Goal: Task Accomplishment & Management: Complete application form

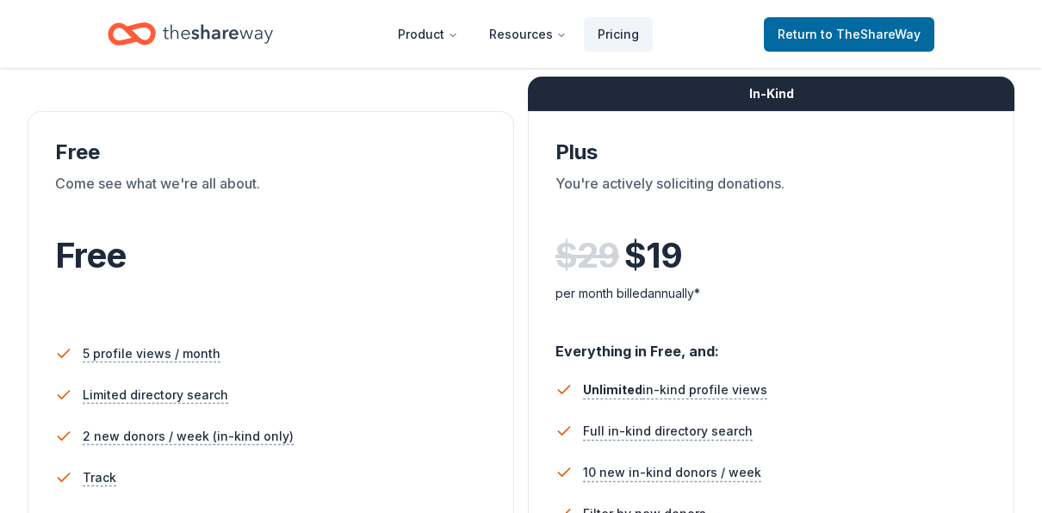
scroll to position [86, 0]
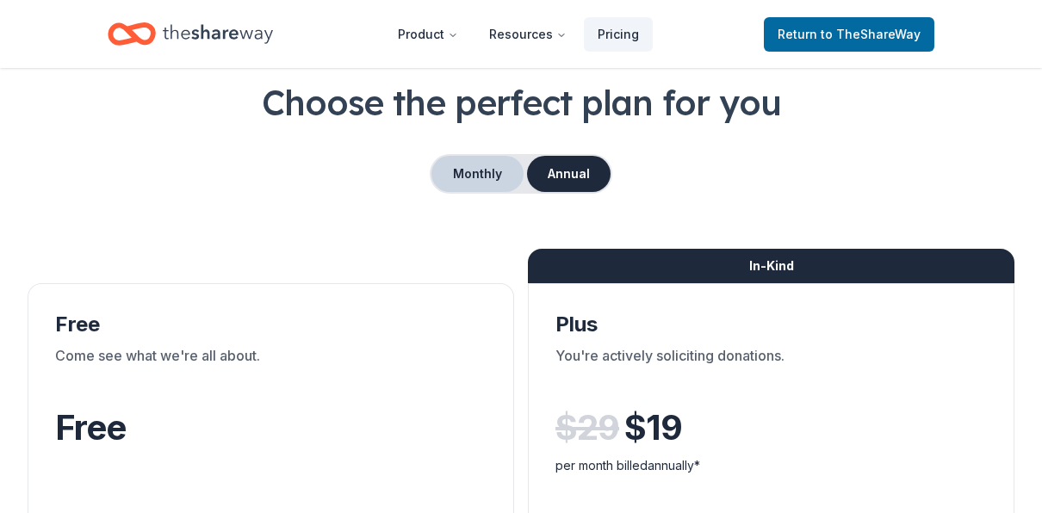
click at [483, 174] on button "Monthly" at bounding box center [478, 174] width 92 height 36
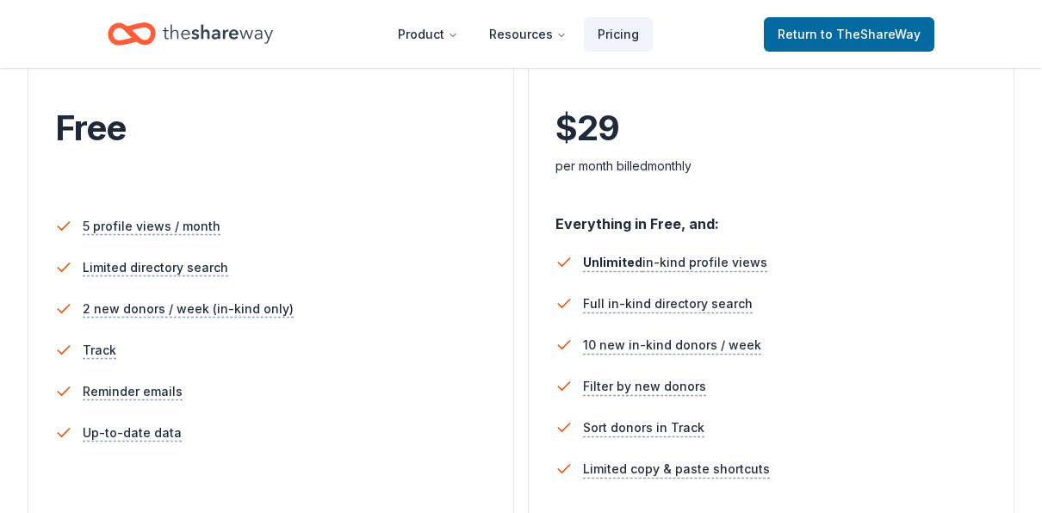
scroll to position [0, 0]
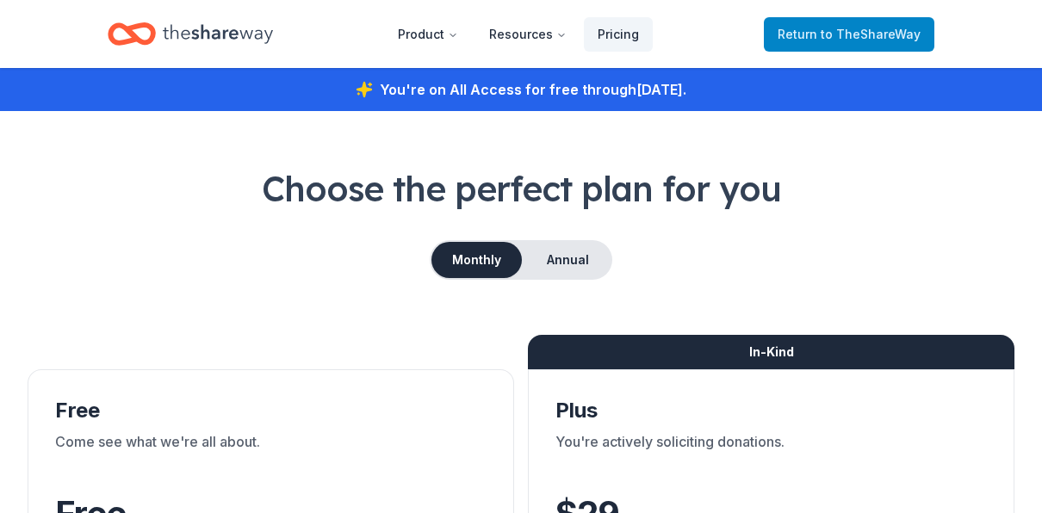
click at [864, 31] on span "to TheShareWay" at bounding box center [871, 34] width 100 height 15
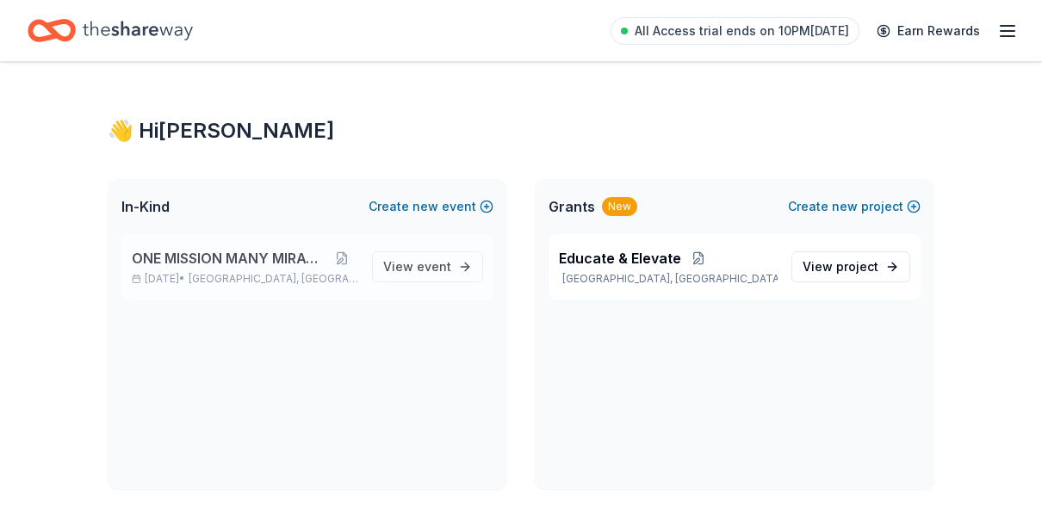
click at [244, 265] on span "ONE MISSION MANY MIRACLES" at bounding box center [229, 258] width 195 height 21
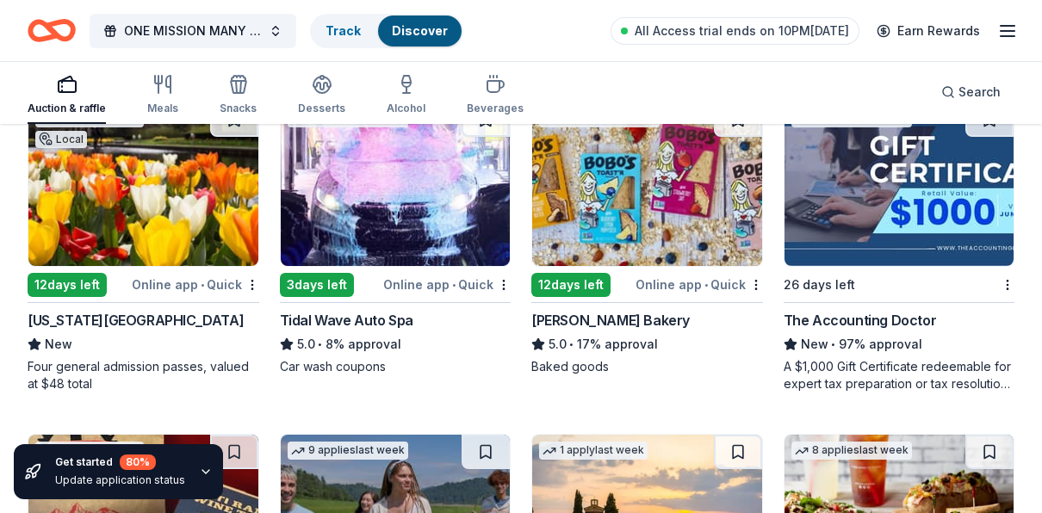
scroll to position [1887, 0]
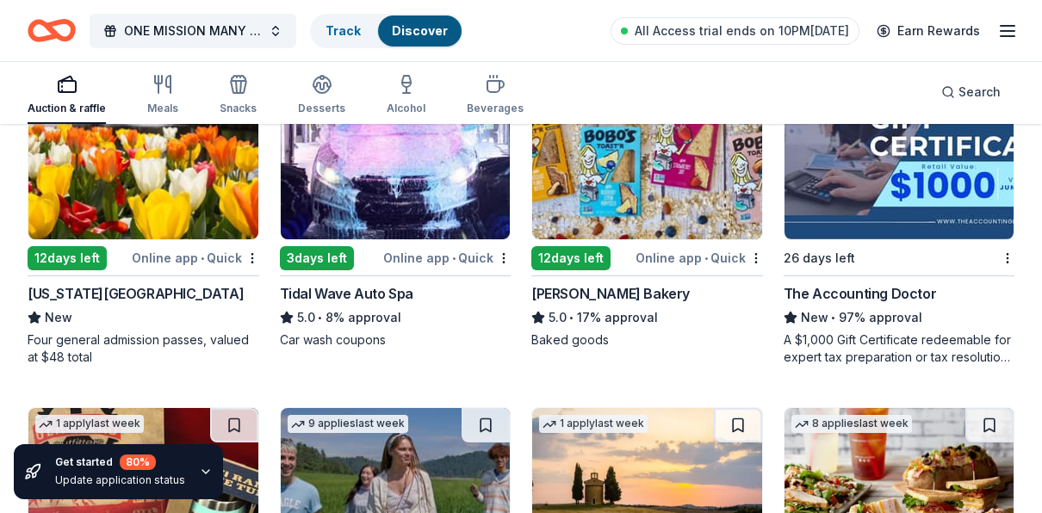
click at [104, 291] on div "Missouri Botanical Garden" at bounding box center [136, 293] width 216 height 21
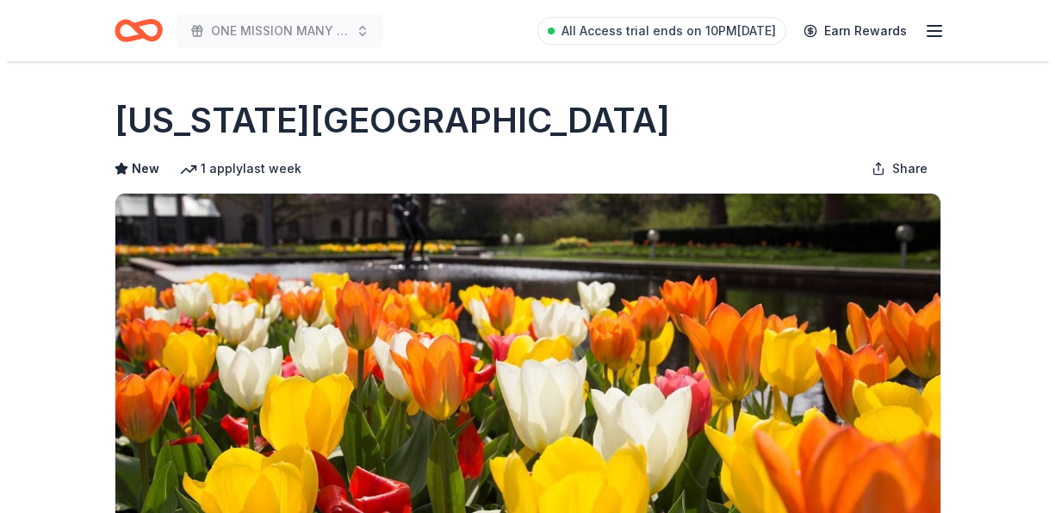
scroll to position [258, 0]
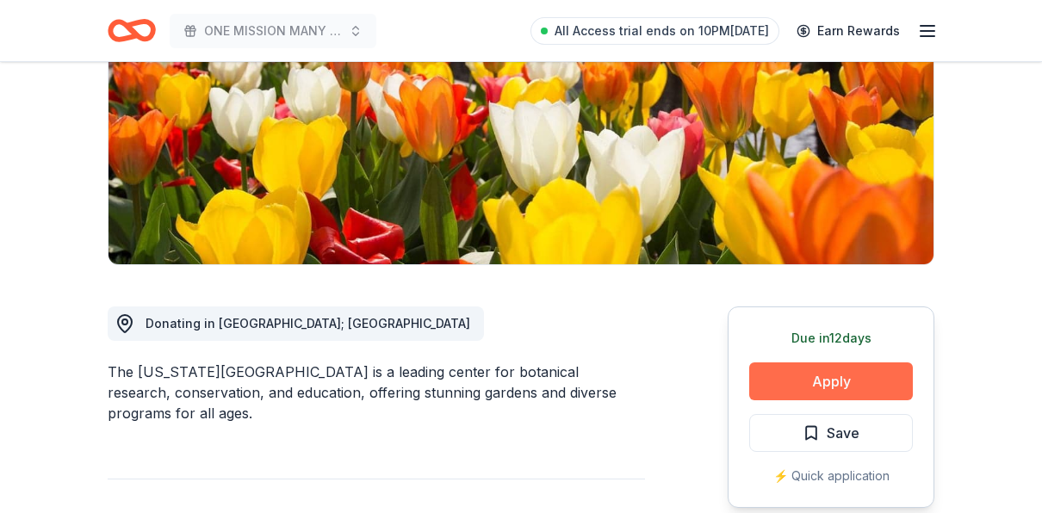
click at [827, 376] on button "Apply" at bounding box center [831, 382] width 164 height 38
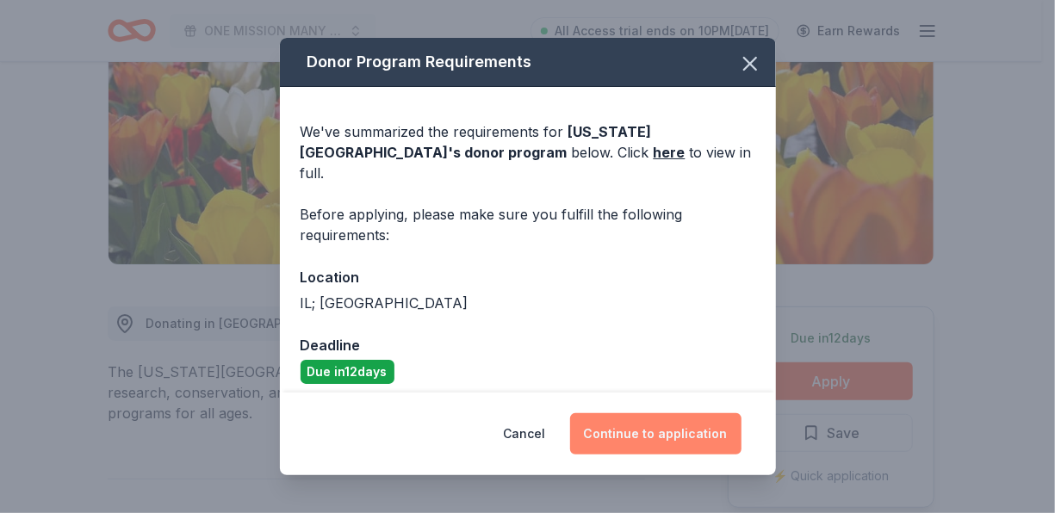
click at [644, 426] on button "Continue to application" at bounding box center [655, 433] width 171 height 41
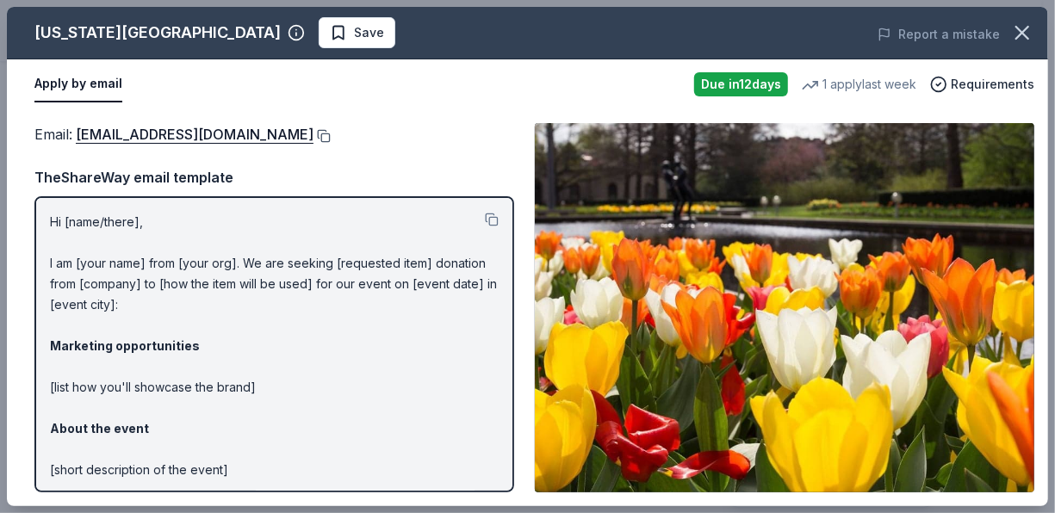
click at [314, 138] on button at bounding box center [322, 136] width 17 height 14
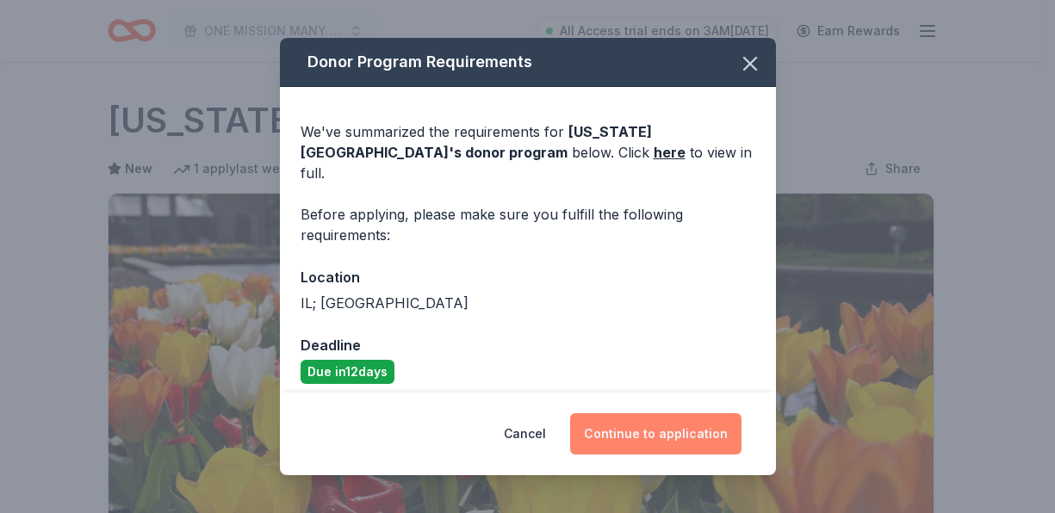
scroll to position [258, 0]
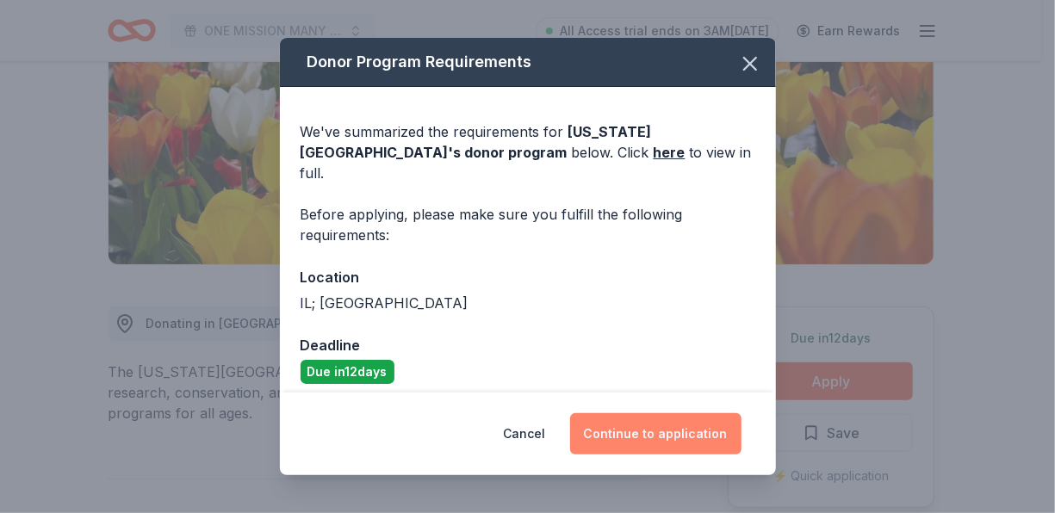
click at [672, 434] on button "Continue to application" at bounding box center [655, 433] width 171 height 41
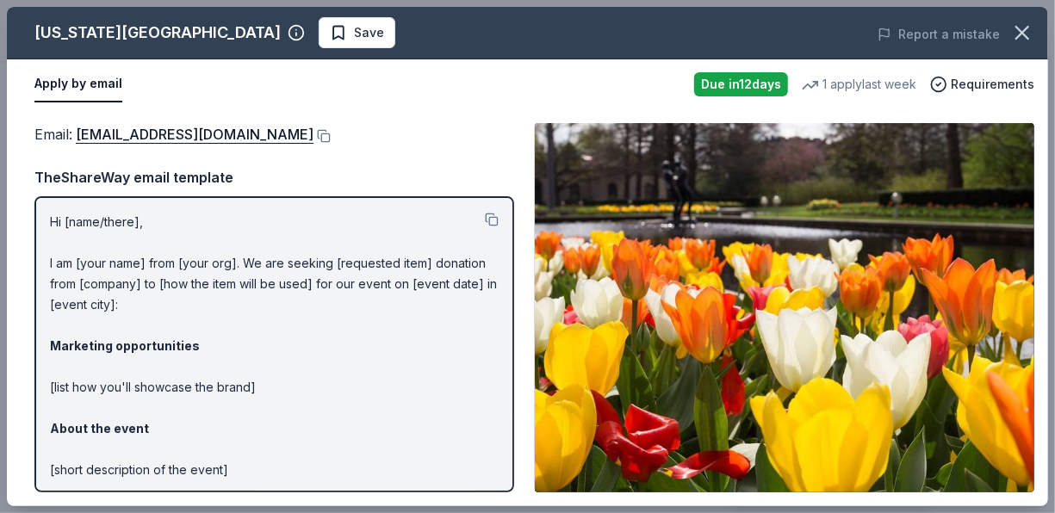
drag, startPoint x: 234, startPoint y: 463, endPoint x: 140, endPoint y: 436, distance: 97.9
click at [138, 432] on p "Hi [name/there], I am [your name] from [your org]. We are seeking [requested it…" at bounding box center [274, 439] width 449 height 455
drag, startPoint x: 227, startPoint y: 469, endPoint x: 62, endPoint y: 352, distance: 201.5
click at [62, 352] on p "Hi [name/there], I am [your name] from [your org]. We are seeking [requested it…" at bounding box center [274, 439] width 449 height 455
click at [485, 219] on button at bounding box center [492, 220] width 14 height 14
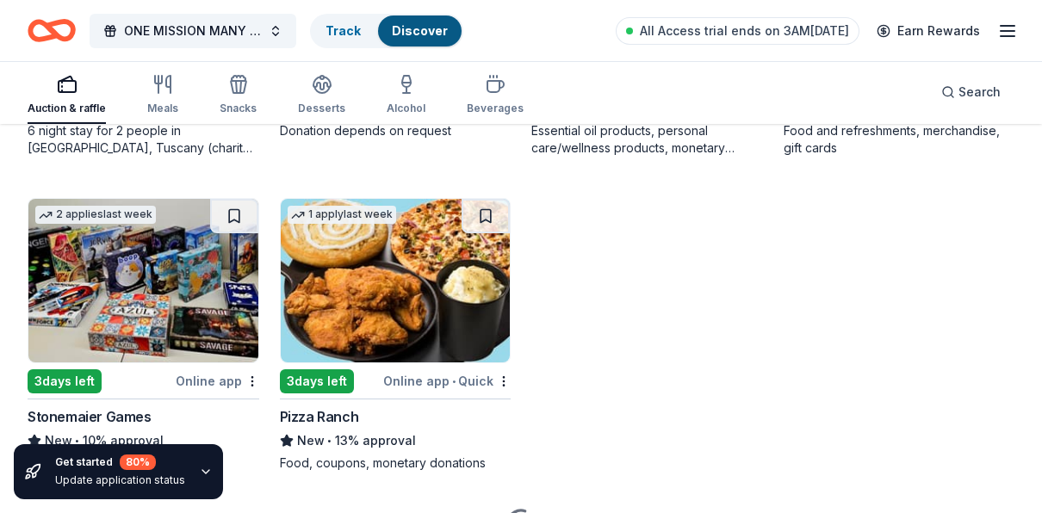
scroll to position [4166, 0]
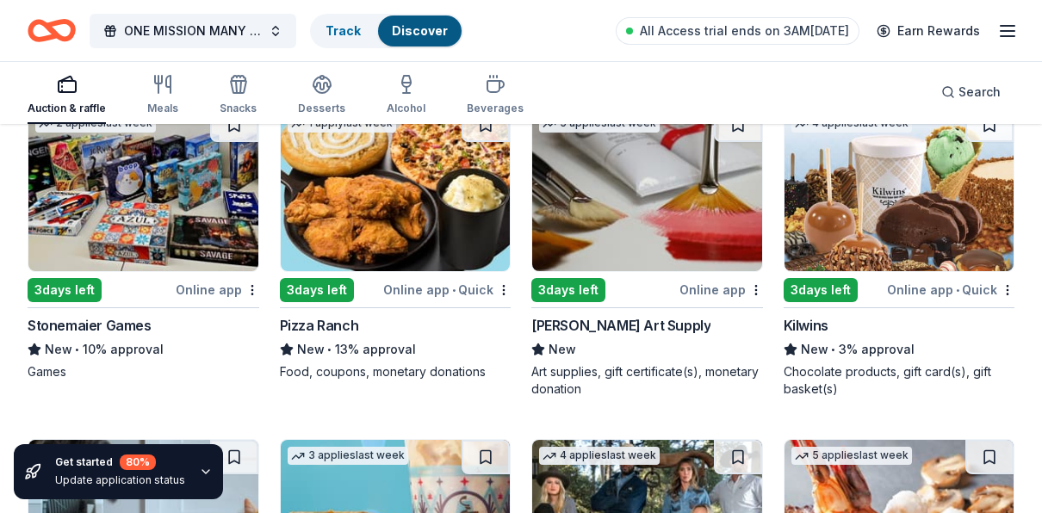
click at [330, 339] on div "New • 13% approval" at bounding box center [396, 349] width 232 height 21
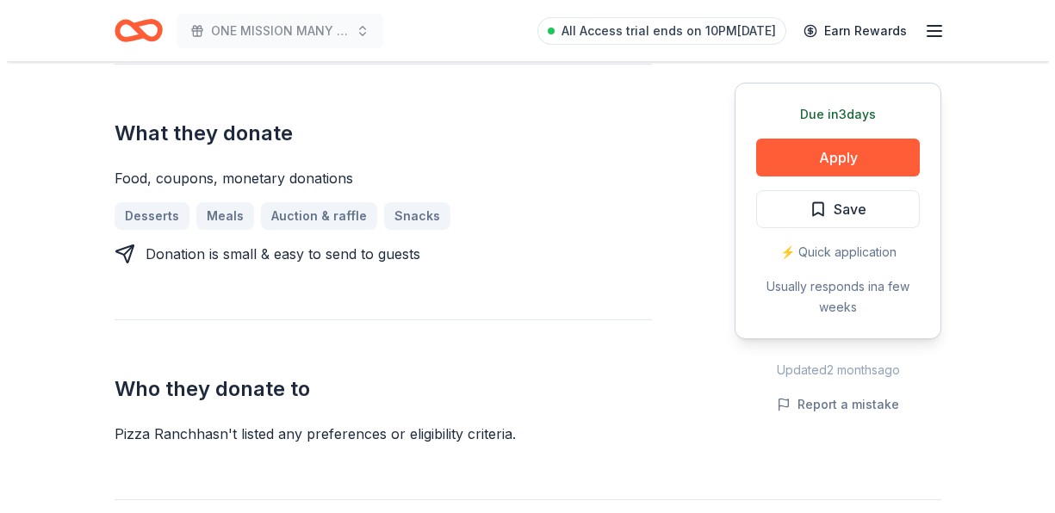
scroll to position [689, 0]
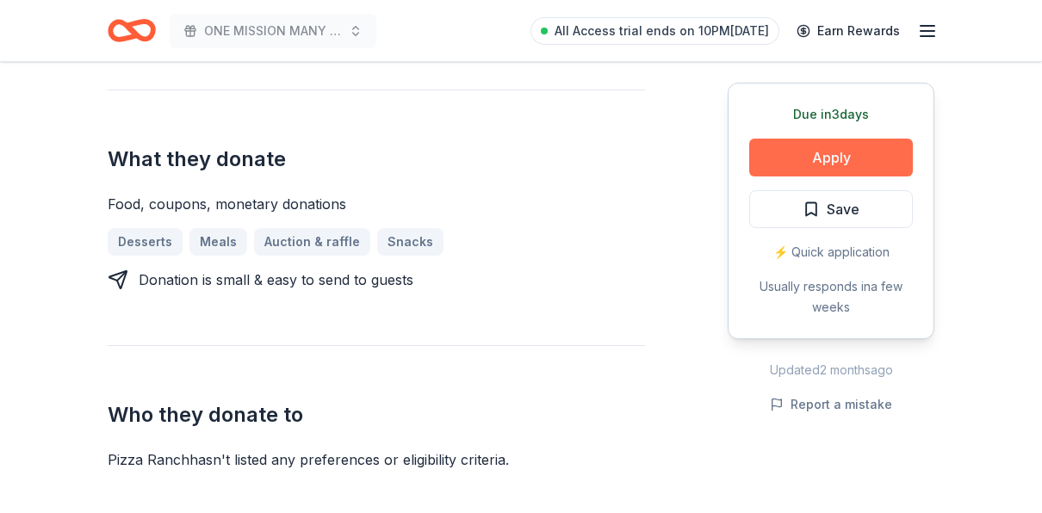
click at [840, 162] on button "Apply" at bounding box center [831, 158] width 164 height 38
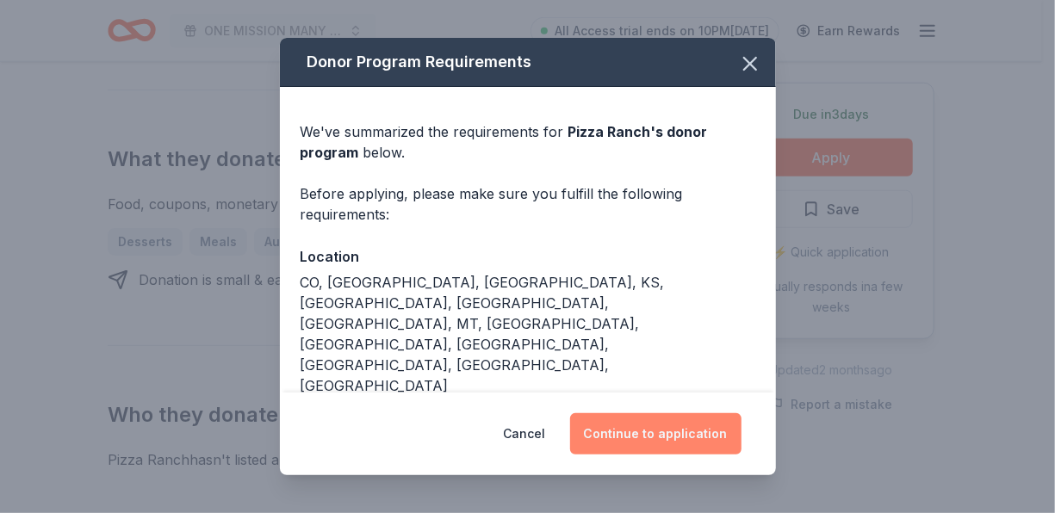
click at [662, 436] on button "Continue to application" at bounding box center [655, 433] width 171 height 41
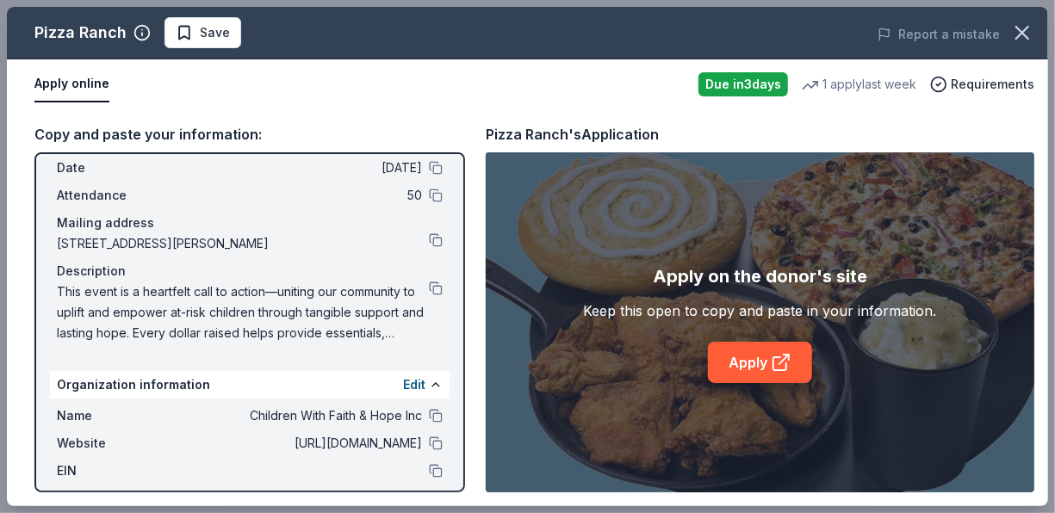
scroll to position [0, 0]
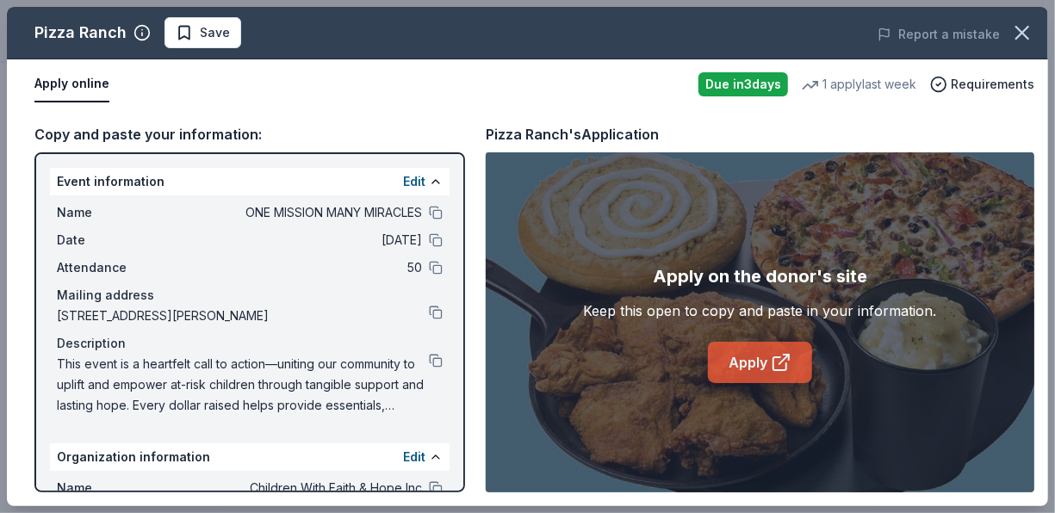
click at [755, 364] on link "Apply" at bounding box center [760, 362] width 104 height 41
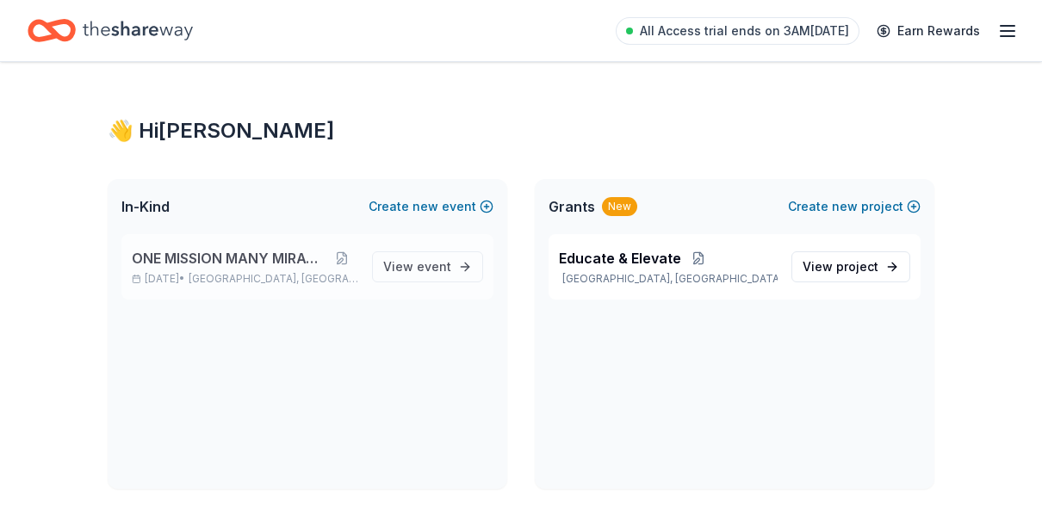
click at [221, 253] on span "ONE MISSION MANY MIRACLES" at bounding box center [229, 258] width 195 height 21
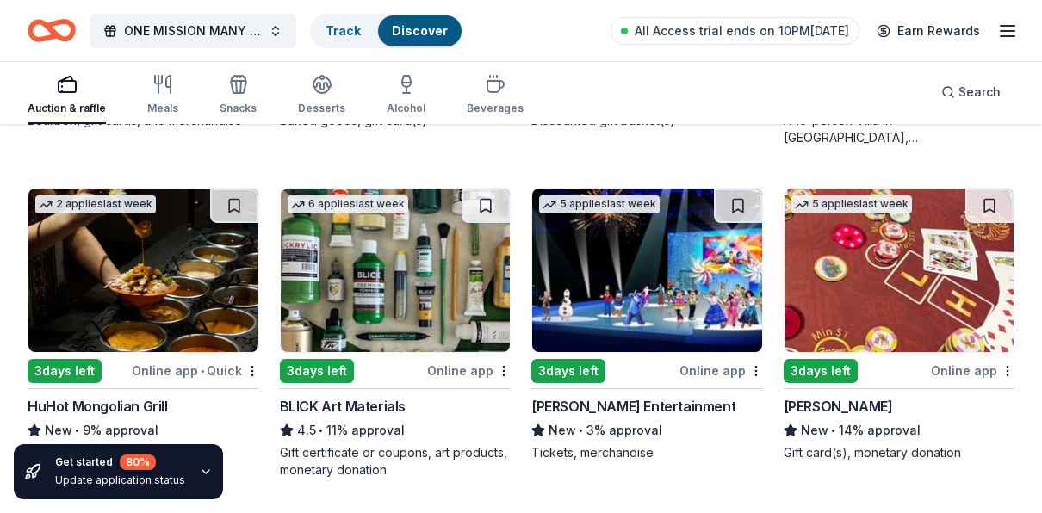
scroll to position [3125, 0]
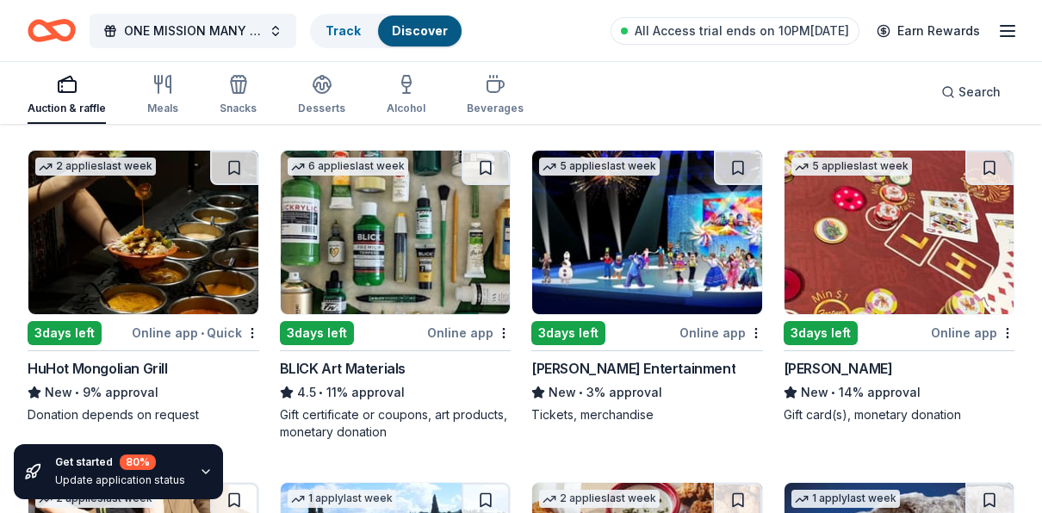
click at [837, 382] on div "New • 14% approval" at bounding box center [900, 392] width 232 height 21
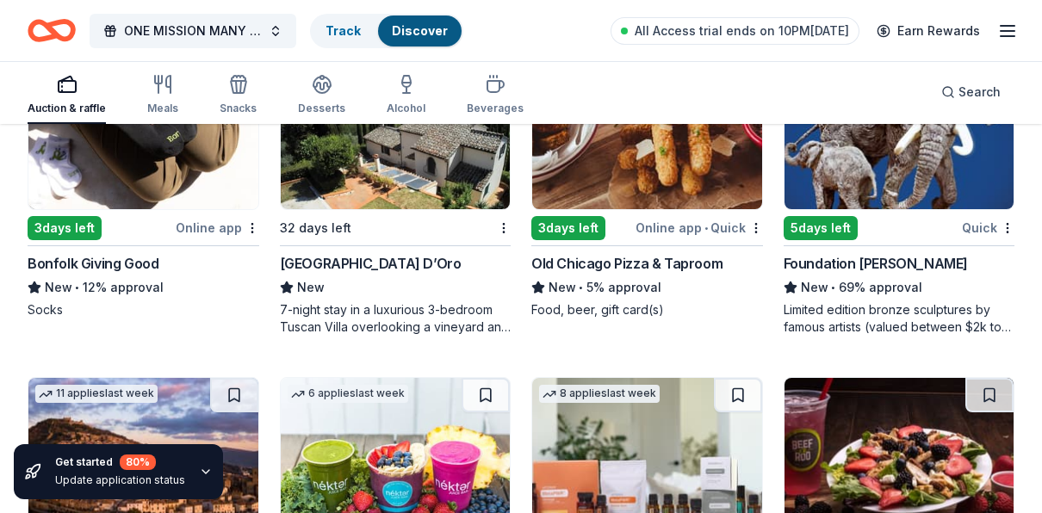
scroll to position [3821, 0]
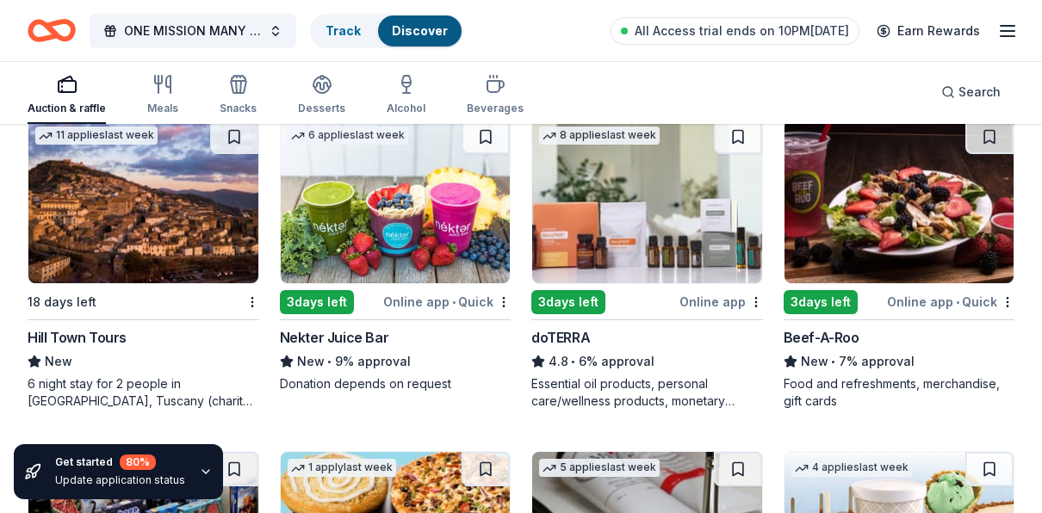
click at [645, 390] on div "Essential oil products, personal care/wellness products, monetary donations" at bounding box center [648, 393] width 232 height 34
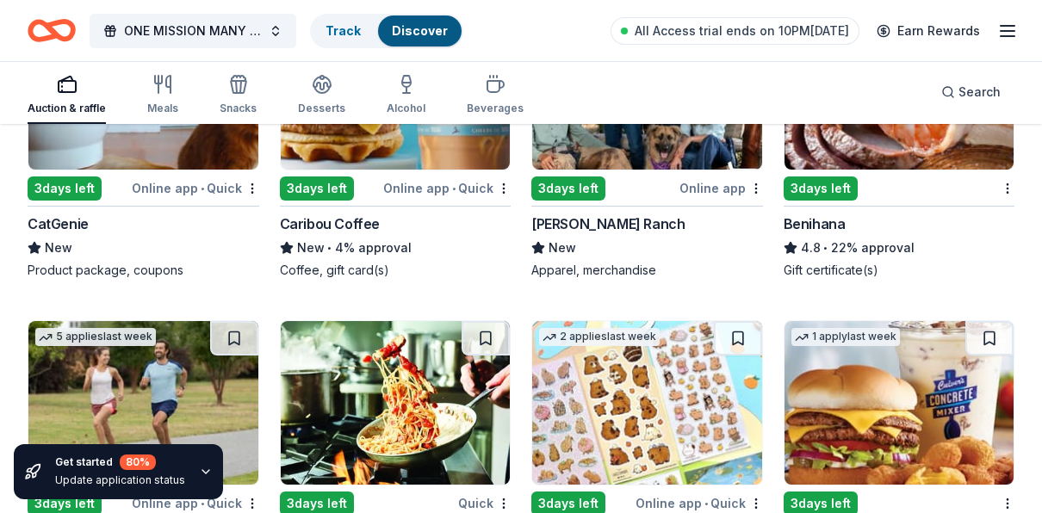
scroll to position [4814, 0]
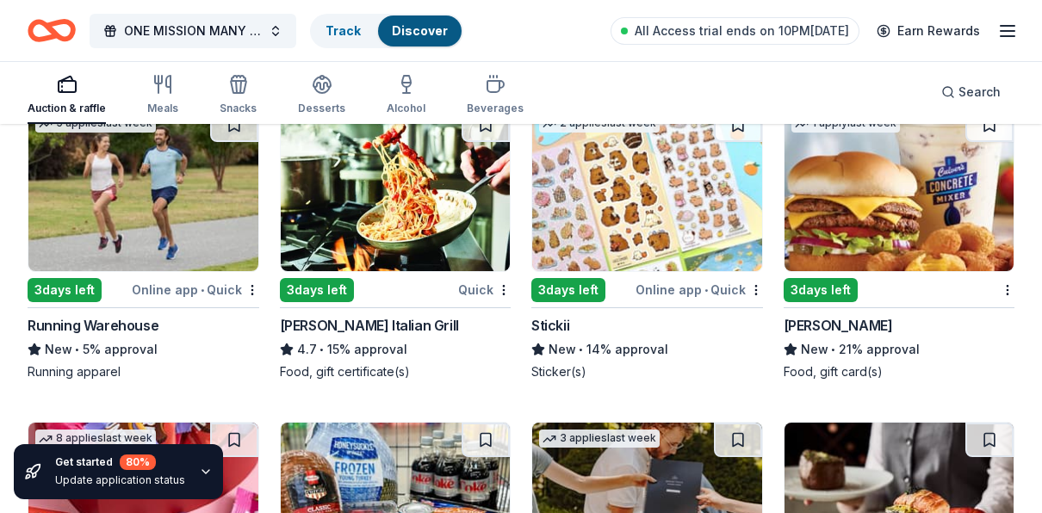
click at [113, 320] on div "Running Warehouse" at bounding box center [93, 325] width 131 height 21
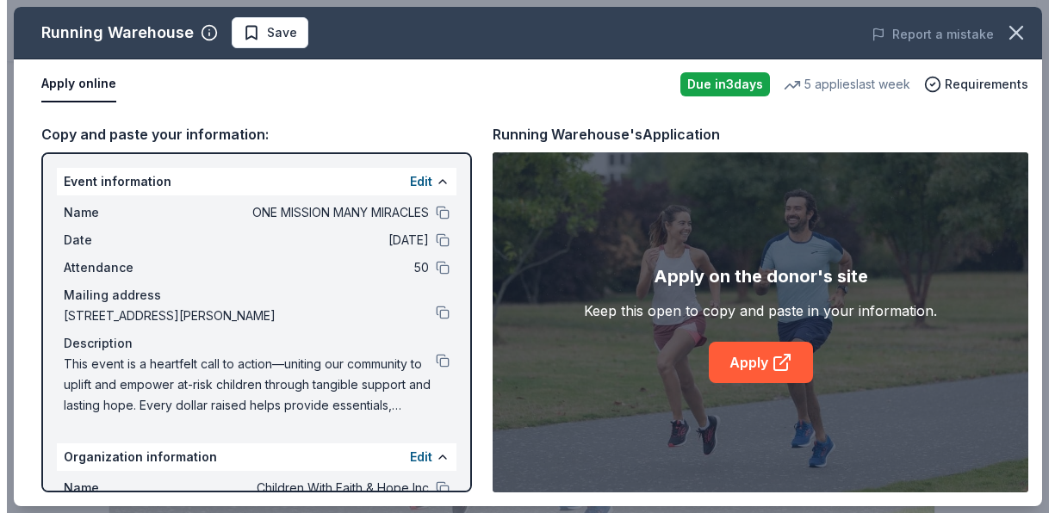
scroll to position [258, 0]
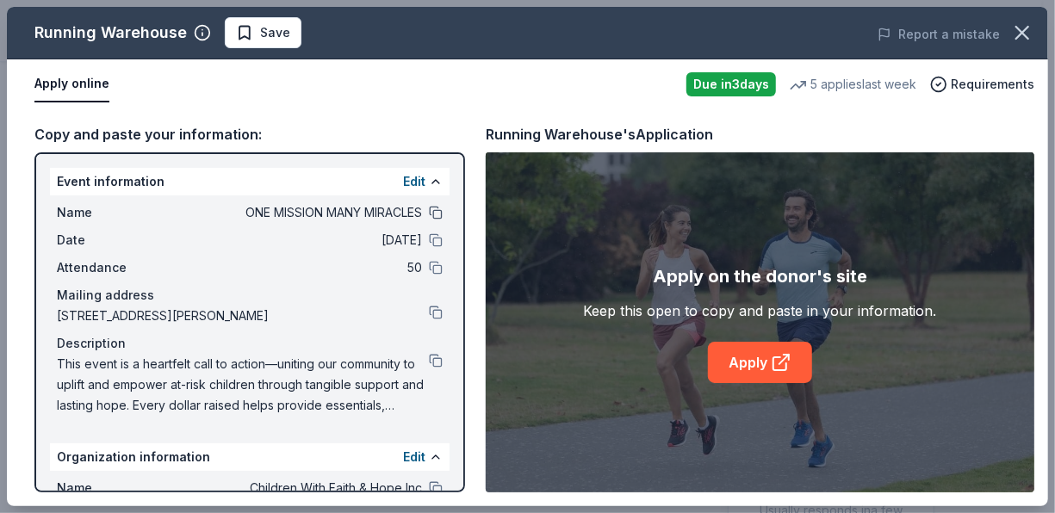
click at [429, 212] on button at bounding box center [436, 213] width 14 height 14
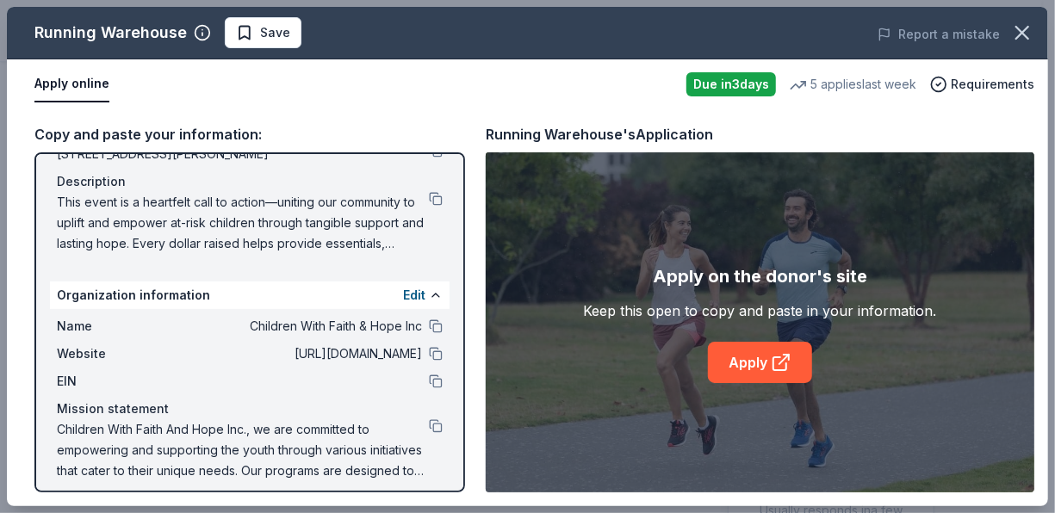
scroll to position [173, 0]
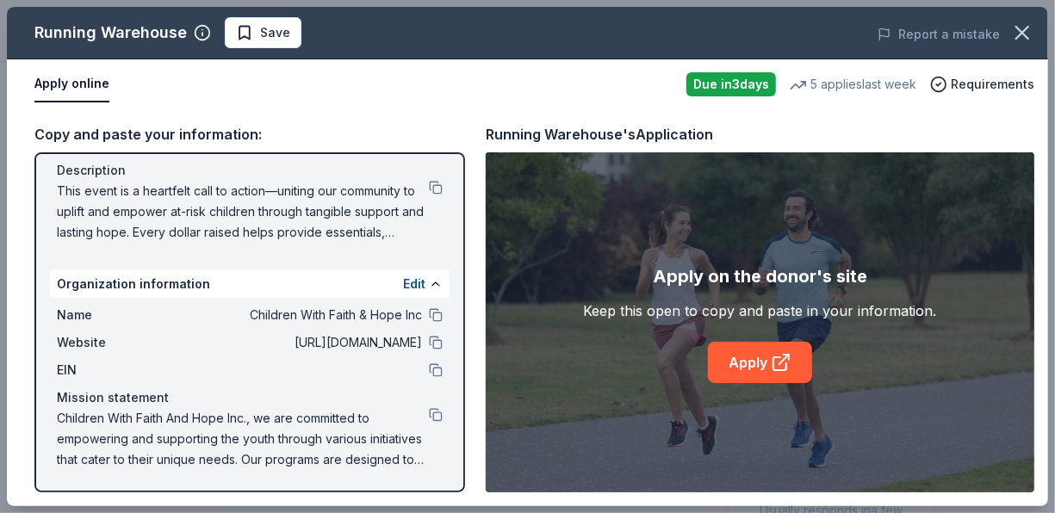
drag, startPoint x: 416, startPoint y: 457, endPoint x: 216, endPoint y: 264, distance: 278.4
click at [216, 264] on div "Event information Edit Name ONE MISSION MANY MIRACLES Date 09/15/25 Attendance …" at bounding box center [249, 322] width 431 height 340
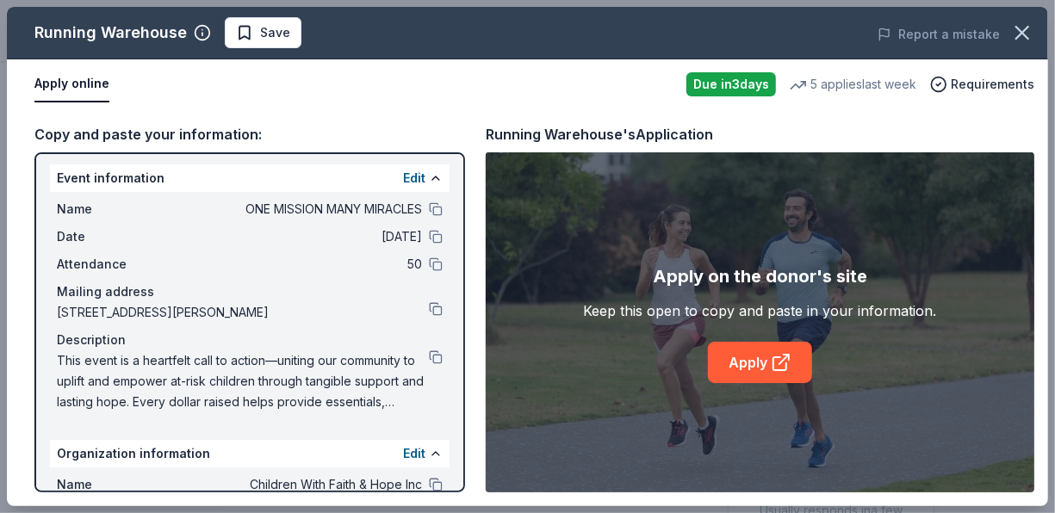
scroll to position [0, 0]
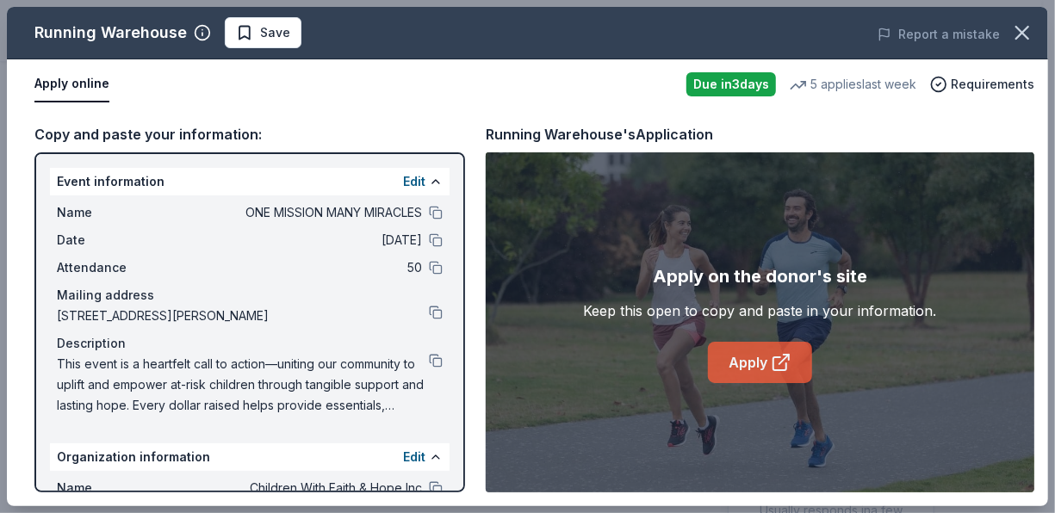
click at [755, 374] on link "Apply" at bounding box center [760, 362] width 104 height 41
click at [738, 358] on link "Apply" at bounding box center [760, 362] width 104 height 41
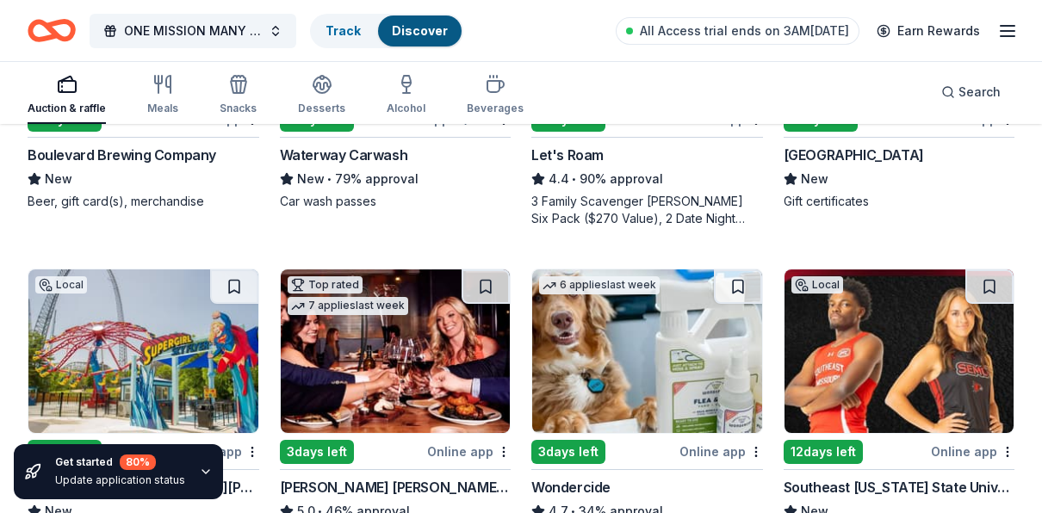
scroll to position [775, 0]
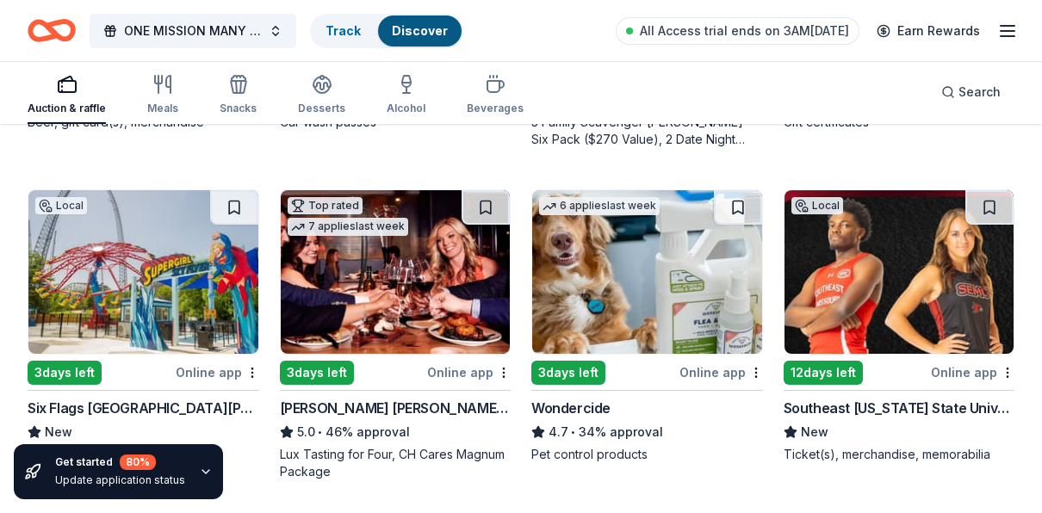
click at [855, 415] on div "Southeast [US_STATE] State University Athletics" at bounding box center [900, 408] width 232 height 21
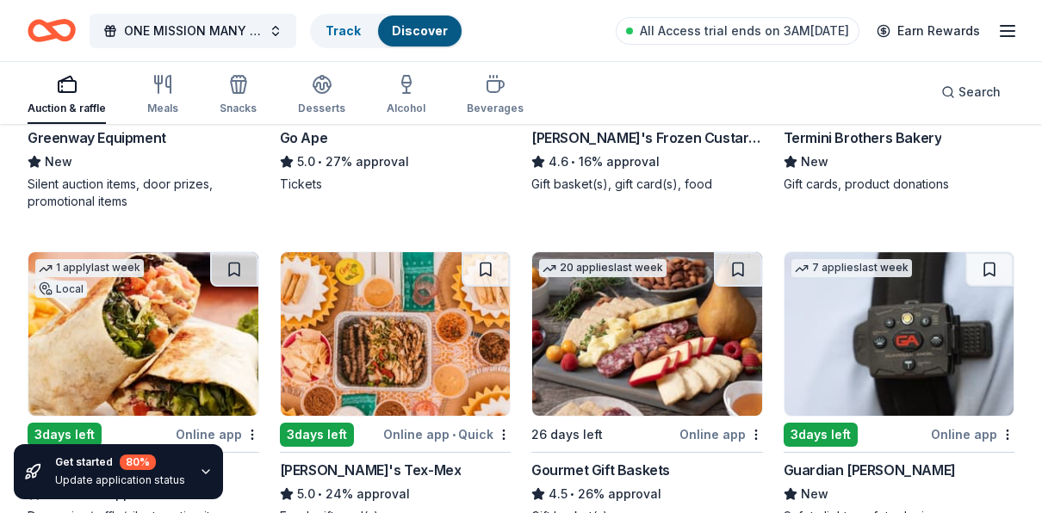
scroll to position [1120, 0]
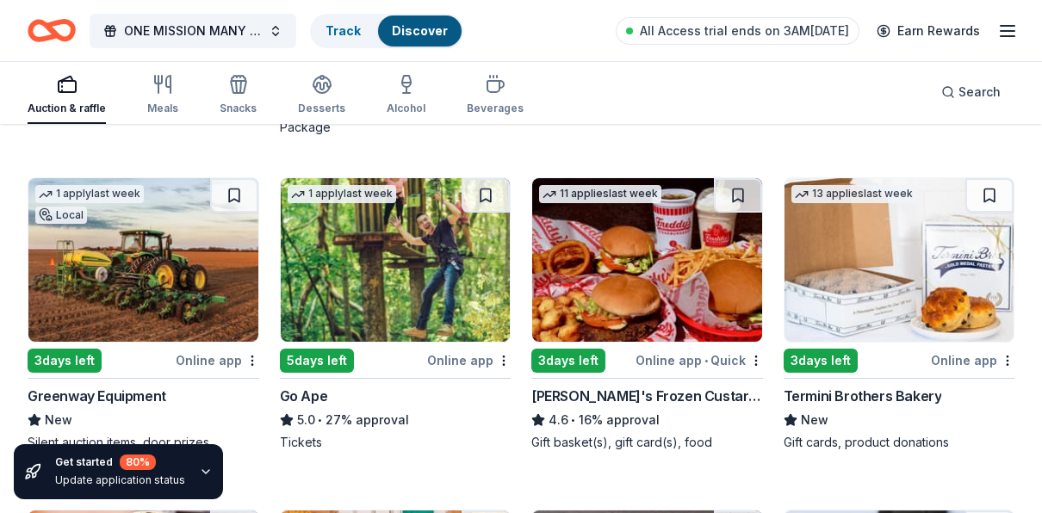
click at [366, 413] on div "5.0 • 27% approval" at bounding box center [396, 420] width 232 height 21
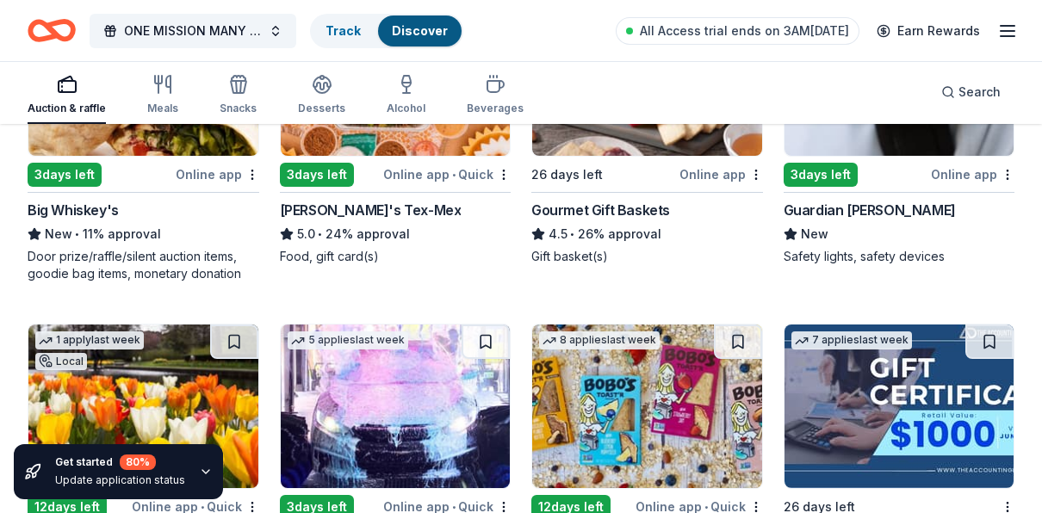
scroll to position [1715, 0]
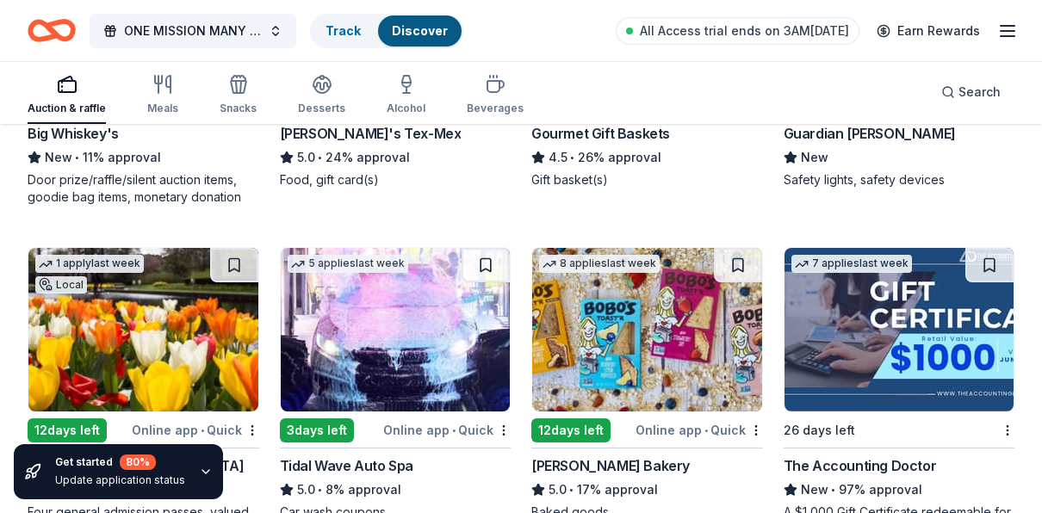
click at [846, 462] on div "The Accounting Doctor" at bounding box center [860, 466] width 153 height 21
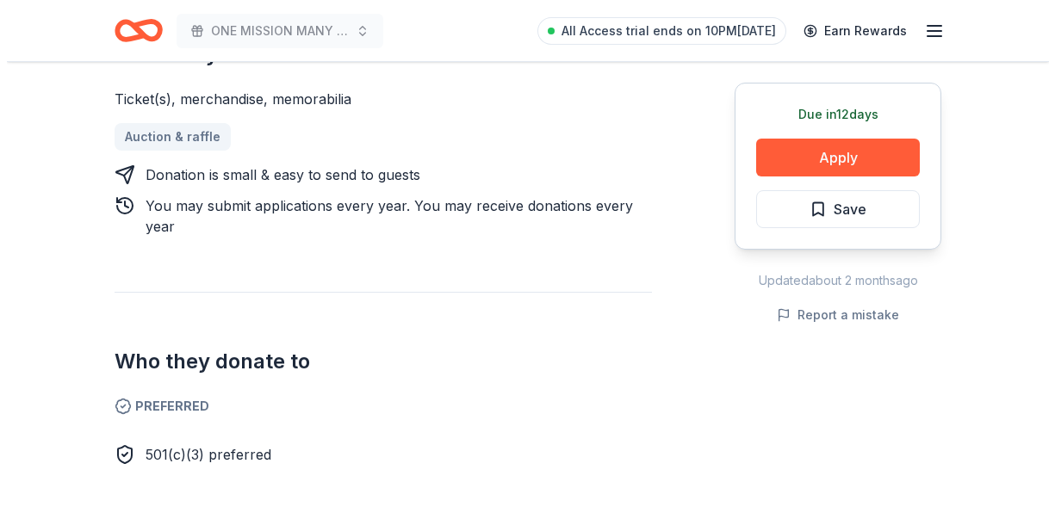
scroll to position [689, 0]
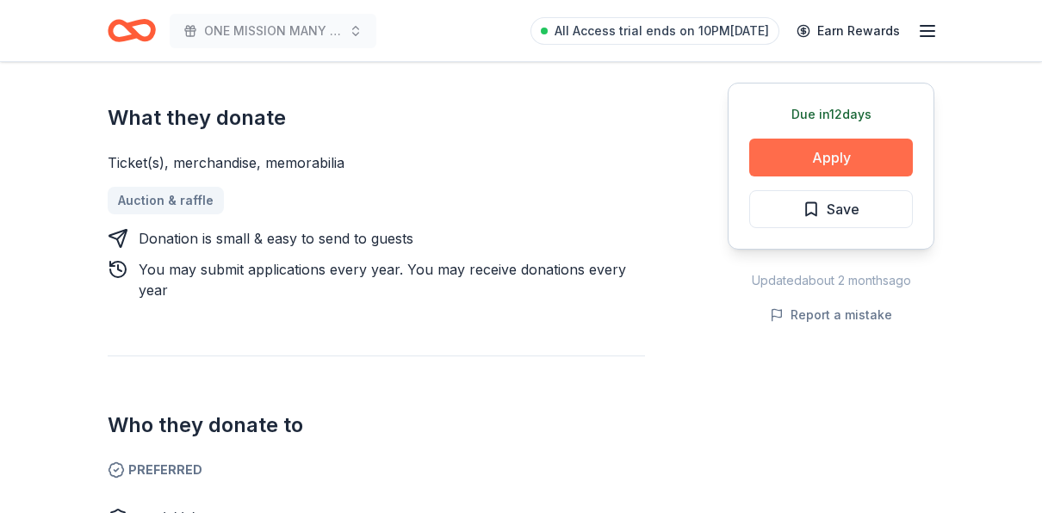
click at [849, 149] on button "Apply" at bounding box center [831, 158] width 164 height 38
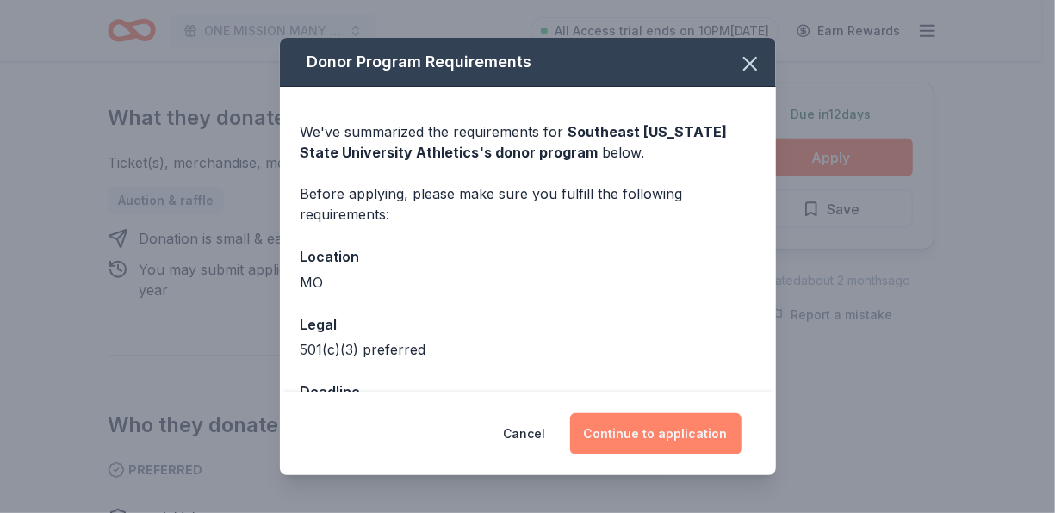
click at [675, 433] on button "Continue to application" at bounding box center [655, 433] width 171 height 41
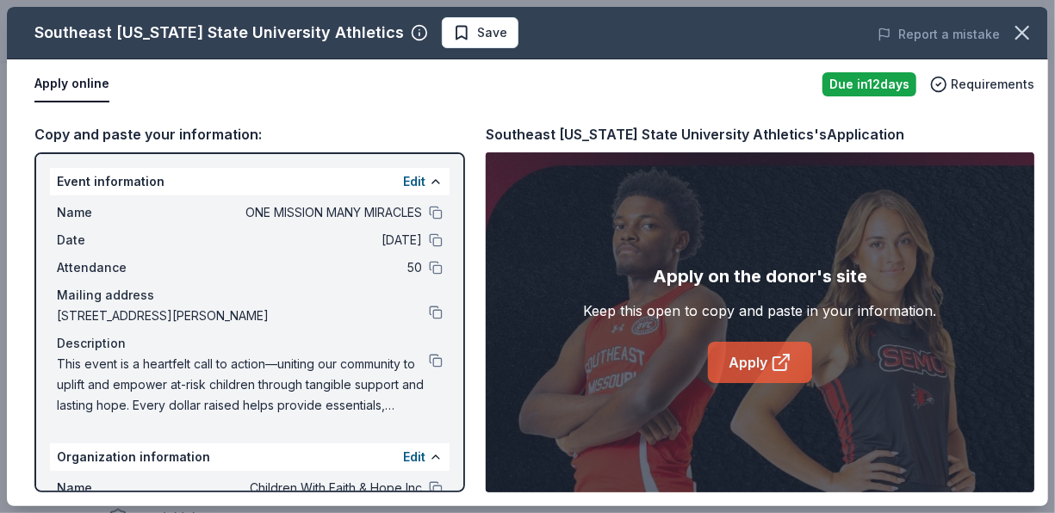
click at [752, 369] on link "Apply" at bounding box center [760, 362] width 104 height 41
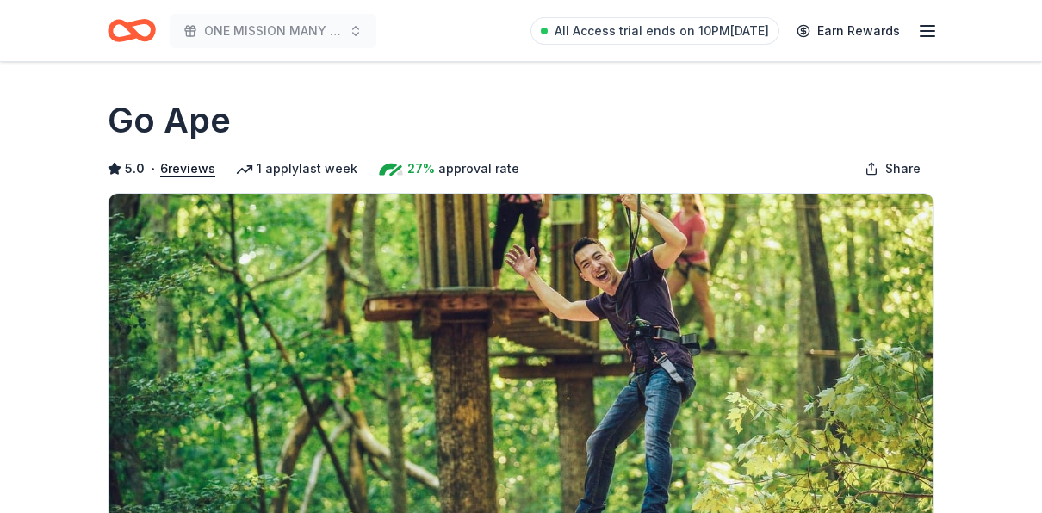
scroll to position [431, 0]
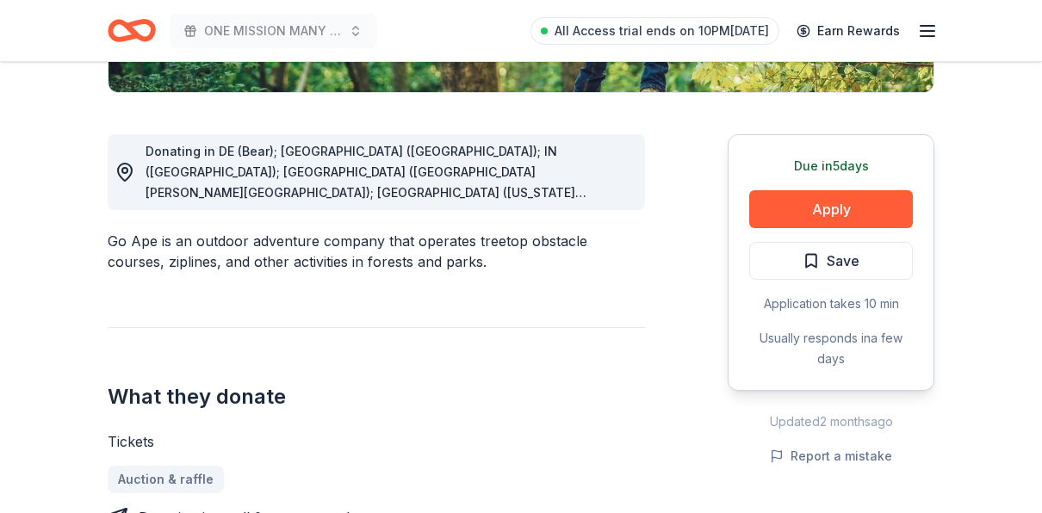
click at [836, 212] on button "Apply" at bounding box center [831, 209] width 164 height 38
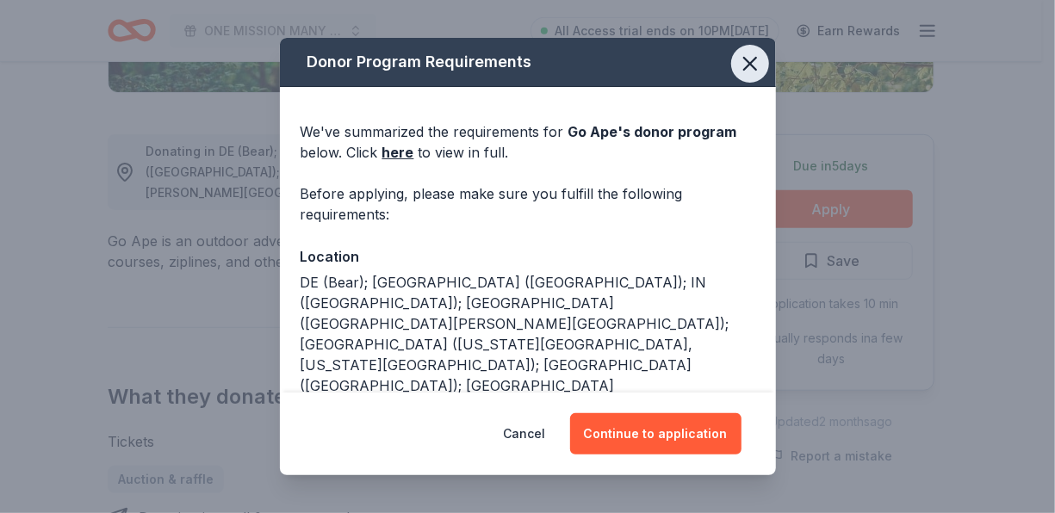
click at [738, 74] on icon "button" at bounding box center [750, 64] width 24 height 24
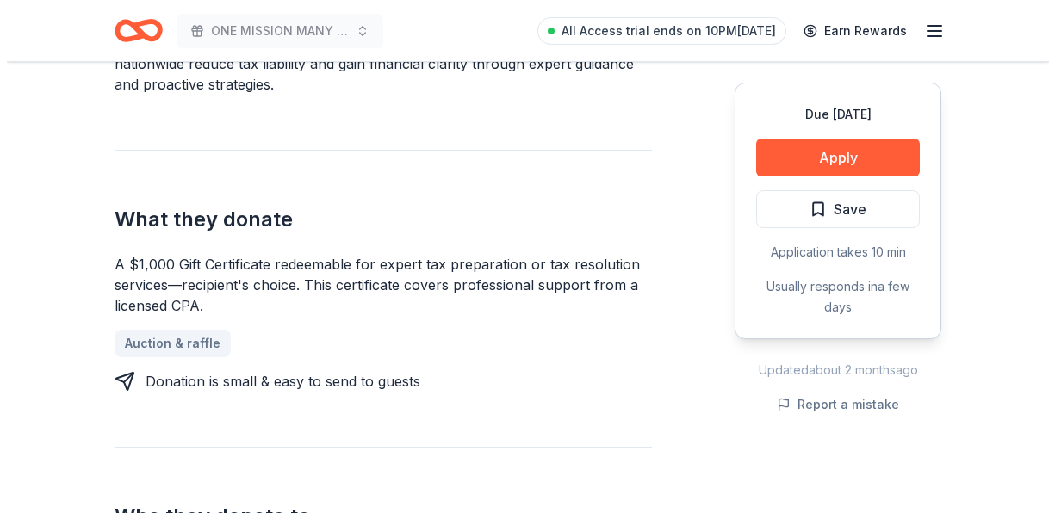
scroll to position [603, 0]
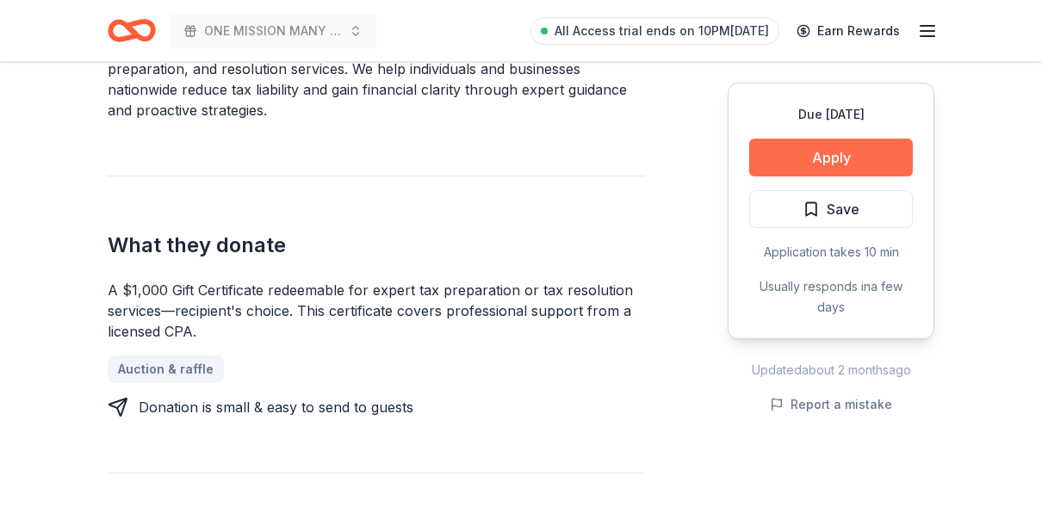
click at [842, 157] on button "Apply" at bounding box center [831, 158] width 164 height 38
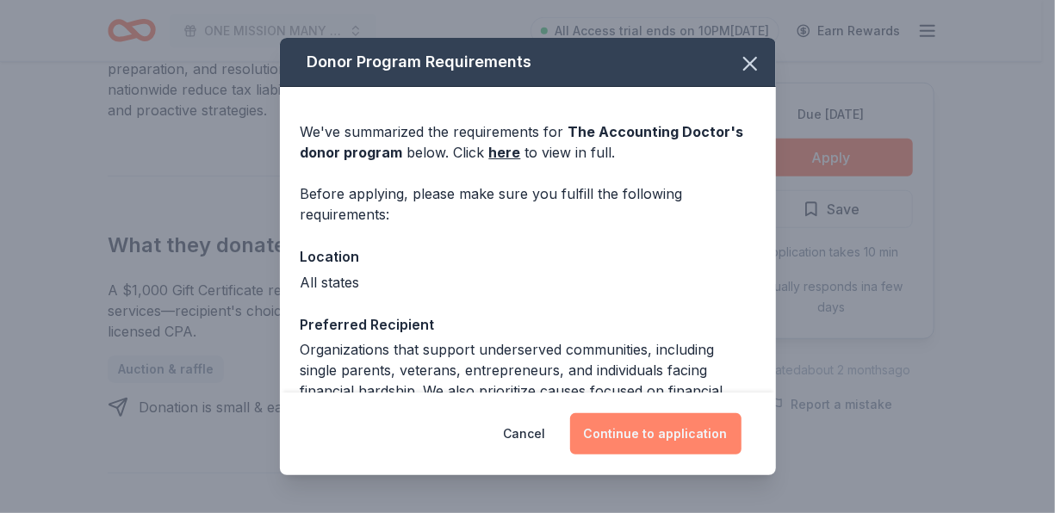
click at [657, 424] on button "Continue to application" at bounding box center [655, 433] width 171 height 41
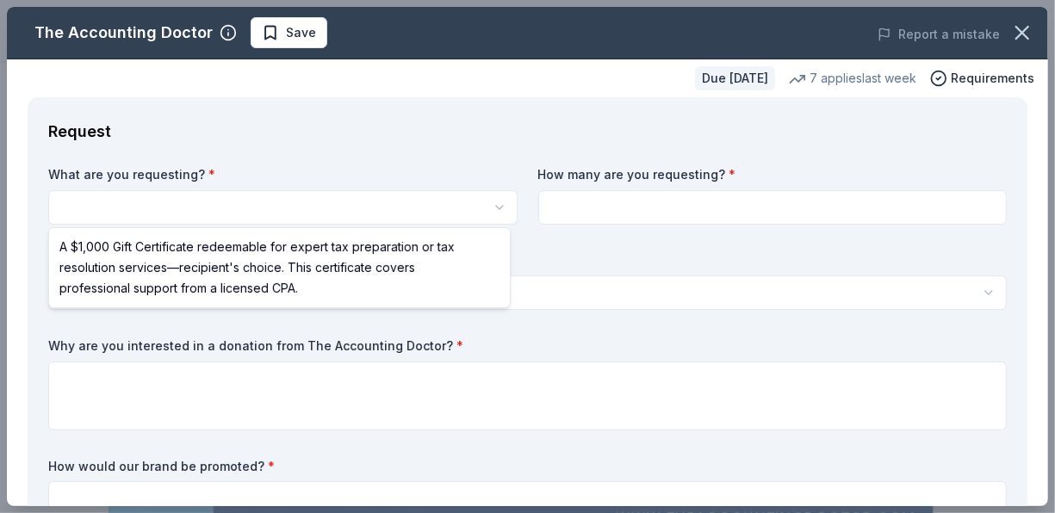
scroll to position [0, 0]
click at [199, 202] on html "ONE MISSION MANY MIRACLES Save Apply Due in 26 days Share The Accounting Doctor…" at bounding box center [527, 256] width 1055 height 513
select select "A $1,000 Gift Certificate redeemable for expert tax preparation or tax resoluti…"
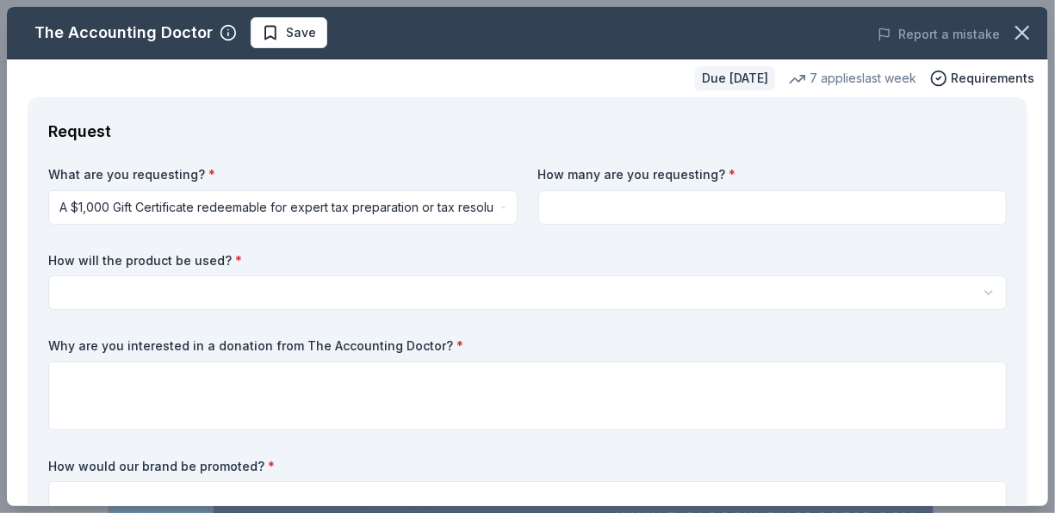
click at [617, 203] on input at bounding box center [772, 207] width 469 height 34
type input "2"
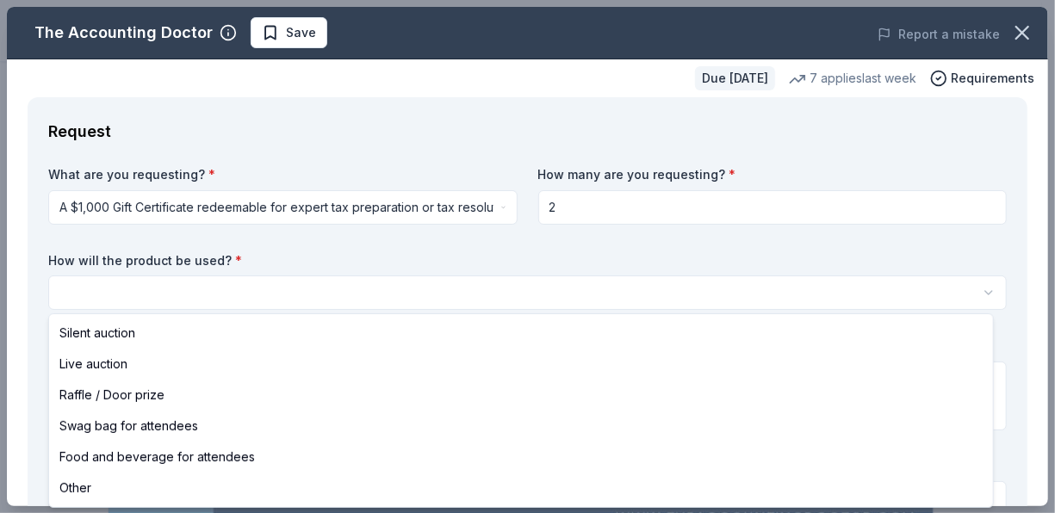
click at [168, 296] on html "ONE MISSION MANY MIRACLES Save Apply Due in 26 days Share The Accounting Doctor…" at bounding box center [527, 256] width 1055 height 513
select select "other"
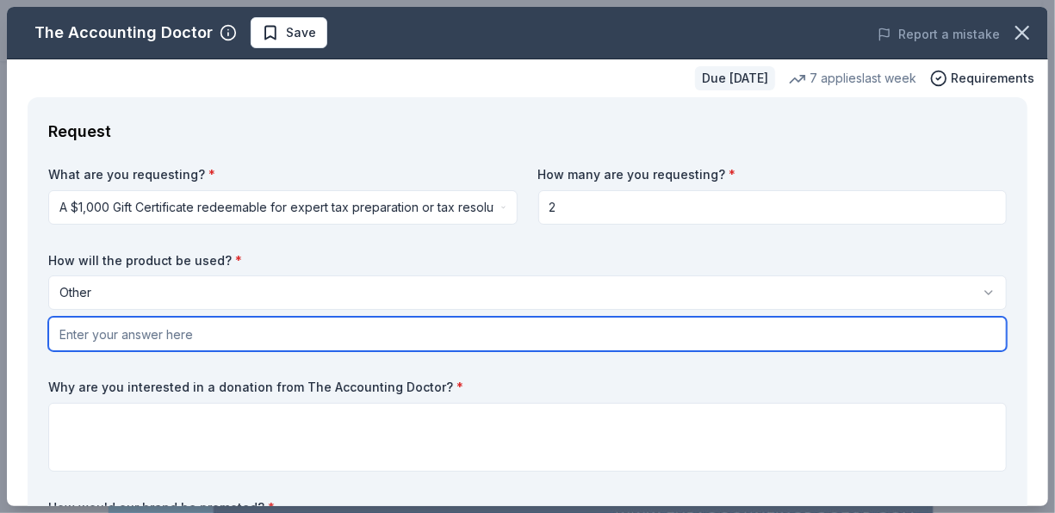
click at [183, 339] on input "text" at bounding box center [527, 334] width 959 height 34
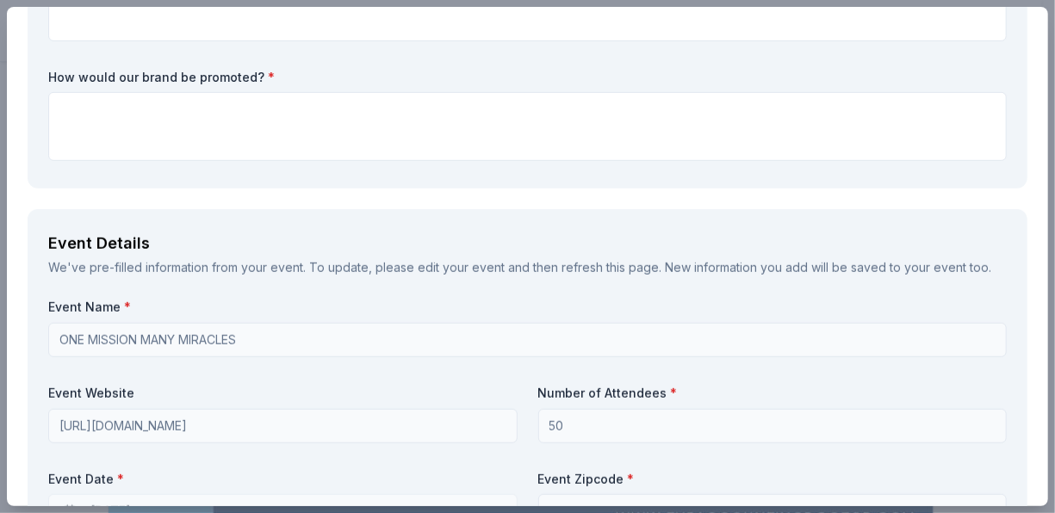
type input "organization Staff"
drag, startPoint x: 49, startPoint y: 69, endPoint x: 211, endPoint y: 72, distance: 162.0
click at [221, 75] on label "How would our brand be promoted? *" at bounding box center [527, 77] width 959 height 17
drag, startPoint x: 52, startPoint y: 71, endPoint x: 152, endPoint y: 48, distance: 103.2
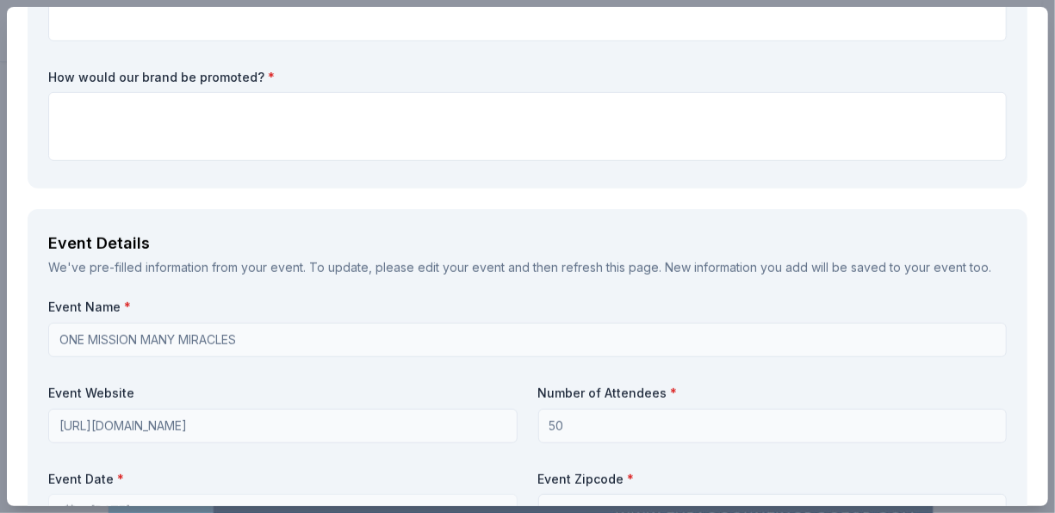
click at [49, 70] on label "How would our brand be promoted? *" at bounding box center [527, 77] width 959 height 17
drag, startPoint x: 49, startPoint y: 70, endPoint x: 195, endPoint y: 74, distance: 145.6
click at [195, 74] on label "How would our brand be promoted? *" at bounding box center [527, 77] width 959 height 17
drag, startPoint x: 252, startPoint y: 65, endPoint x: 147, endPoint y: 77, distance: 105.8
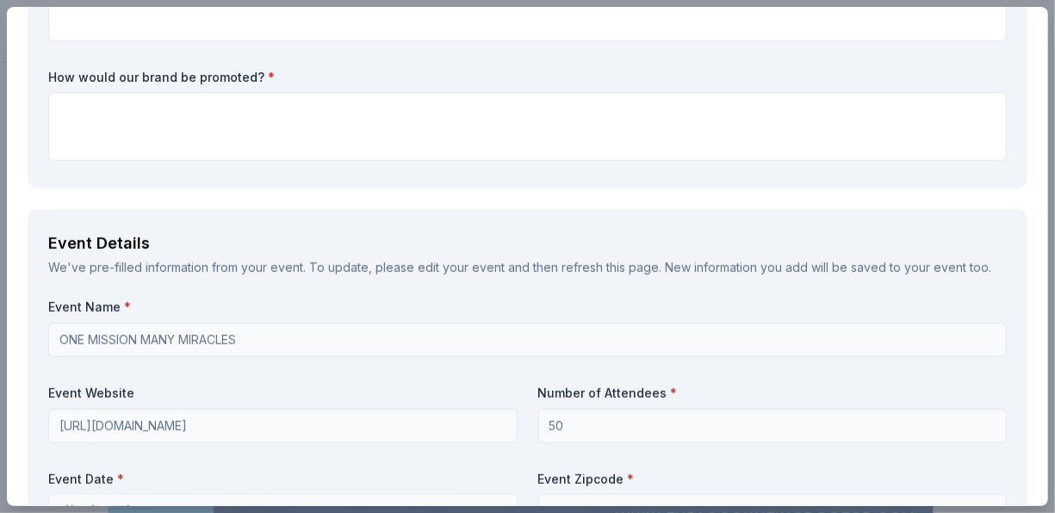
drag, startPoint x: 49, startPoint y: 67, endPoint x: 94, endPoint y: 82, distance: 47.1
drag, startPoint x: 47, startPoint y: 71, endPoint x: 91, endPoint y: 71, distance: 44.8
drag, startPoint x: 250, startPoint y: 66, endPoint x: 267, endPoint y: 110, distance: 47.2
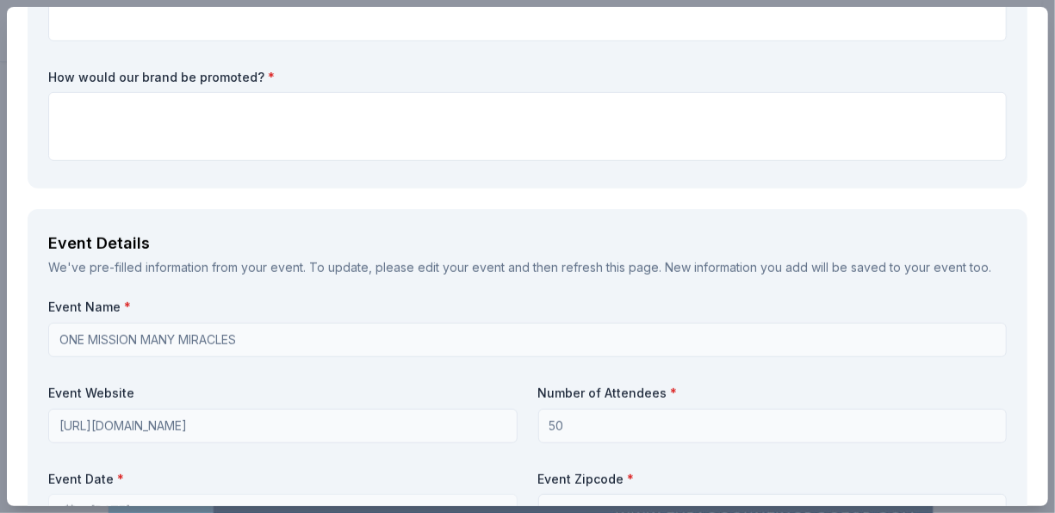
drag, startPoint x: 258, startPoint y: 79, endPoint x: 277, endPoint y: 67, distance: 22.5
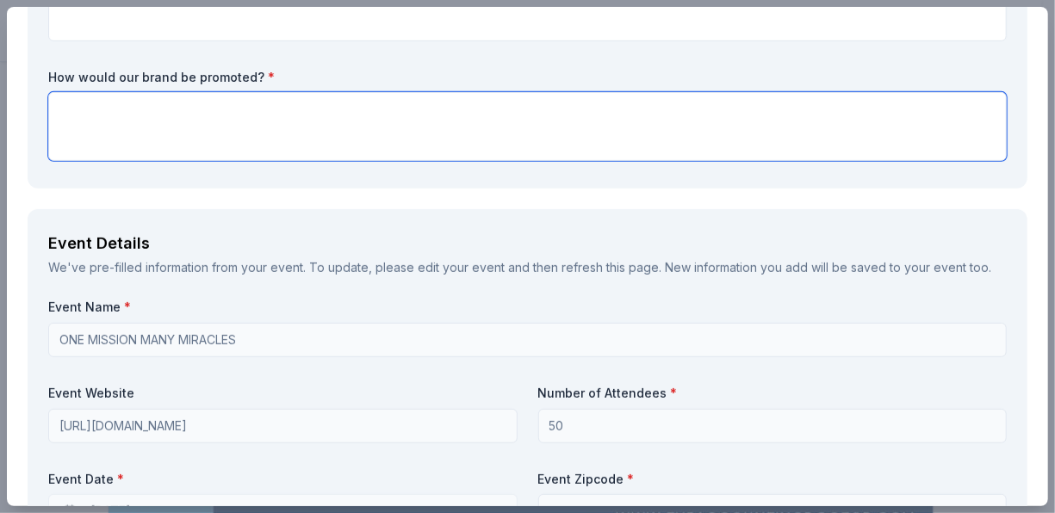
click at [258, 122] on textarea at bounding box center [527, 126] width 959 height 69
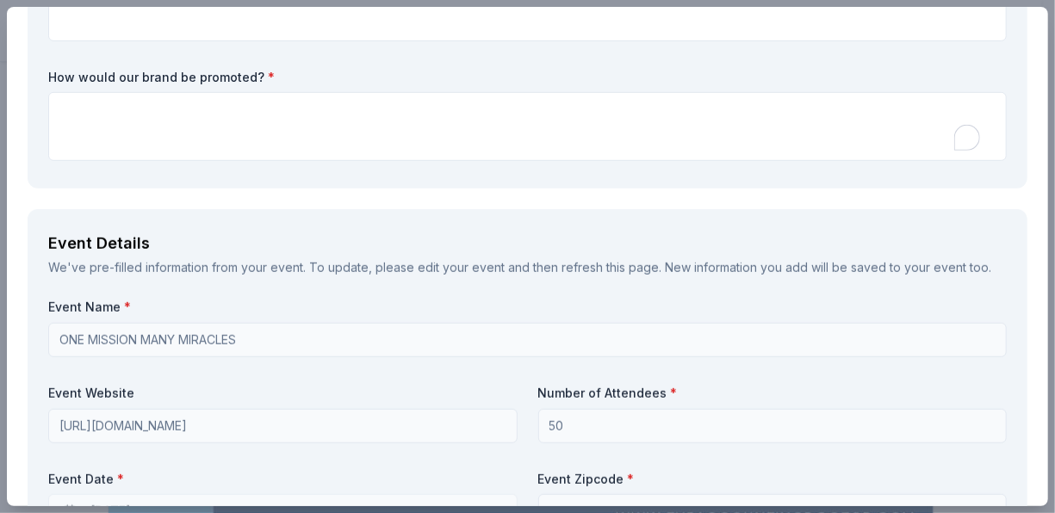
drag, startPoint x: 102, startPoint y: 79, endPoint x: 120, endPoint y: 96, distance: 24.4
click at [102, 79] on label "How would our brand be promoted? *" at bounding box center [527, 77] width 959 height 17
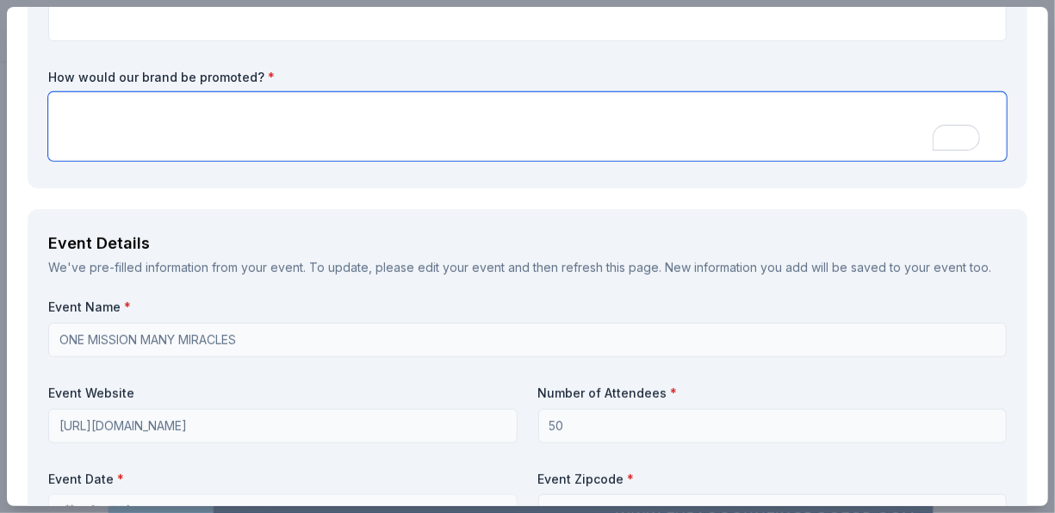
click at [132, 146] on textarea "To enrich screen reader interactions, please activate Accessibility in Grammarl…" at bounding box center [527, 126] width 959 height 69
click at [150, 140] on textarea "To enrich screen reader interactions, please activate Accessibility in Grammarl…" at bounding box center [527, 126] width 959 height 69
paste textarea "Website: A sleek, fast, and mobile-friendly site that tells your story and show…"
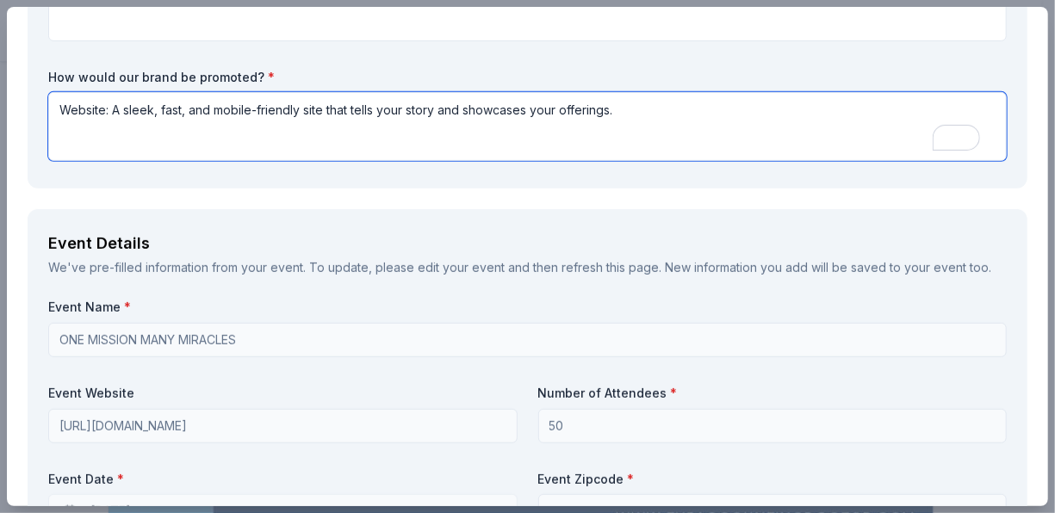
paste textarea "Use platforms like Instagram, LinkedIn, TikTok, or X depending on your audience…"
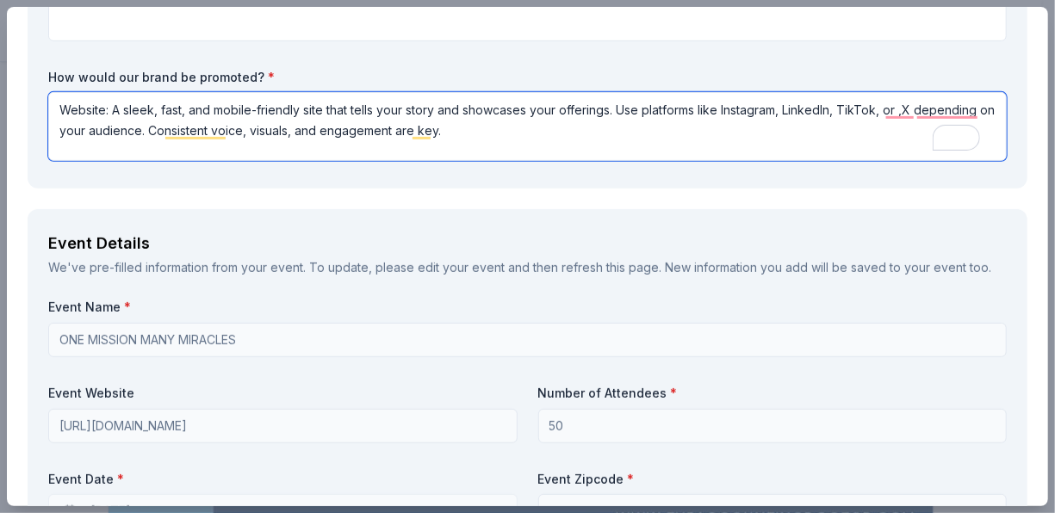
type textarea "Website: A sleek, fast, and mobile-friendly site that tells your story and show…"
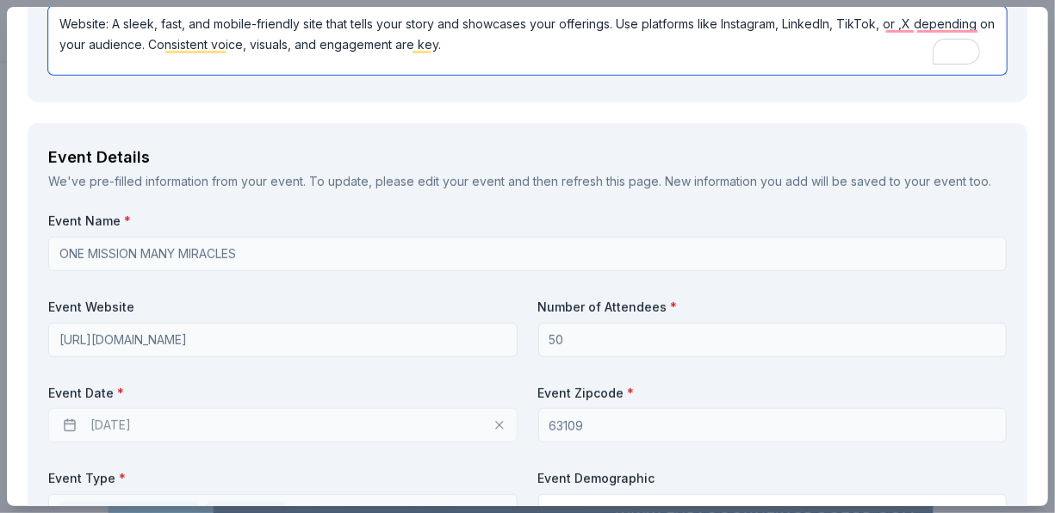
scroll to position [689, 0]
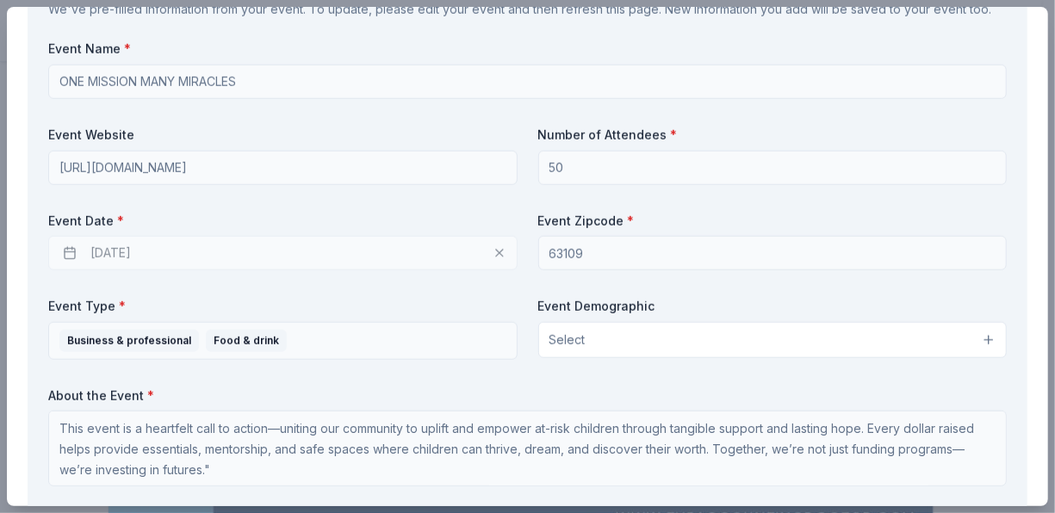
click at [590, 339] on button "Select" at bounding box center [772, 340] width 469 height 36
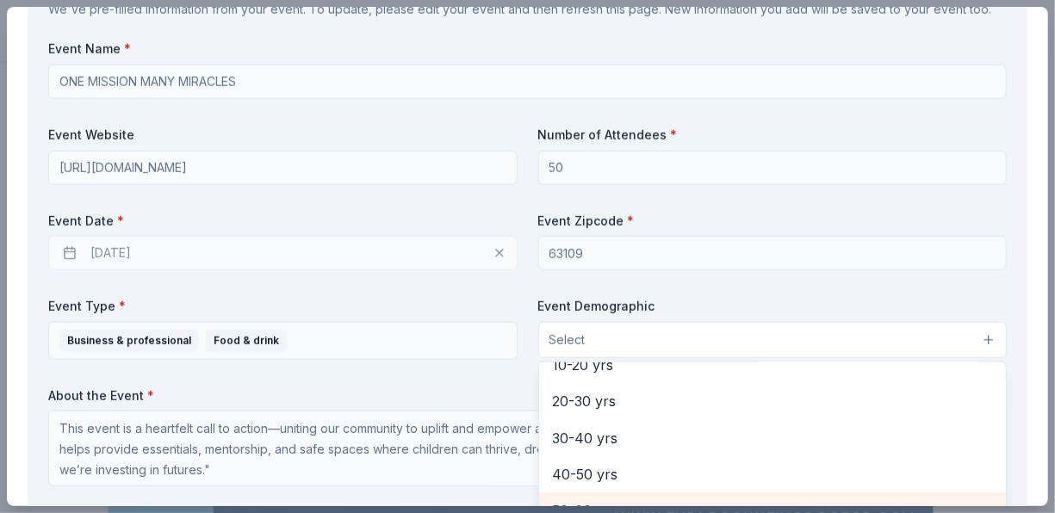
scroll to position [103, 0]
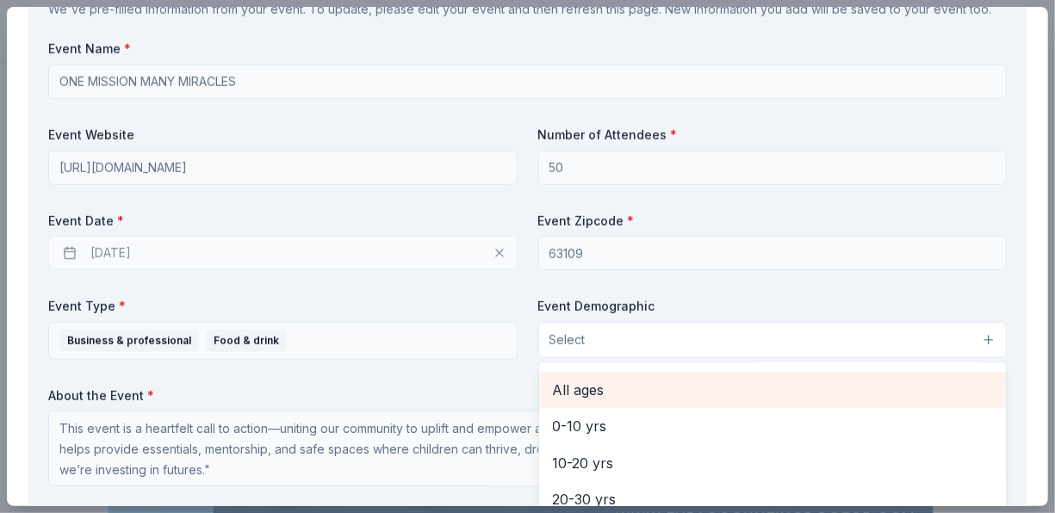
click at [606, 386] on span "All ages" at bounding box center [773, 390] width 440 height 22
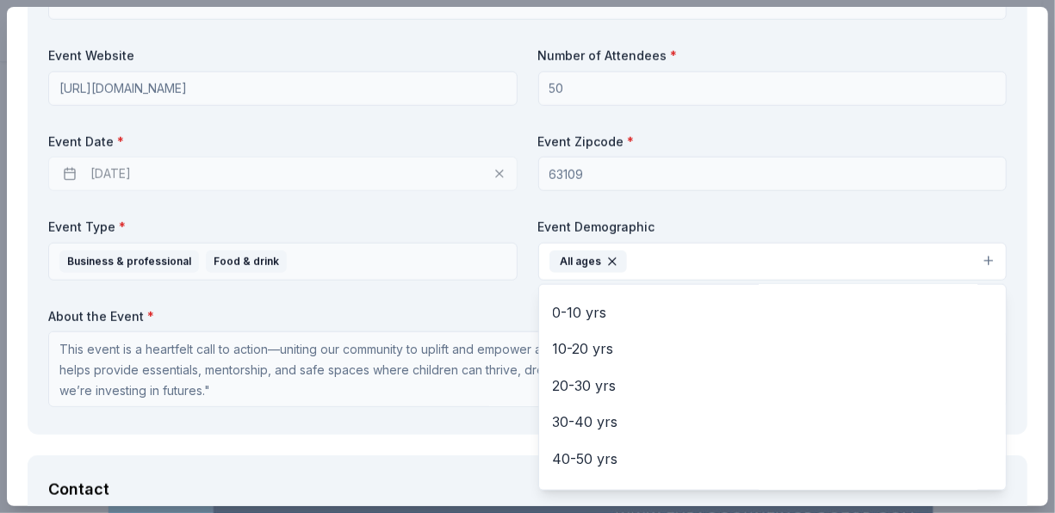
scroll to position [861, 0]
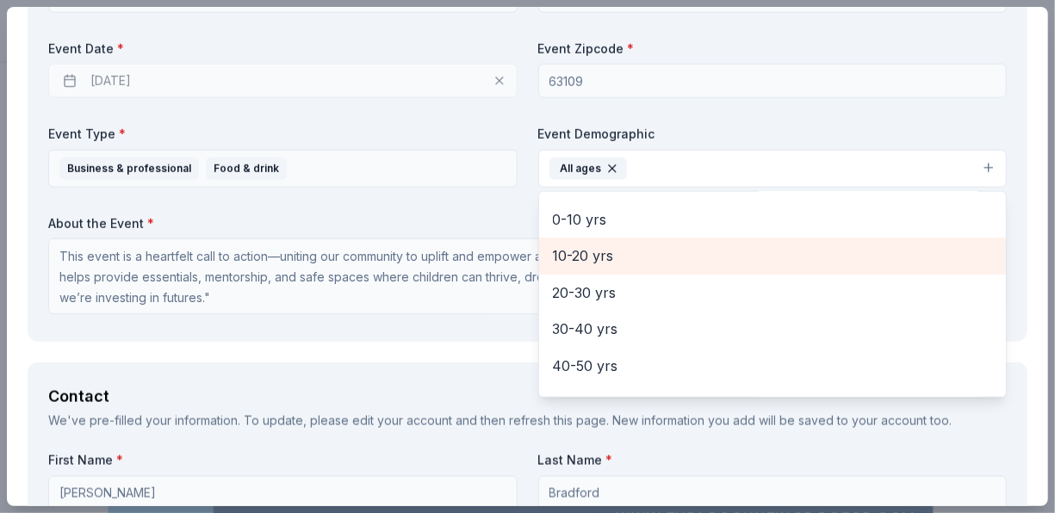
click at [574, 254] on span "10-20 yrs" at bounding box center [773, 256] width 440 height 22
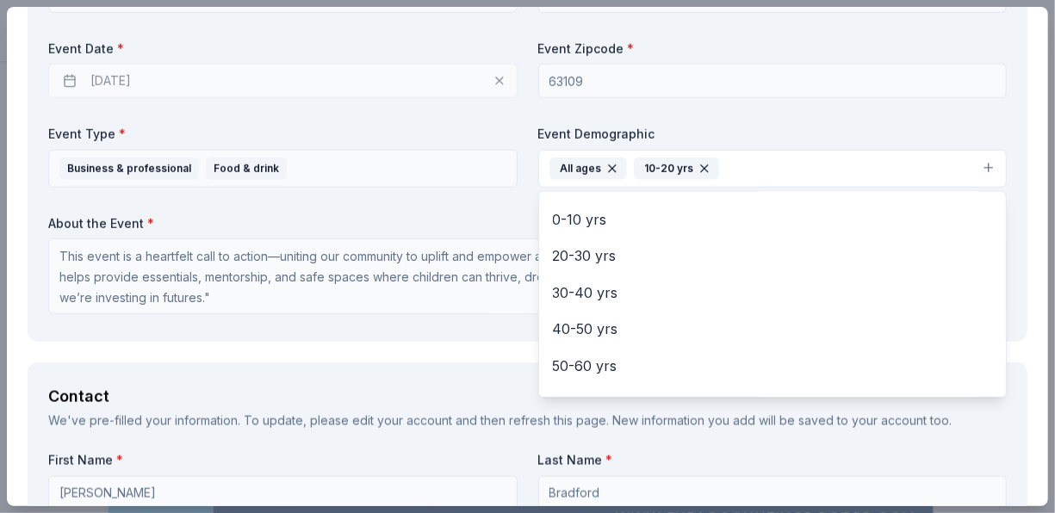
click at [698, 164] on icon "button" at bounding box center [705, 169] width 14 height 14
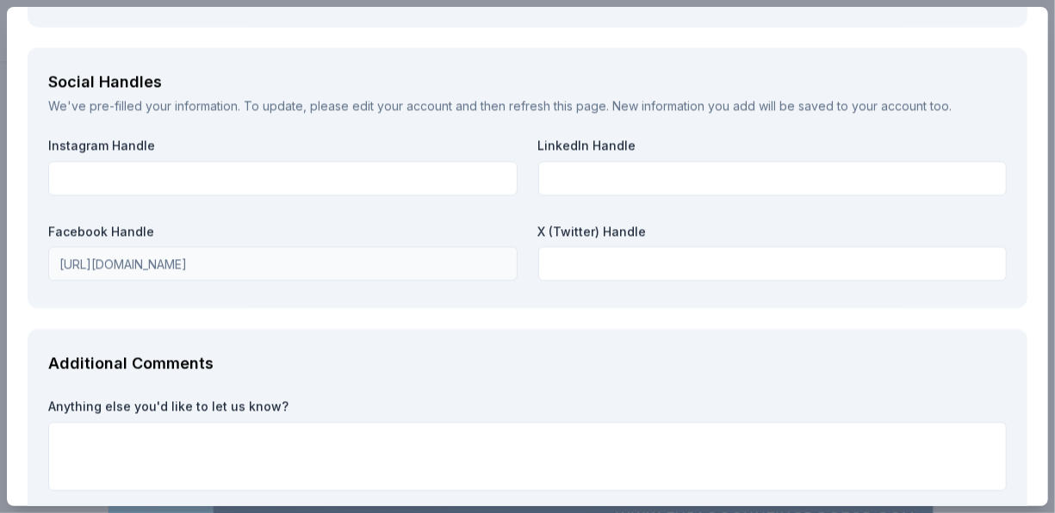
scroll to position [2188, 0]
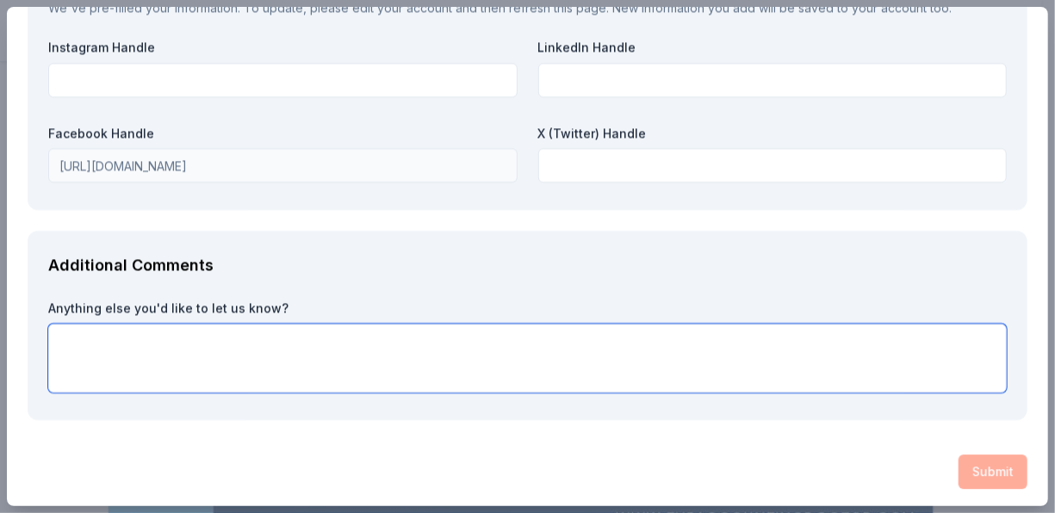
click at [199, 336] on textarea at bounding box center [527, 358] width 959 height 69
paste textarea "Dear Donors’ On behalf of Children With Faith And Hope Inc., I extend our heart…"
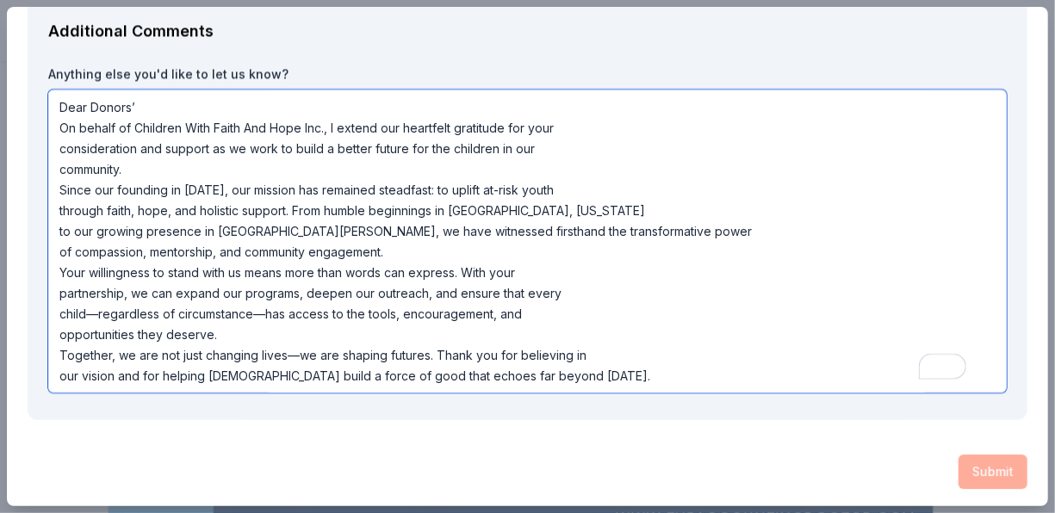
scroll to position [0, 0]
type textarea "Dear Donors’ On behalf of Children With Faith And Hope Inc., I extend our heart…"
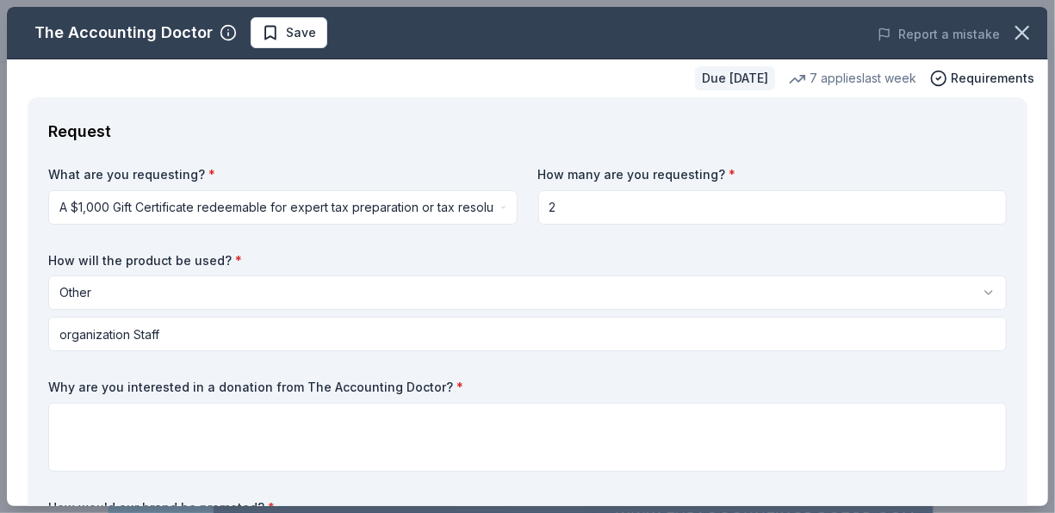
click at [552, 202] on input "2" at bounding box center [772, 207] width 469 height 34
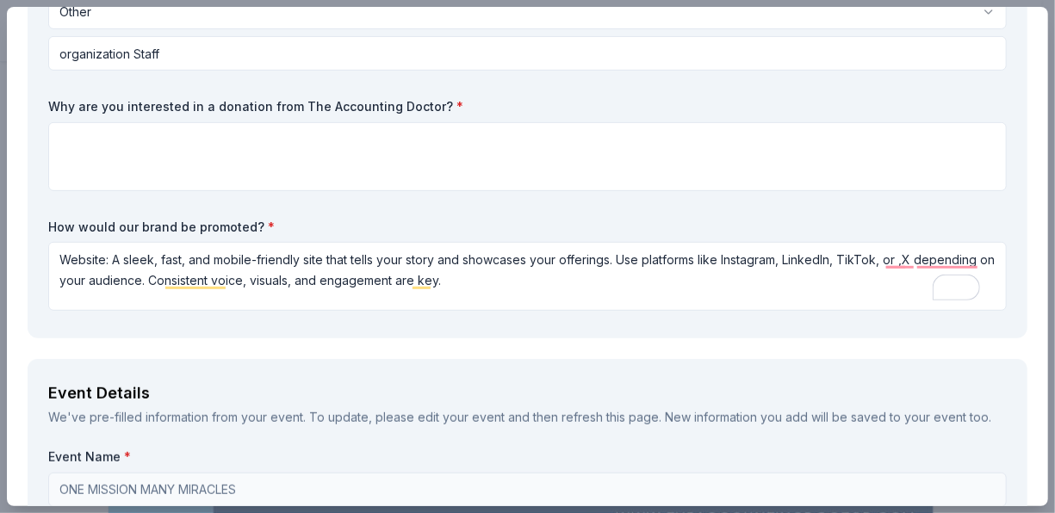
scroll to position [258, 0]
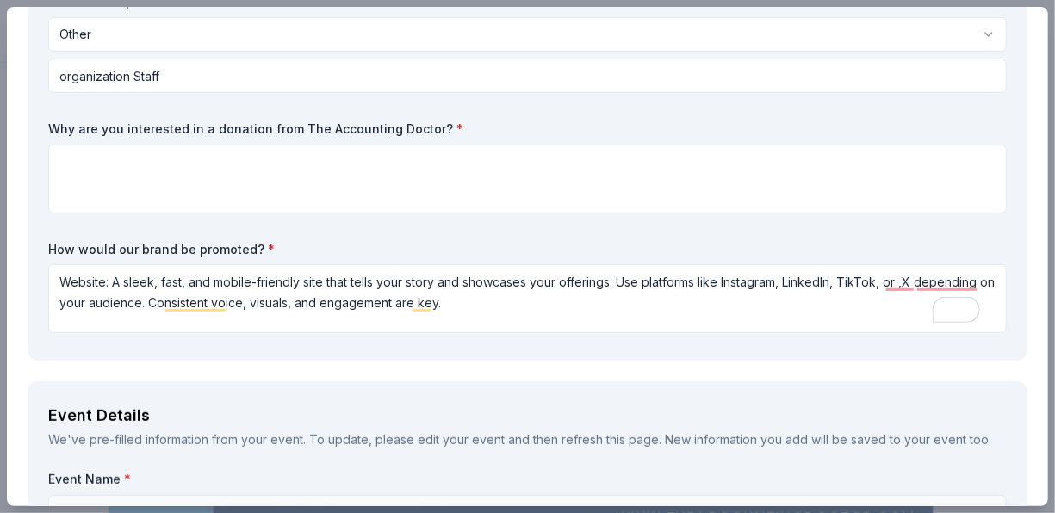
type input "1"
drag, startPoint x: 46, startPoint y: 120, endPoint x: 193, endPoint y: 126, distance: 147.4
click at [193, 126] on div "Request What are you requesting? * A $1,000 Gift Certificate redeemable for exp…" at bounding box center [528, 100] width 1000 height 522
drag, startPoint x: 435, startPoint y: 125, endPoint x: 407, endPoint y: 124, distance: 27.6
click at [407, 124] on label "Why are you interested in a donation from The Accounting Doctor? *" at bounding box center [527, 129] width 959 height 17
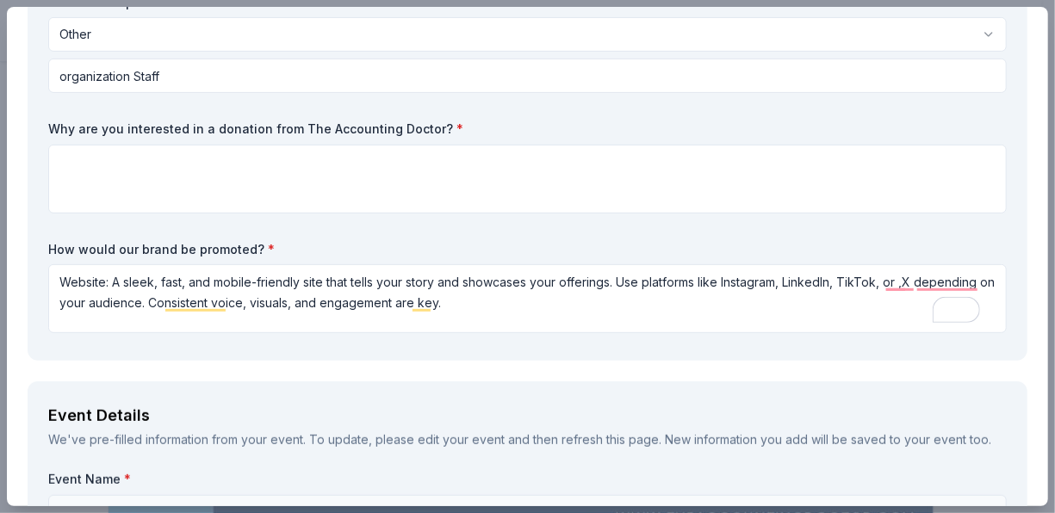
click at [366, 119] on div "What are you requesting? * A $1,000 Gift Certificate redeemable for expert tax …" at bounding box center [527, 124] width 959 height 432
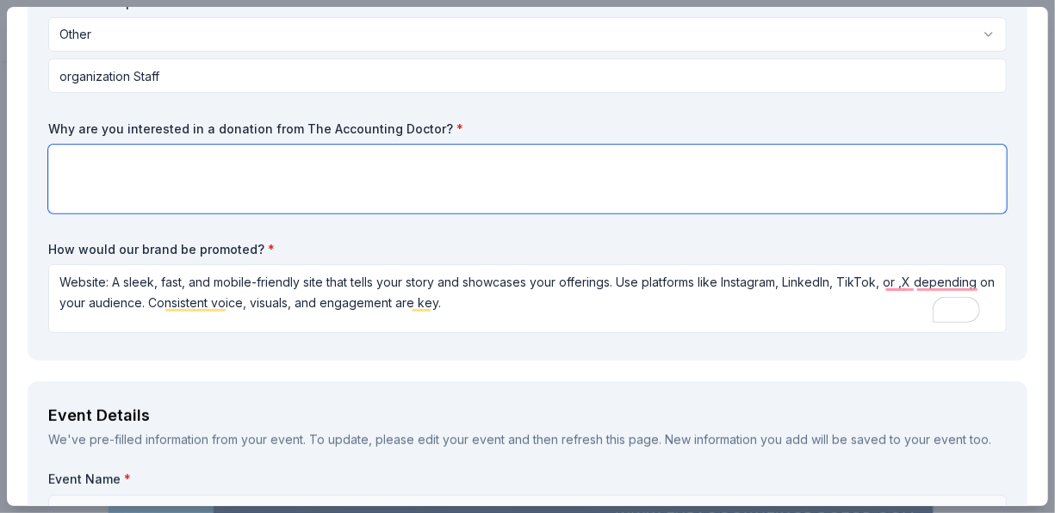
click at [107, 160] on textarea at bounding box center [527, 179] width 959 height 69
paste textarea "I'm applying for this voucher grant because it offers a valuable opportunity to…"
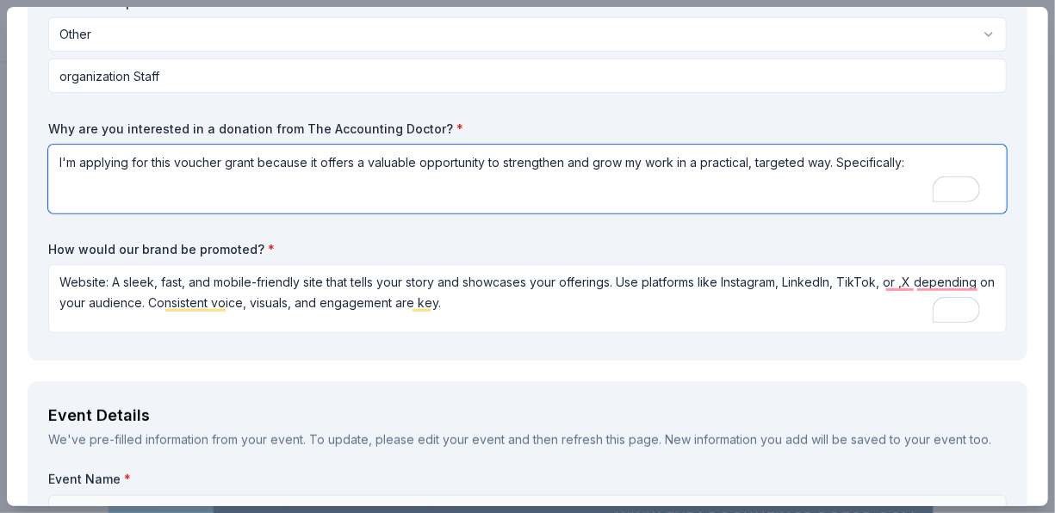
click at [221, 158] on textarea "I'm applying for this voucher grant because it offers a valuable opportunity to…" at bounding box center [527, 179] width 959 height 69
type textarea "I'm applying for this donation grant because it offers a valuable opportunity t…"
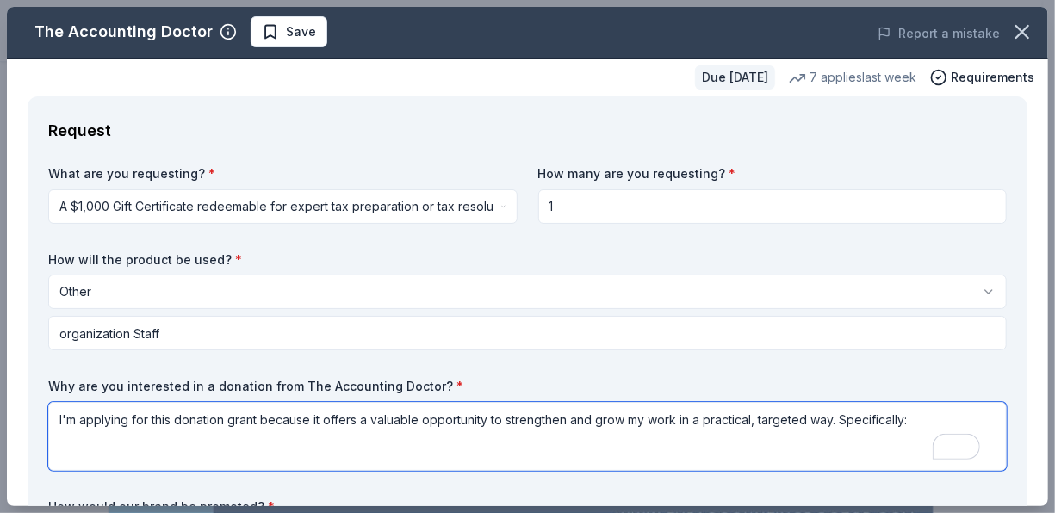
scroll to position [0, 0]
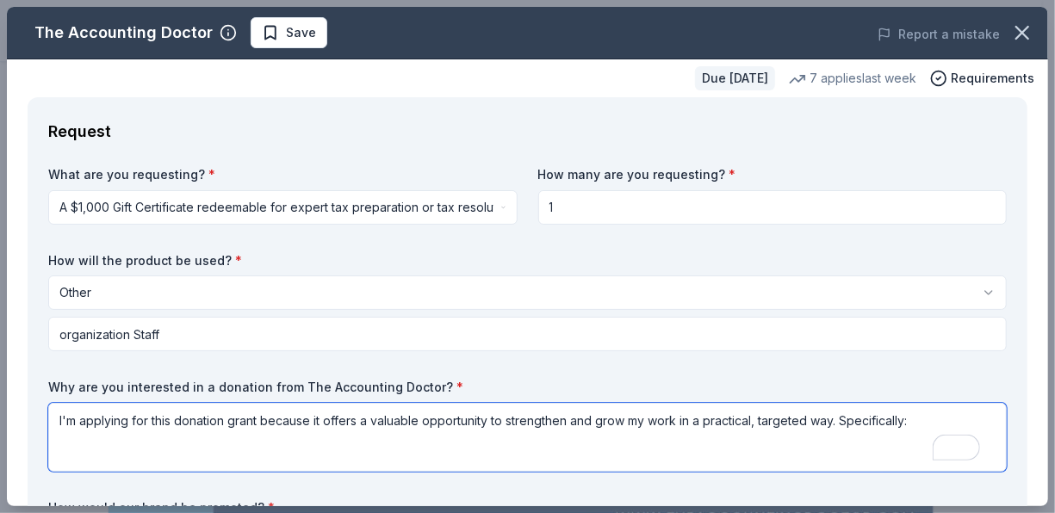
drag, startPoint x: 916, startPoint y: 418, endPoint x: 31, endPoint y: 432, distance: 884.8
click at [31, 432] on div "Request What are you requesting? * A $1,000 Gift Certificate redeemable for exp…" at bounding box center [528, 358] width 1000 height 522
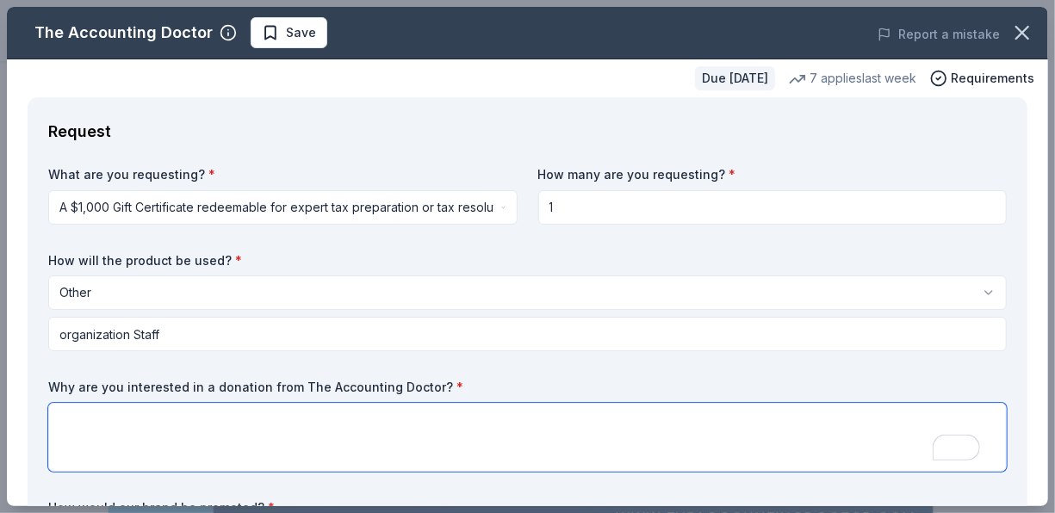
paste textarea "Why I'm Interested in Applying for a Tax Preparation Grant I'm applying for thi…"
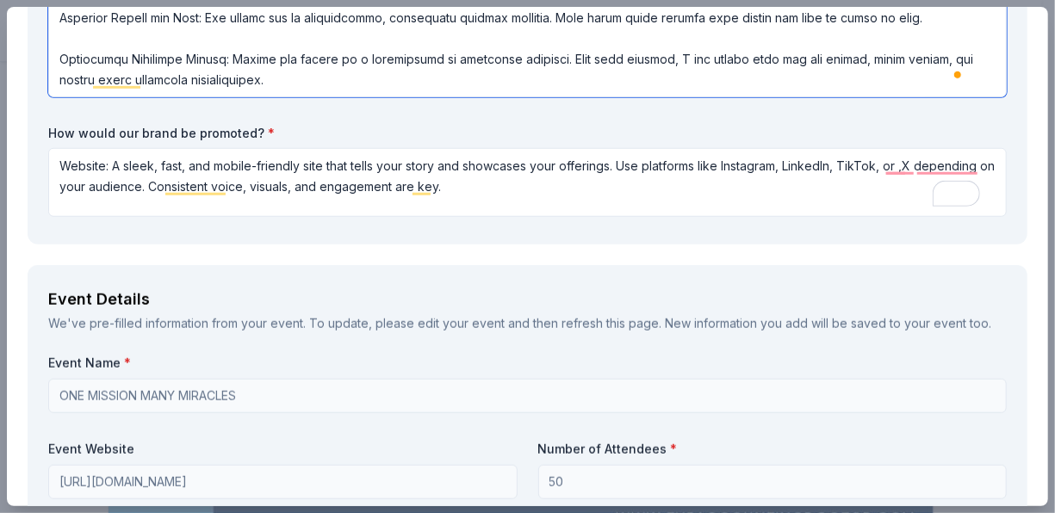
scroll to position [603, 0]
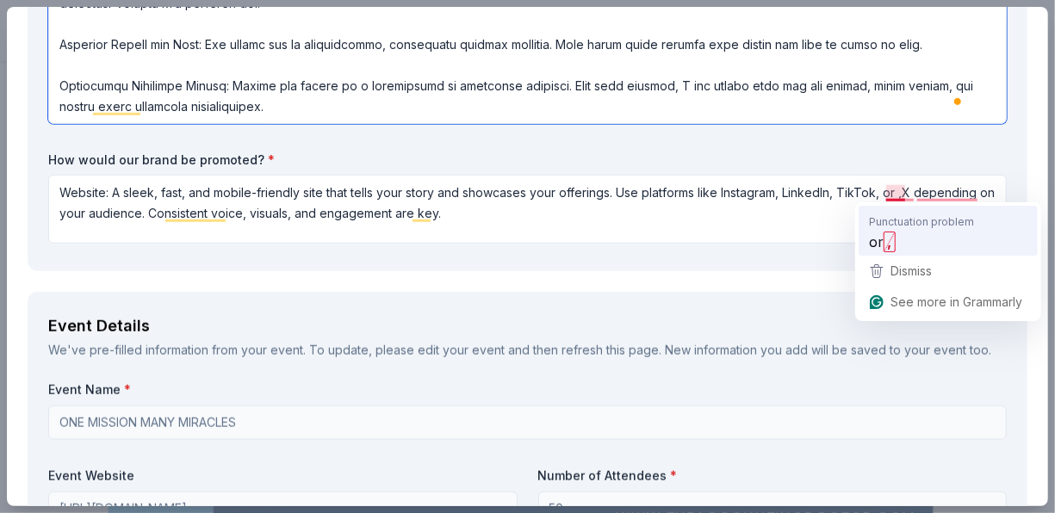
type textarea "Why I'm Interested in Applying for a Tax Preparation Grant I'm applying for thi…"
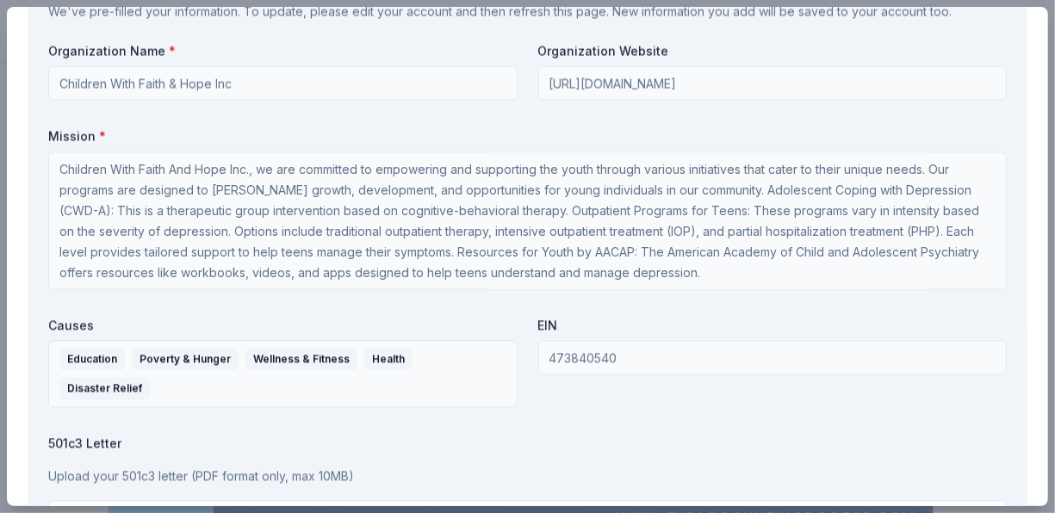
scroll to position [1895, 0]
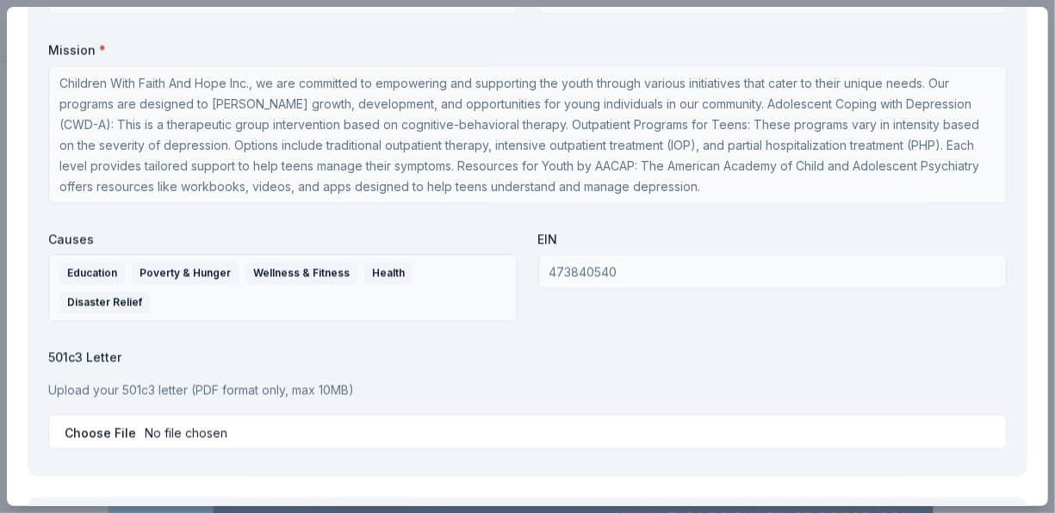
type textarea "Website: A sleek, fast, and mobile-friendly site that tells your story and show…"
click at [263, 390] on p "Upload your 501c3 letter (PDF format only, max 10MB)" at bounding box center [527, 390] width 959 height 21
click at [258, 366] on div "501c3 Letter Upload your 501c3 letter (PDF format only, max 10MB)" at bounding box center [527, 399] width 959 height 100
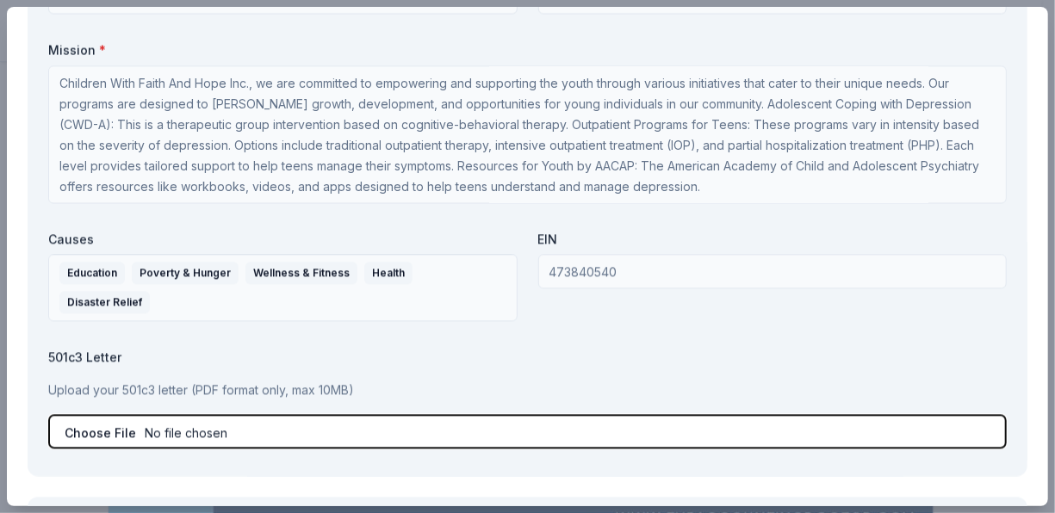
click at [175, 432] on input "file" at bounding box center [527, 431] width 959 height 34
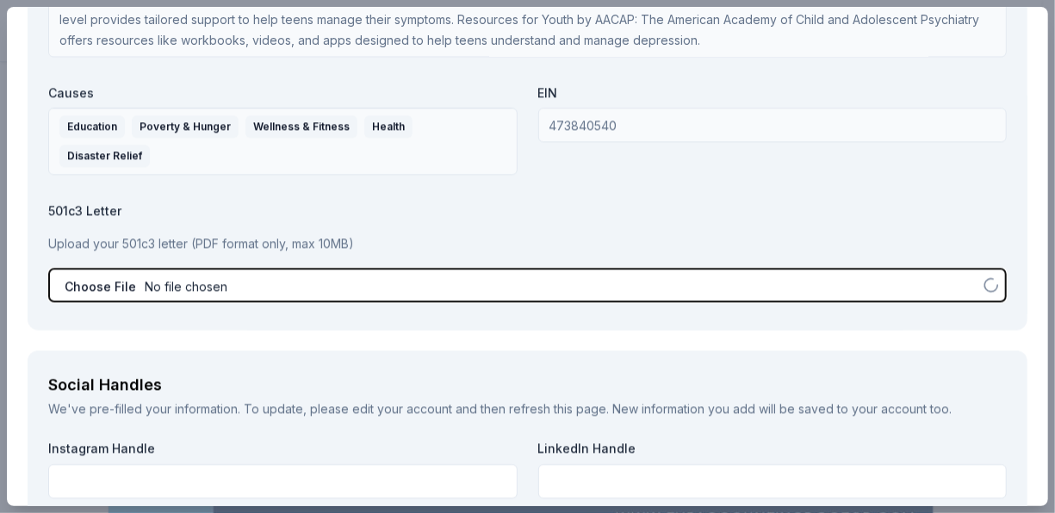
scroll to position [2067, 0]
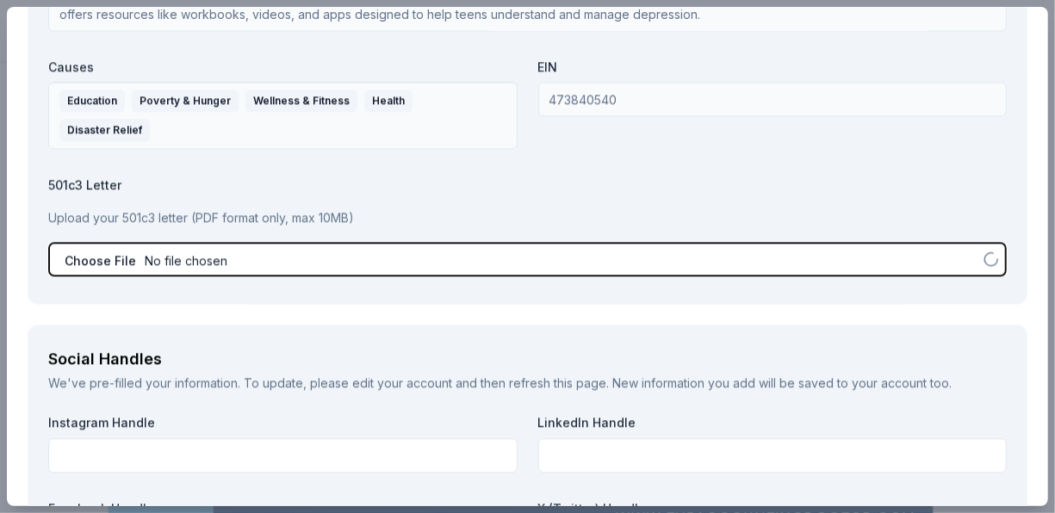
click at [108, 252] on input "file" at bounding box center [527, 259] width 959 height 34
type input "C:\fakepath\Festus Public Lib._20250730_092846.pdf"
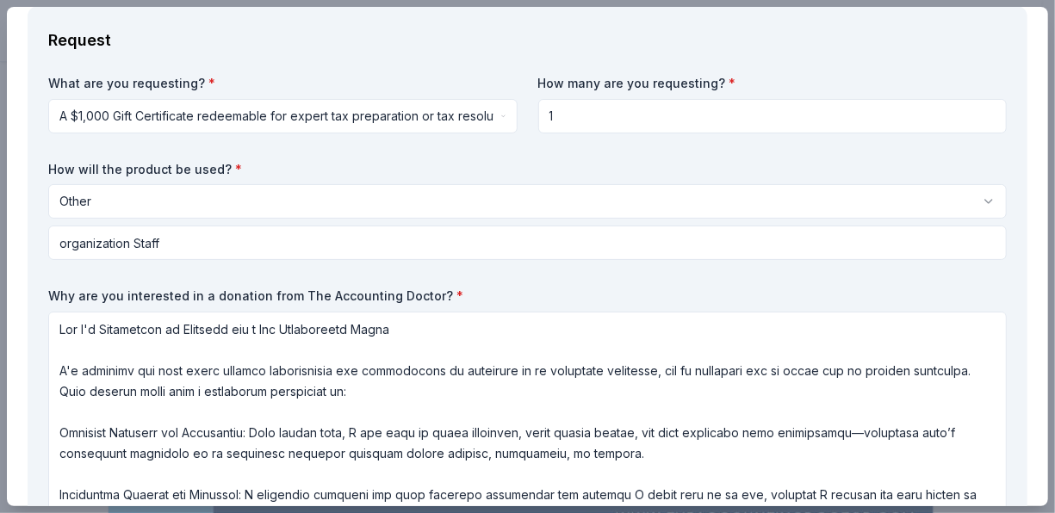
scroll to position [0, 0]
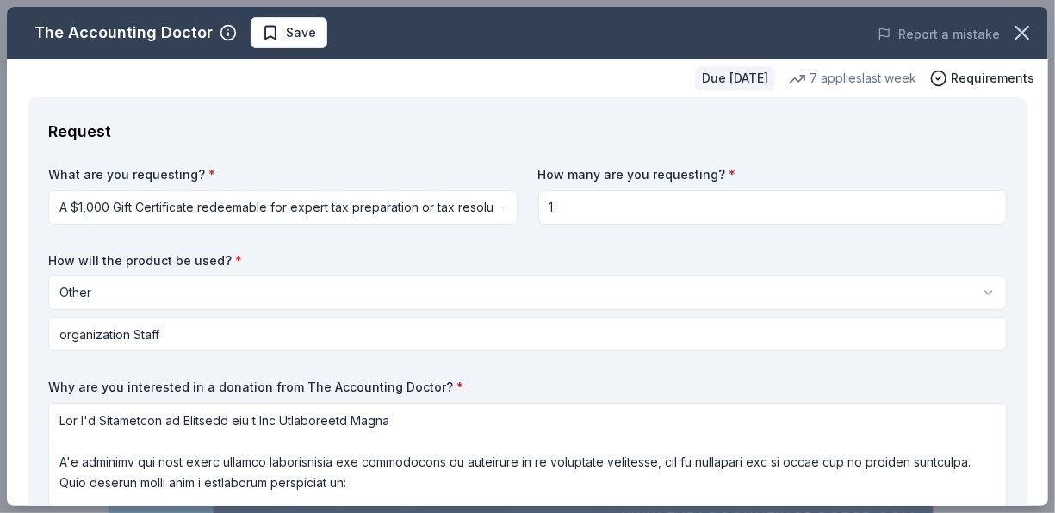
type textarea "Dear Donors’ On behalf of Children With Faith And Hope Inc., I extend our heart…"
click at [553, 207] on input "1" at bounding box center [772, 207] width 469 height 34
type input "1"
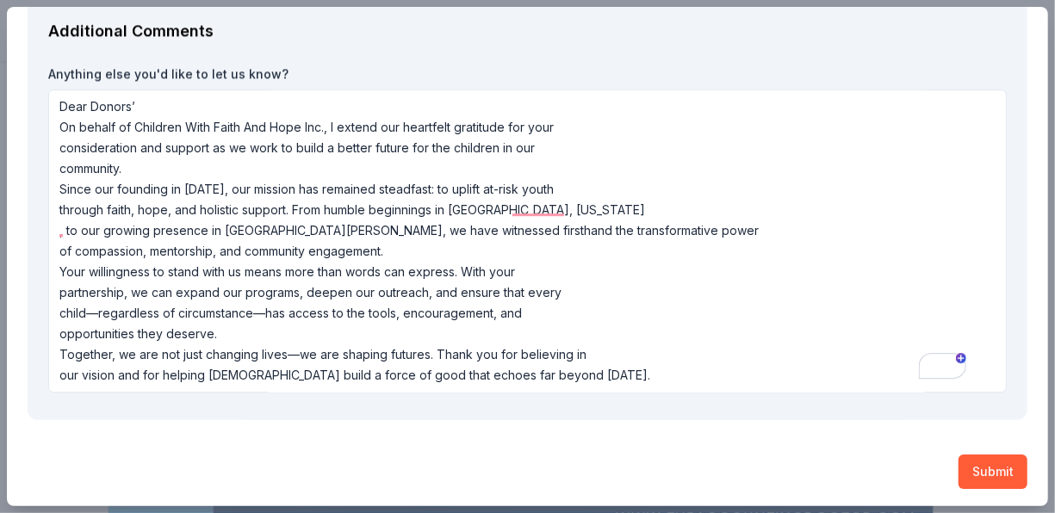
scroll to position [1, 0]
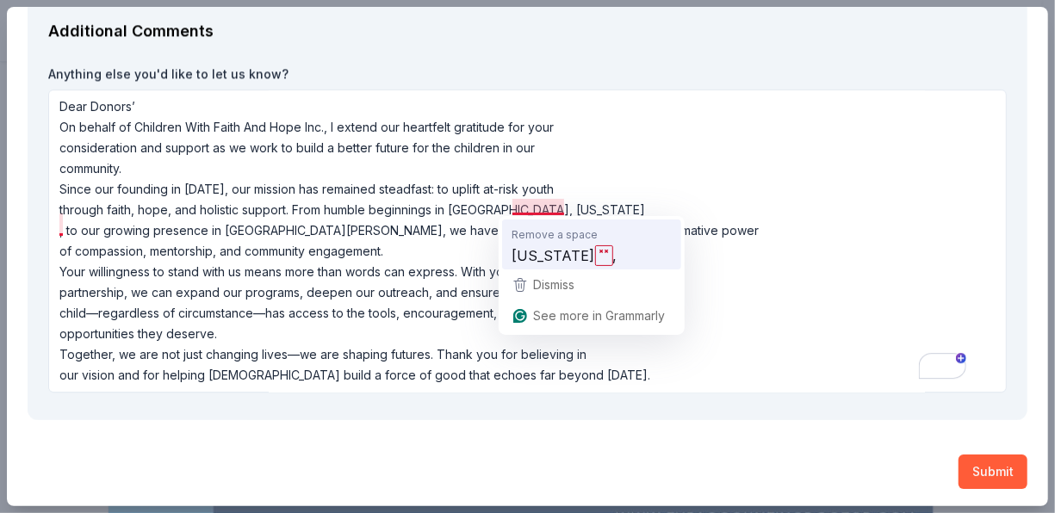
type input "2"
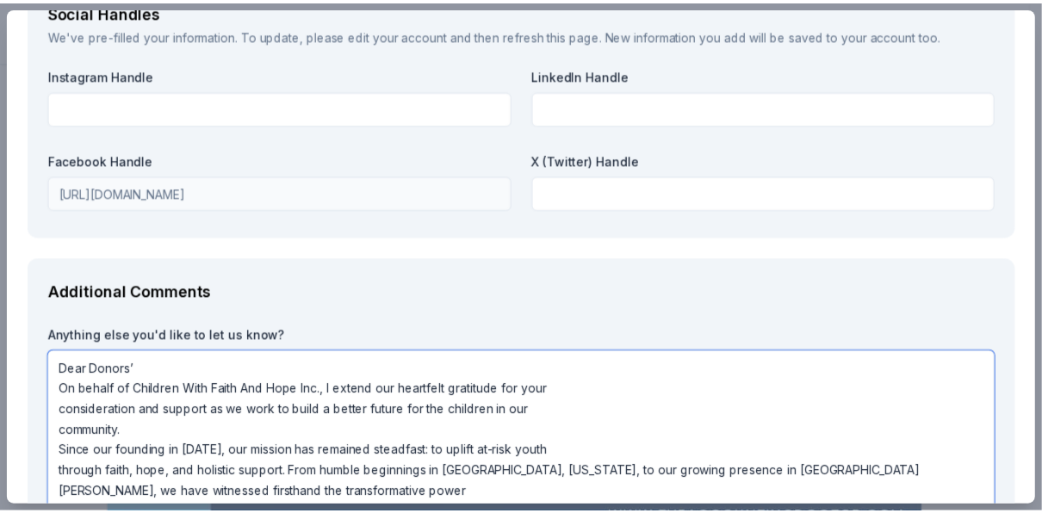
scroll to position [2677, 0]
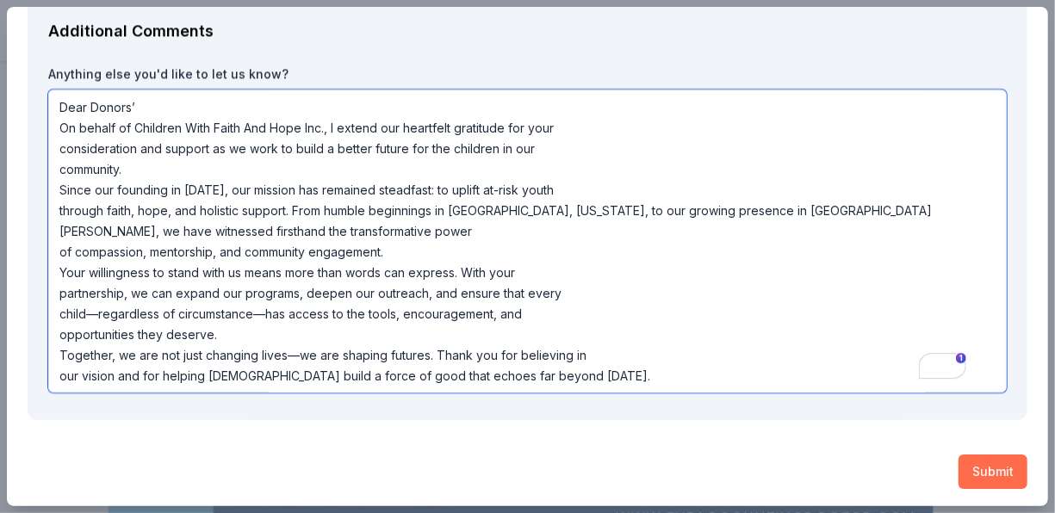
type textarea "Dear Donors’ On behalf of Children With Faith And Hope Inc., I extend our heart…"
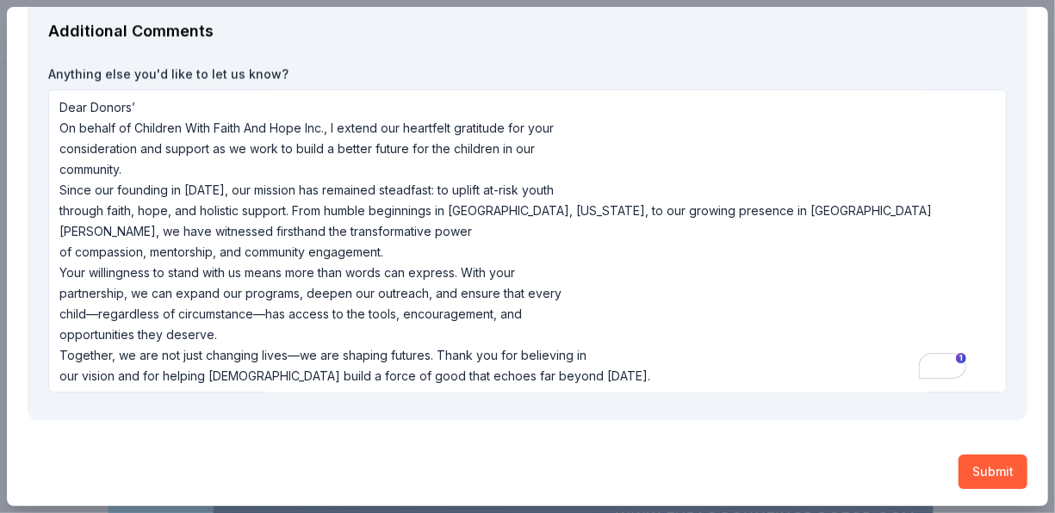
click at [992, 469] on button "Submit" at bounding box center [993, 472] width 69 height 34
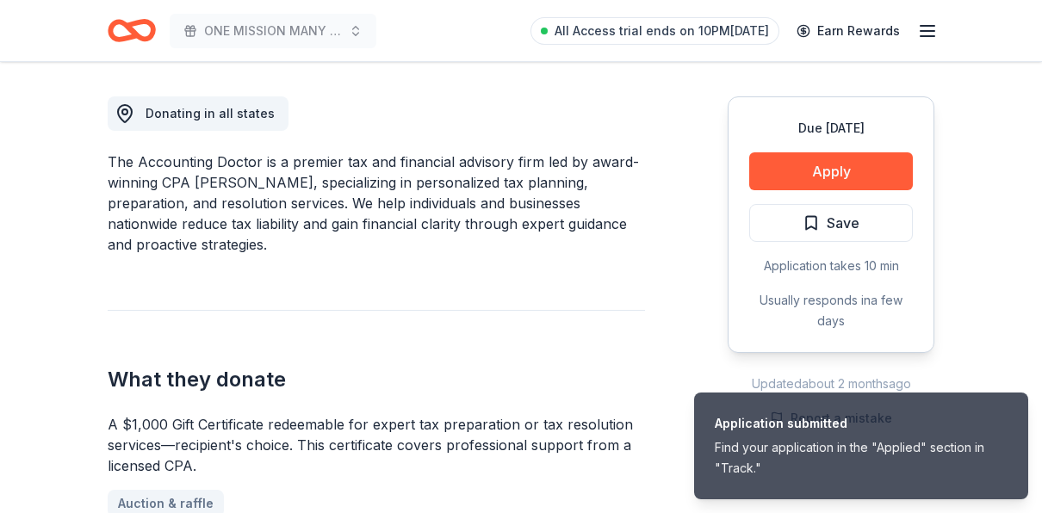
scroll to position [2266, 0]
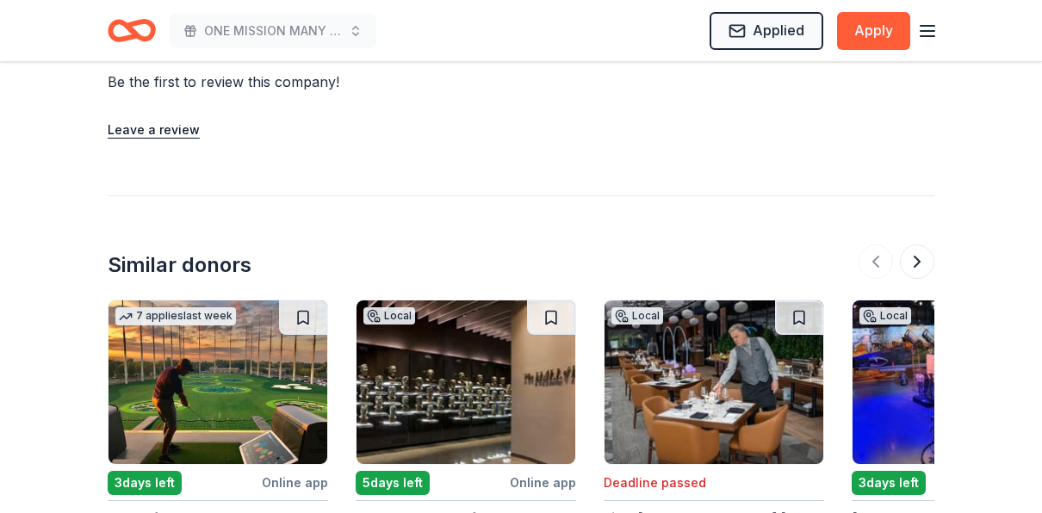
scroll to position [2093, 0]
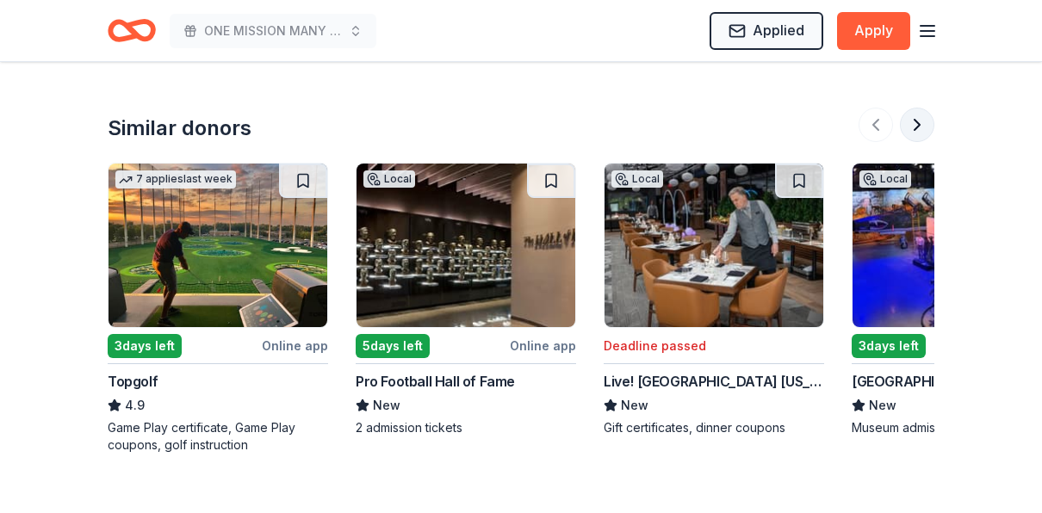
click at [919, 119] on button at bounding box center [917, 125] width 34 height 34
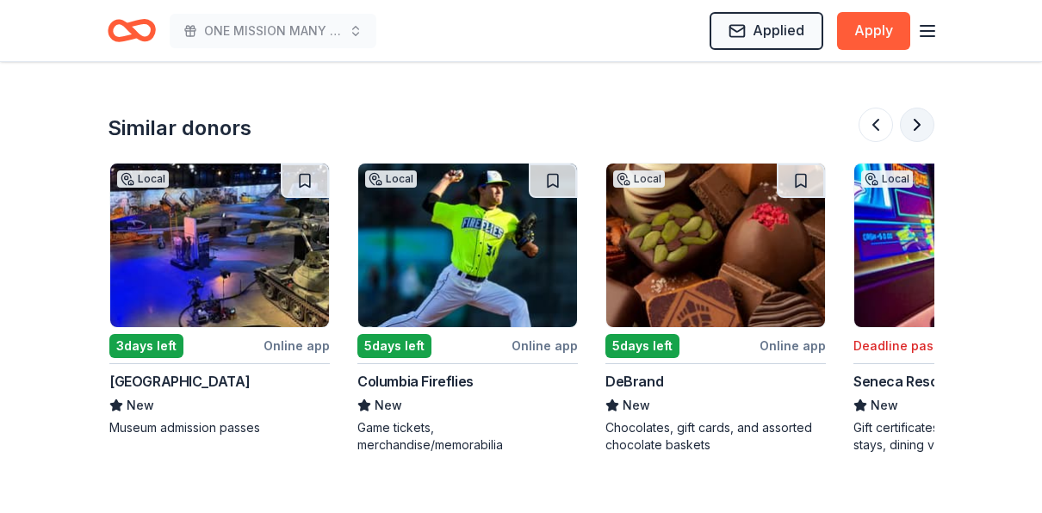
scroll to position [0, 744]
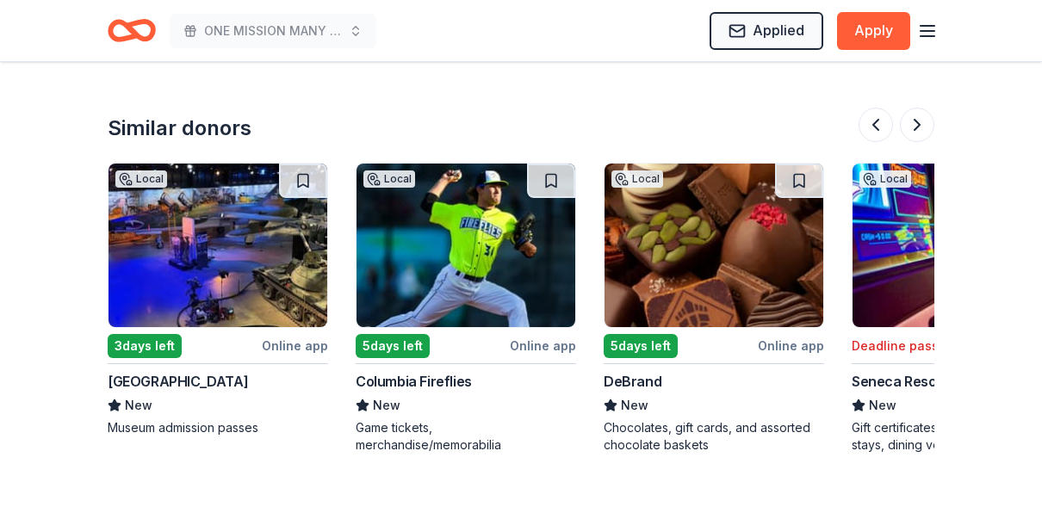
click at [221, 375] on div "American Heritage Museum" at bounding box center [178, 381] width 140 height 21
click at [914, 117] on button at bounding box center [917, 125] width 34 height 34
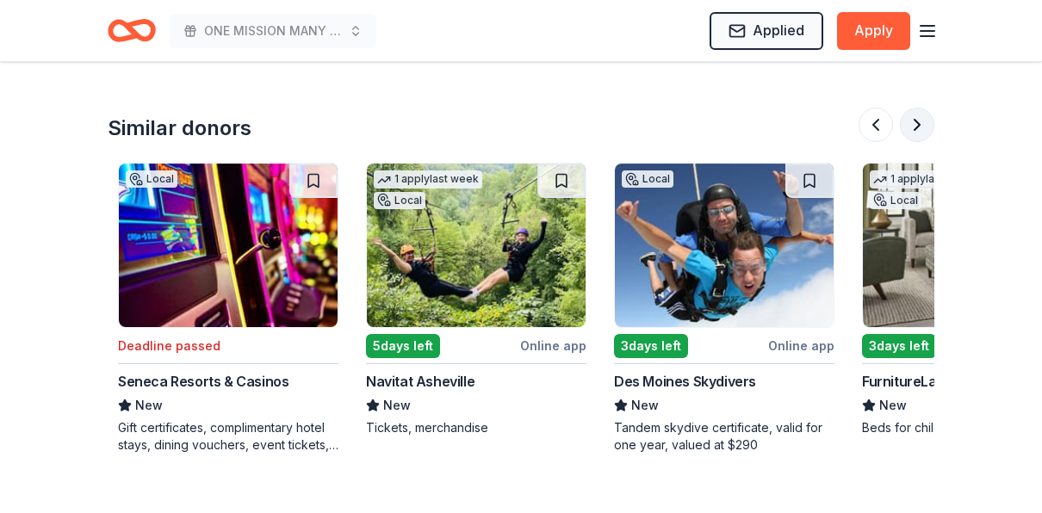
scroll to position [0, 1489]
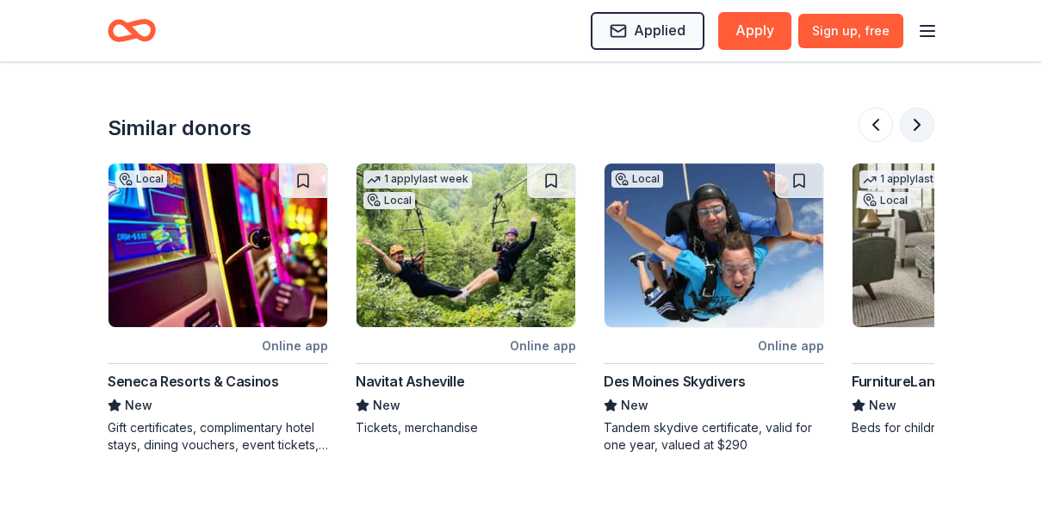
click at [924, 116] on button at bounding box center [917, 125] width 34 height 34
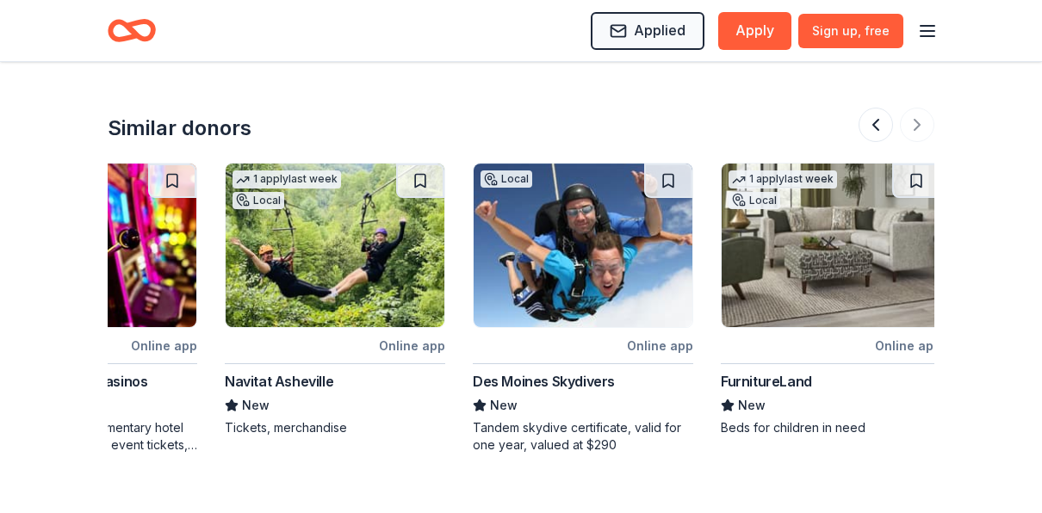
scroll to position [0, 1626]
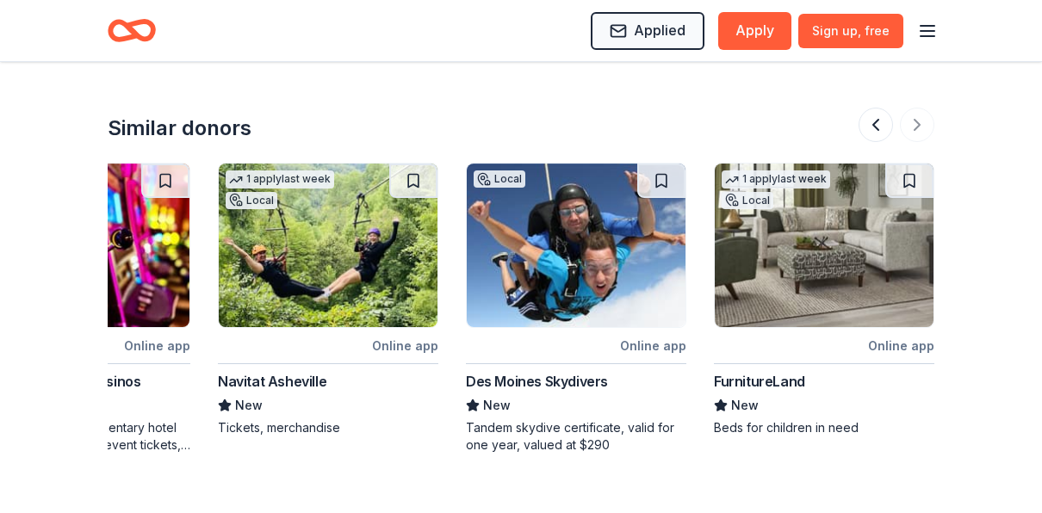
click at [776, 379] on div "FurnitureLand" at bounding box center [759, 381] width 91 height 21
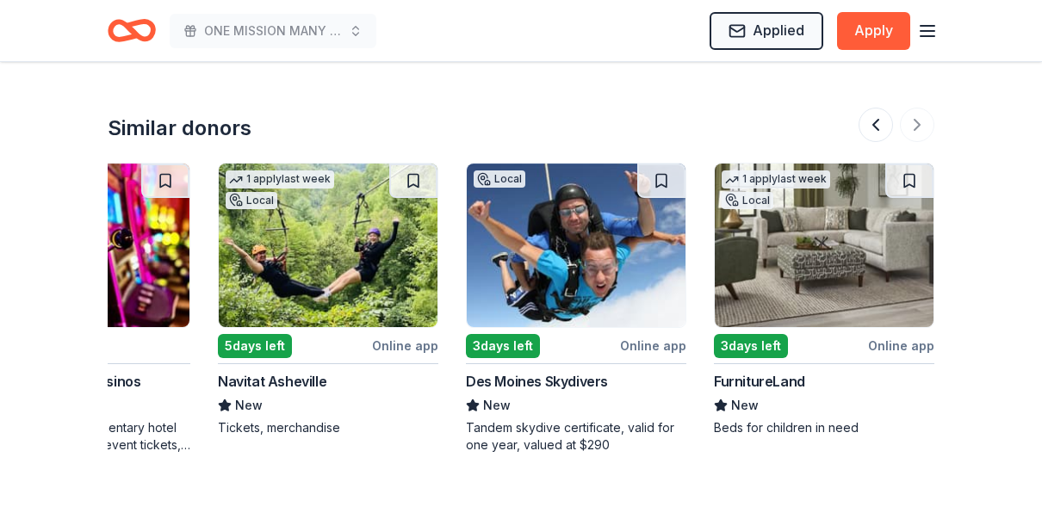
click at [743, 371] on div "FurnitureLand" at bounding box center [759, 381] width 91 height 21
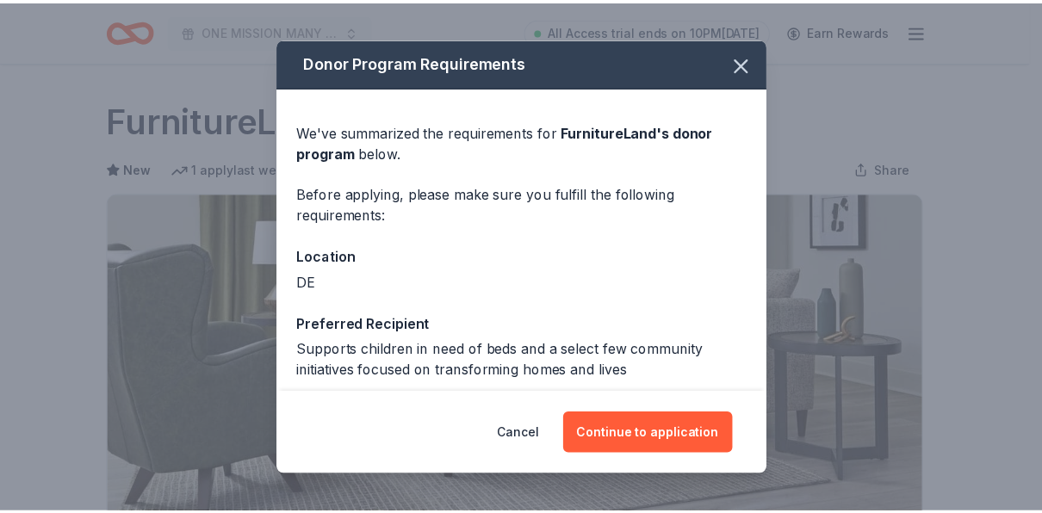
scroll to position [861, 0]
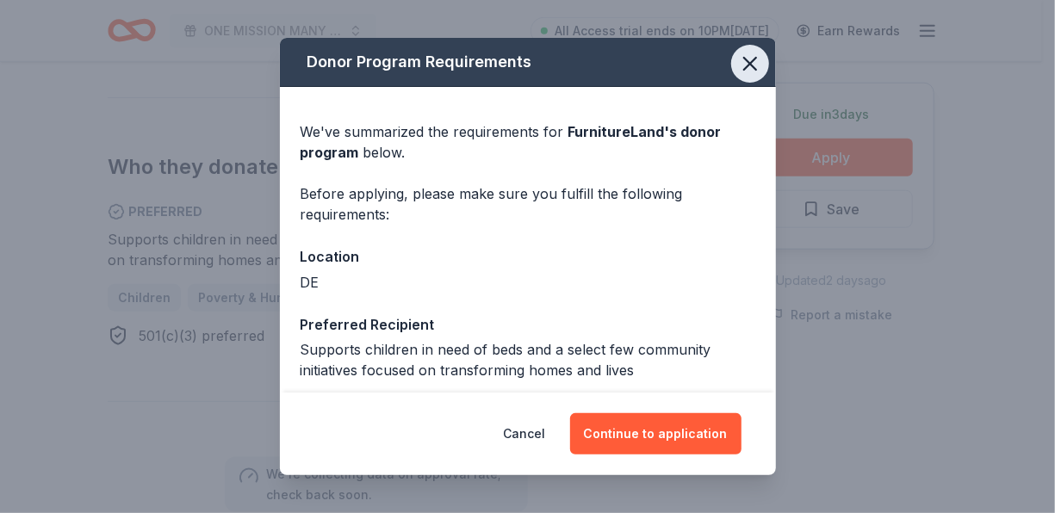
click at [744, 64] on icon "button" at bounding box center [750, 64] width 24 height 24
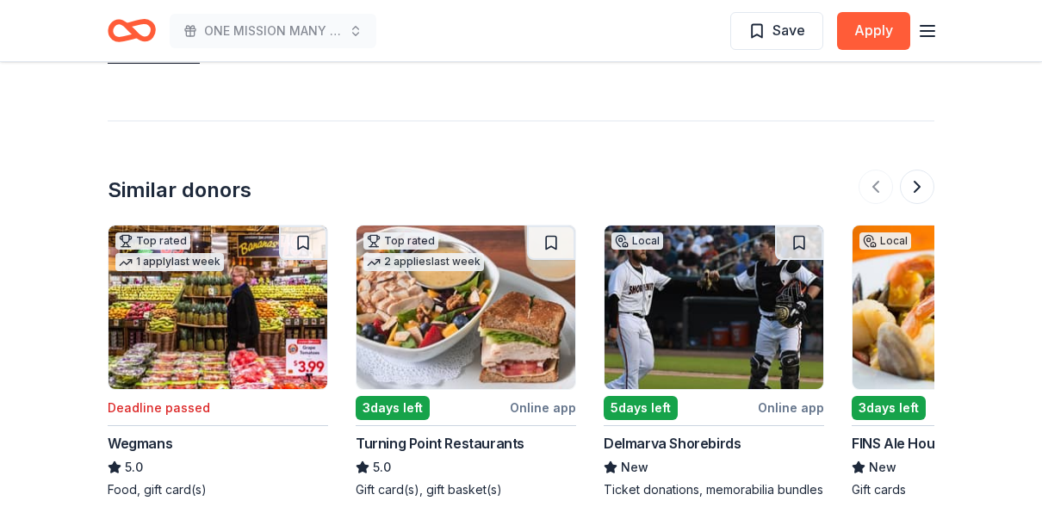
scroll to position [1637, 0]
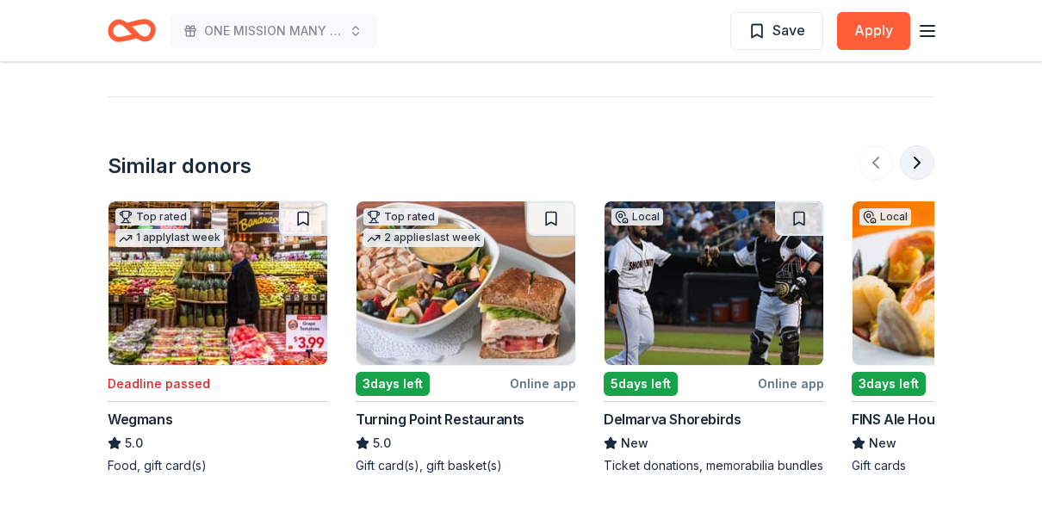
click at [912, 153] on button at bounding box center [917, 163] width 34 height 34
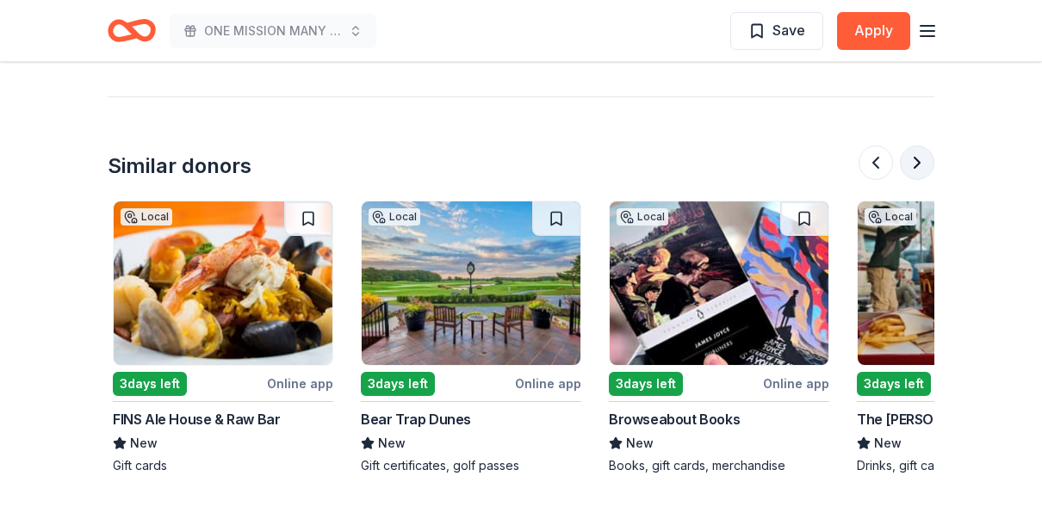
scroll to position [0, 744]
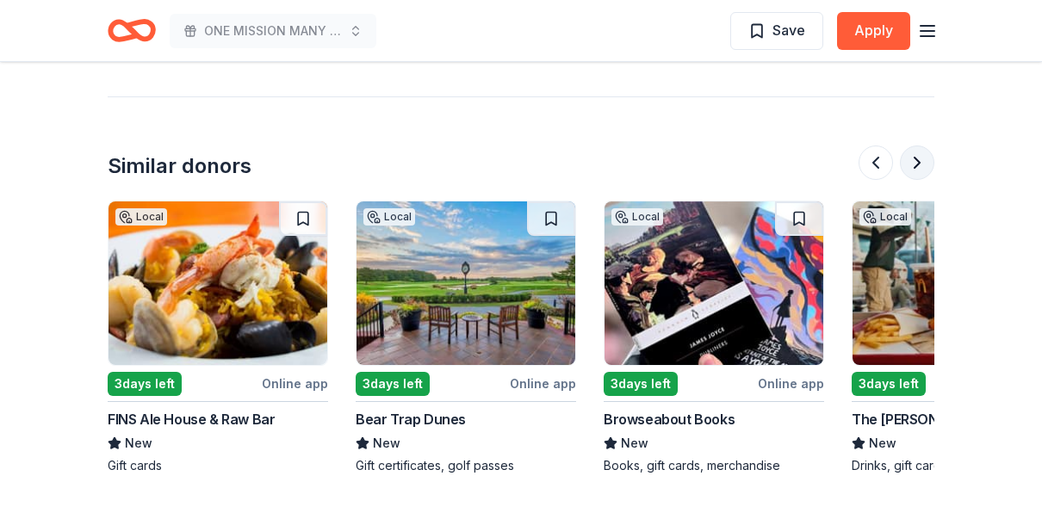
click at [912, 152] on button at bounding box center [917, 163] width 34 height 34
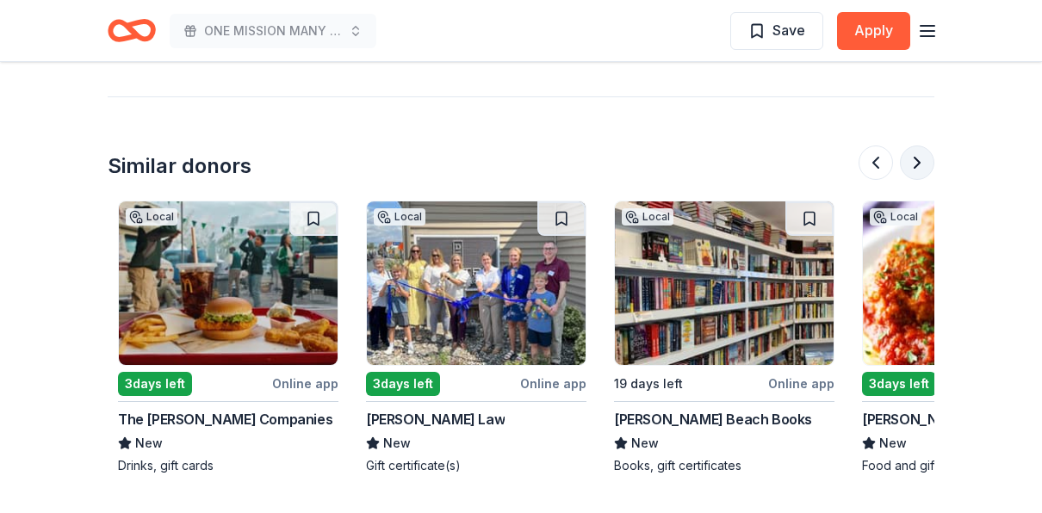
scroll to position [0, 1489]
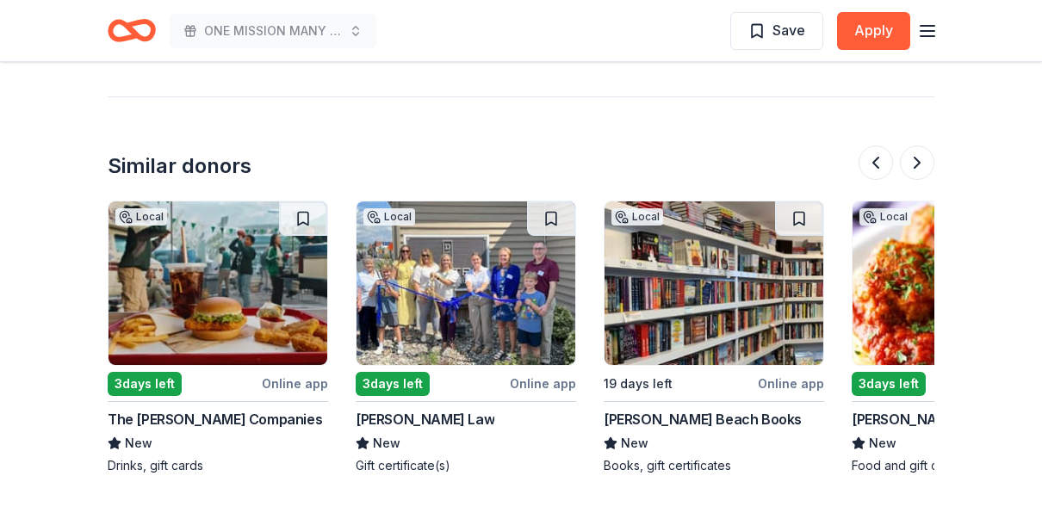
click at [469, 333] on img at bounding box center [466, 284] width 219 height 164
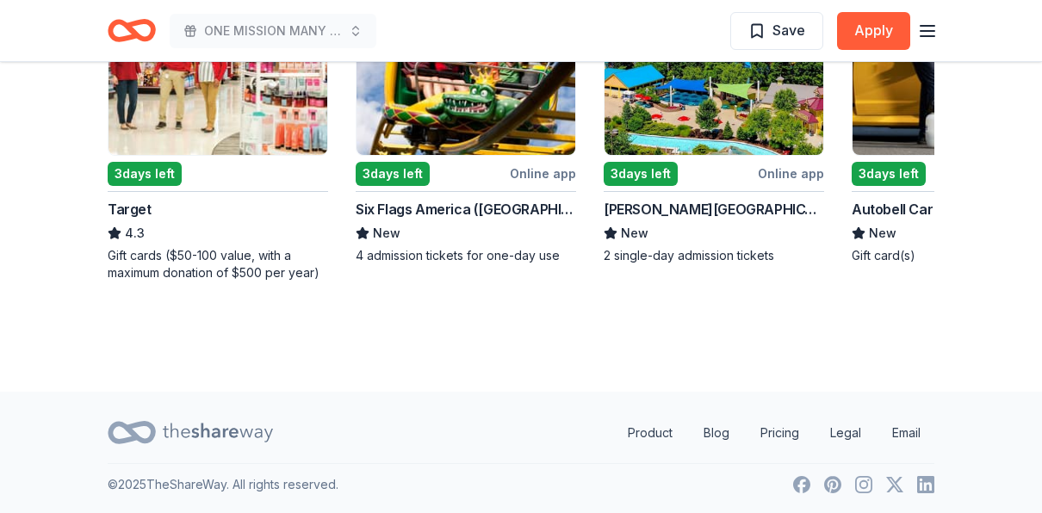
scroll to position [1671, 0]
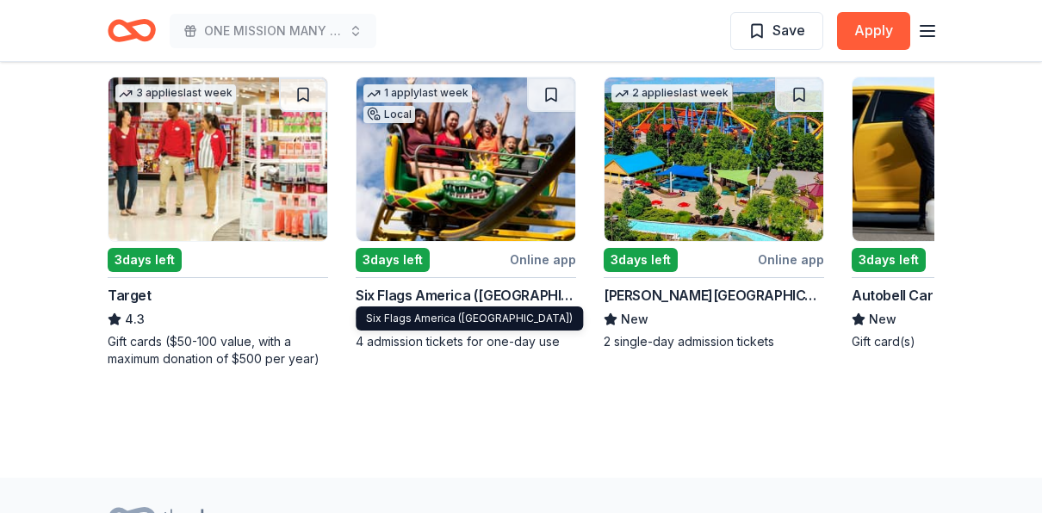
click at [448, 289] on div "Six Flags America ([GEOGRAPHIC_DATA])" at bounding box center [466, 295] width 221 height 21
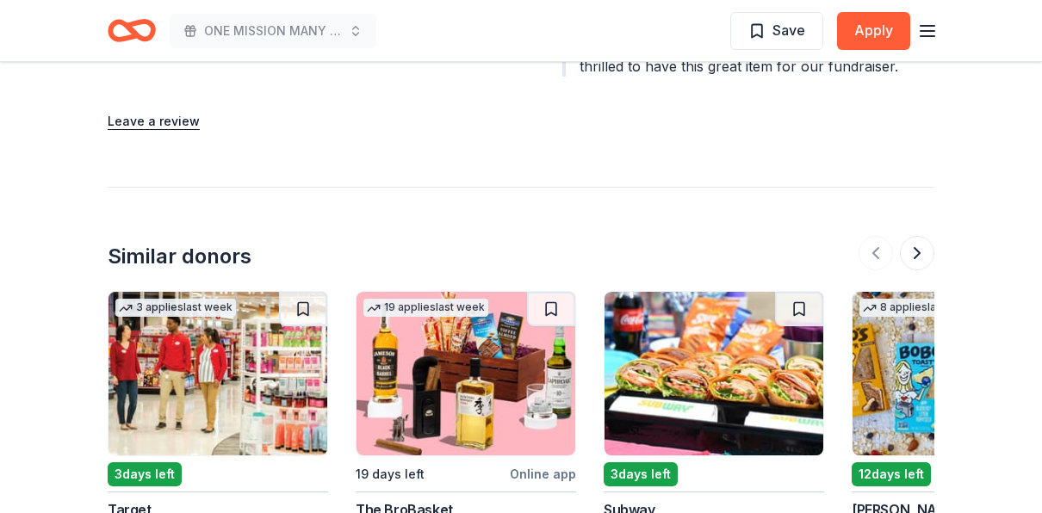
scroll to position [1723, 0]
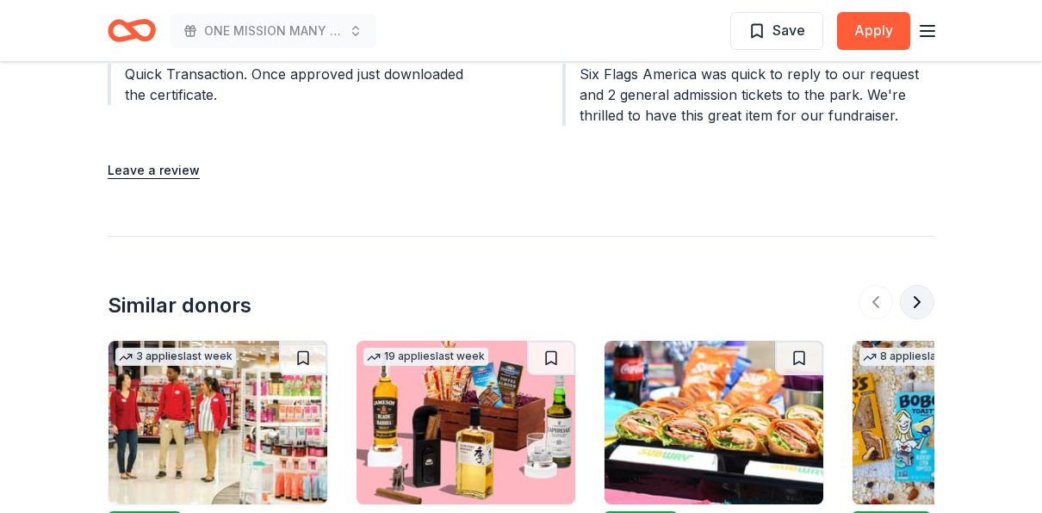
click at [913, 285] on button at bounding box center [917, 302] width 34 height 34
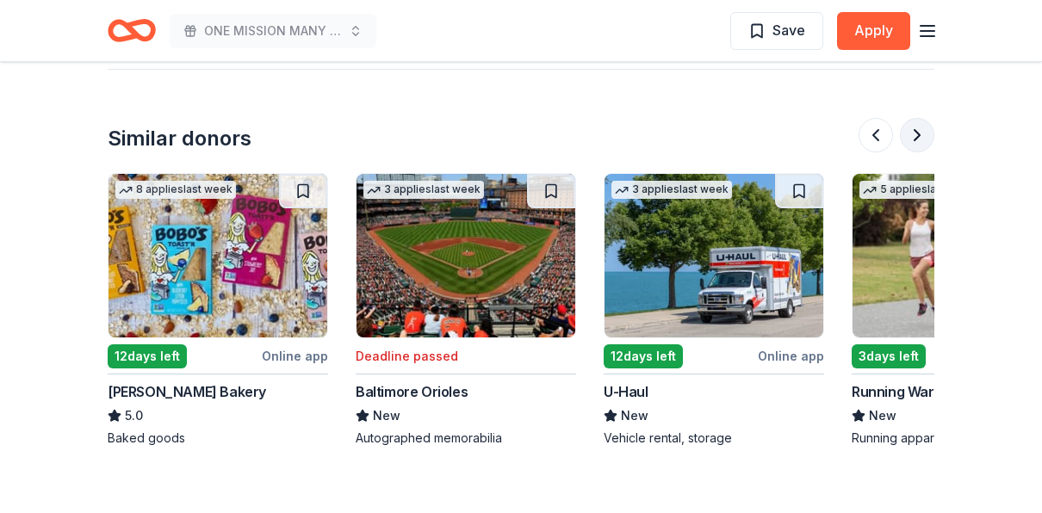
scroll to position [1895, 0]
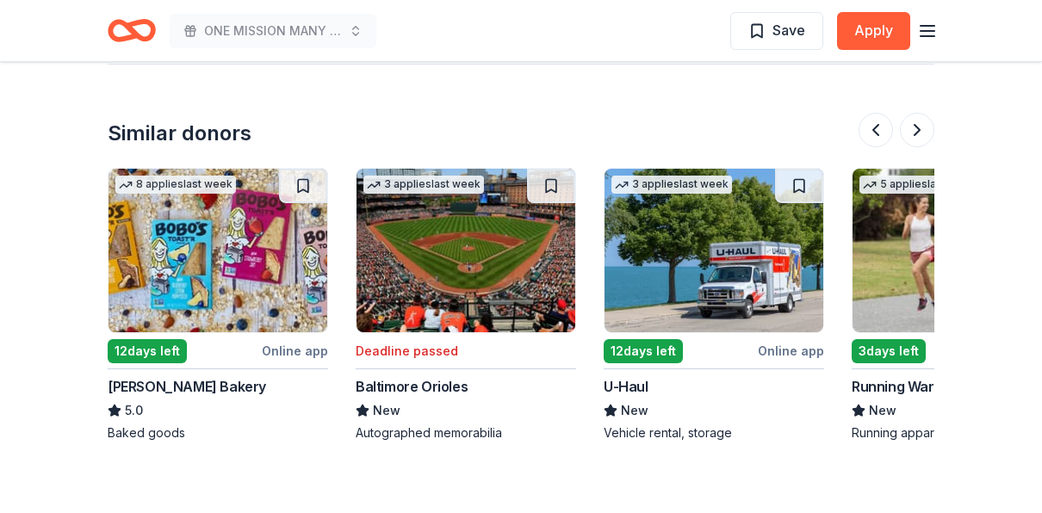
click at [637, 351] on div "3 applies last week 12 days left Online app U-Haul New Vehicle rental, storage" at bounding box center [714, 305] width 221 height 274
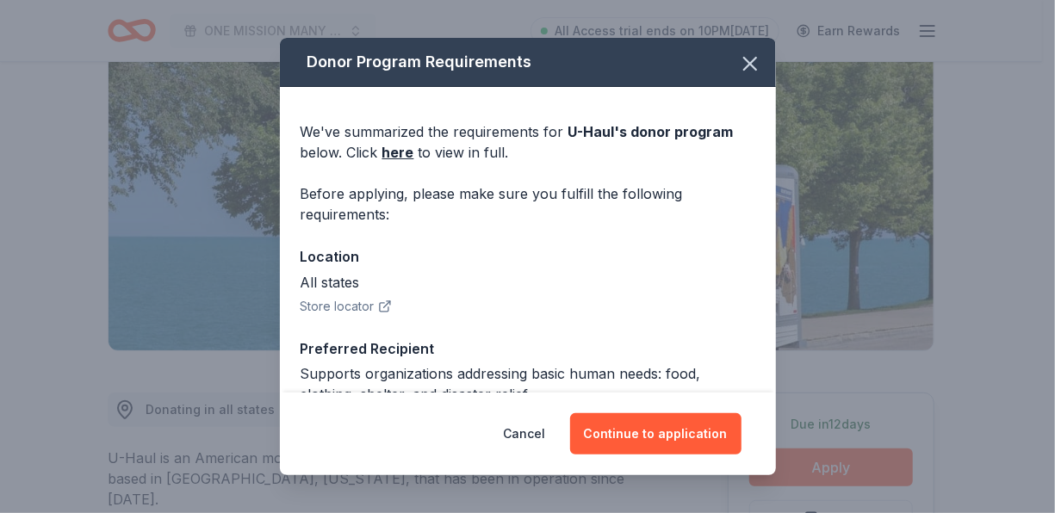
scroll to position [172, 0]
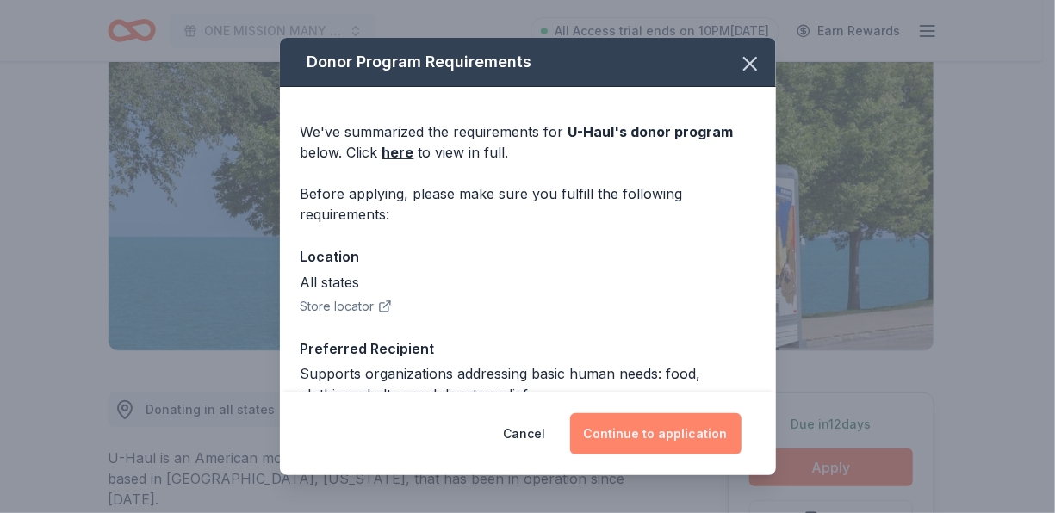
click at [657, 429] on button "Continue to application" at bounding box center [655, 433] width 171 height 41
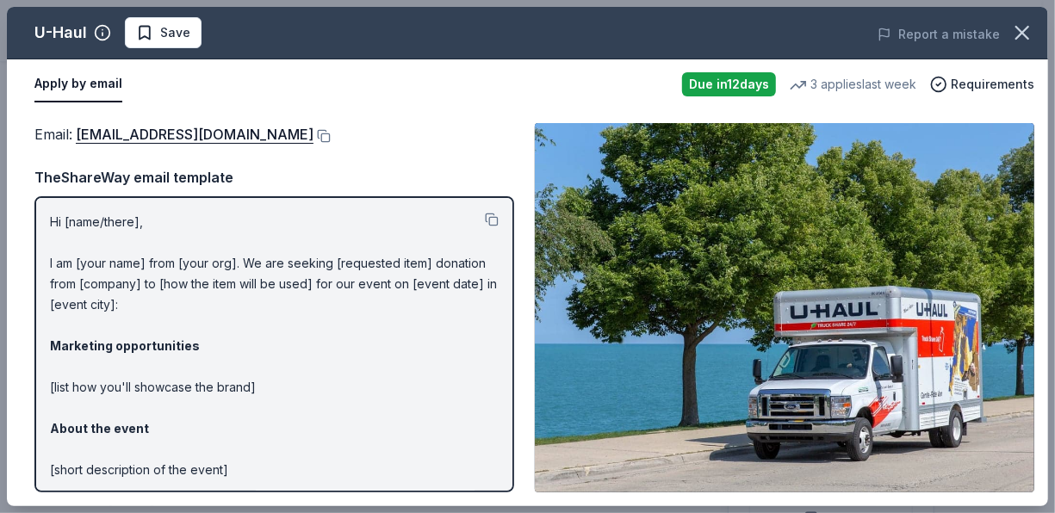
click at [104, 95] on button "Apply by email" at bounding box center [78, 84] width 88 height 36
click at [485, 215] on button at bounding box center [492, 220] width 14 height 14
click at [246, 124] on div "Email : [EMAIL_ADDRESS][DOMAIN_NAME]" at bounding box center [274, 134] width 480 height 22
drag, startPoint x: 225, startPoint y: 134, endPoint x: 84, endPoint y: 103, distance: 144.6
click at [84, 103] on div "U-Haul Save Report a mistake Apply by email Due [DATE] 3 applies last week Requ…" at bounding box center [527, 257] width 1041 height 500
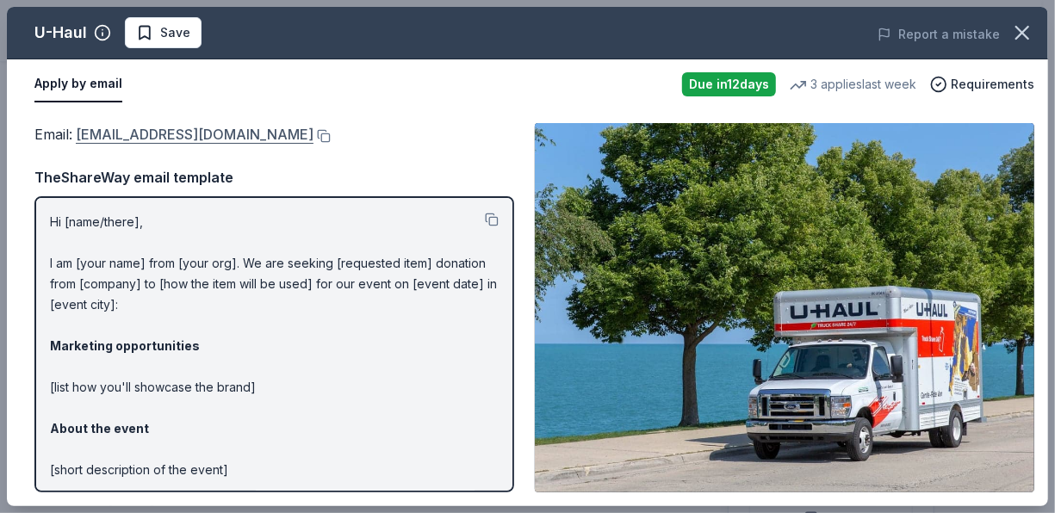
drag, startPoint x: 68, startPoint y: 130, endPoint x: 104, endPoint y: 128, distance: 36.2
click at [130, 127] on span "Email : [EMAIL_ADDRESS][DOMAIN_NAME]" at bounding box center [173, 134] width 279 height 17
drag, startPoint x: 72, startPoint y: 131, endPoint x: 142, endPoint y: 127, distance: 70.7
click at [142, 127] on span "Email : [EMAIL_ADDRESS][DOMAIN_NAME]" at bounding box center [173, 134] width 279 height 17
click at [143, 127] on link "[EMAIL_ADDRESS][DOMAIN_NAME]" at bounding box center [195, 134] width 238 height 22
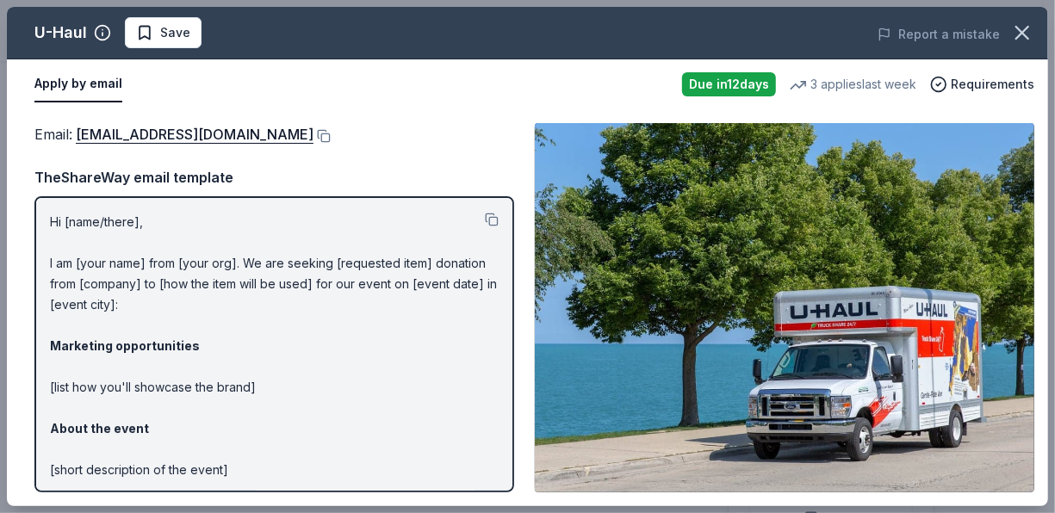
drag, startPoint x: 193, startPoint y: 88, endPoint x: 204, endPoint y: 88, distance: 11.2
click at [204, 88] on div "Apply by email" at bounding box center [351, 84] width 634 height 36
drag, startPoint x: 204, startPoint y: 88, endPoint x: 824, endPoint y: 114, distance: 619.9
click at [823, 115] on div "U-Haul Save Report a mistake Apply by email Due [DATE] 3 applies last week Requ…" at bounding box center [527, 257] width 1041 height 500
click at [314, 134] on button at bounding box center [322, 136] width 17 height 14
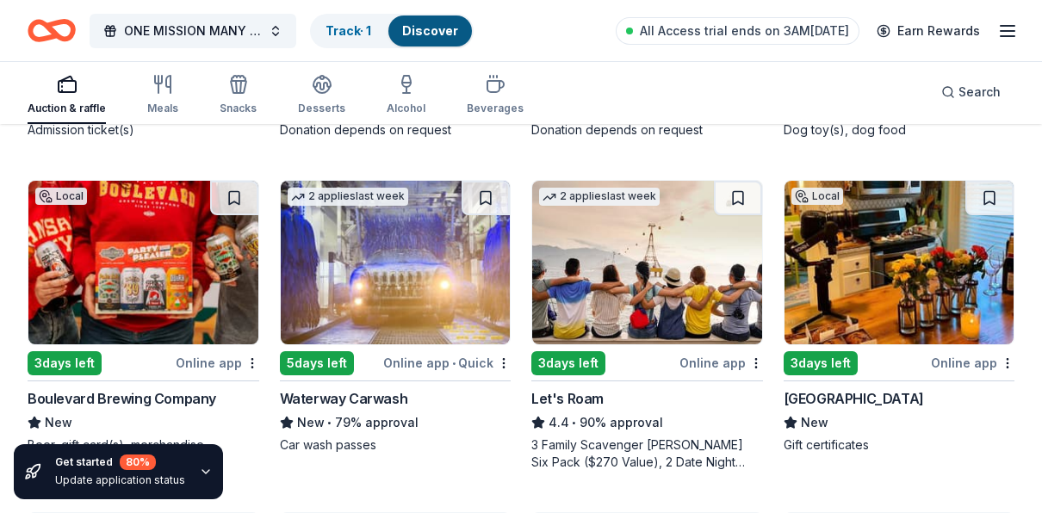
scroll to position [603, 0]
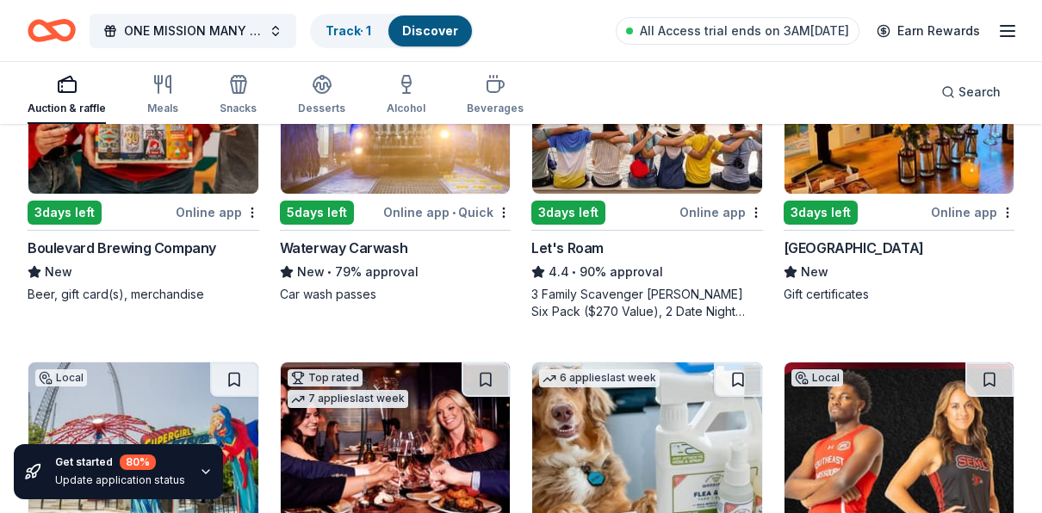
click at [364, 248] on div "Waterway Carwash" at bounding box center [344, 248] width 128 height 21
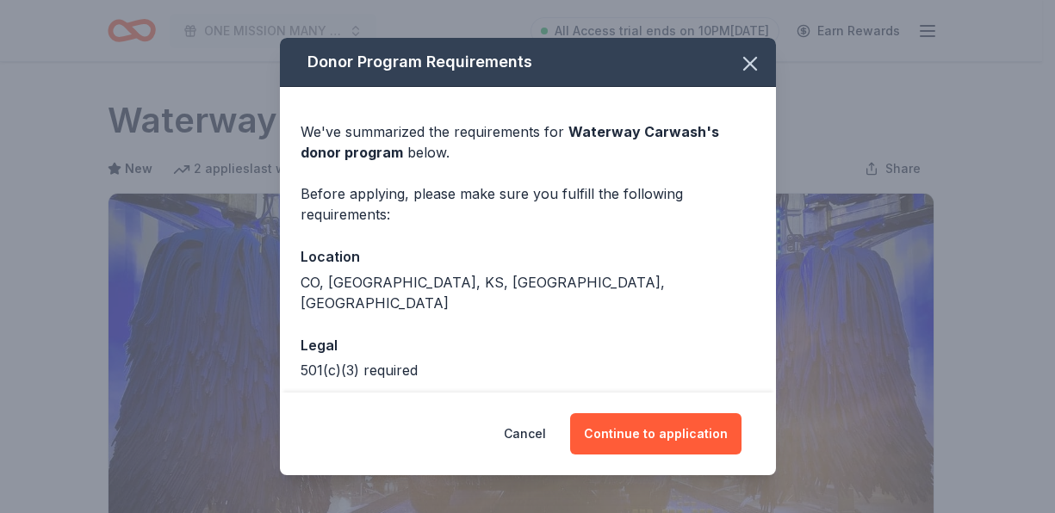
scroll to position [345, 0]
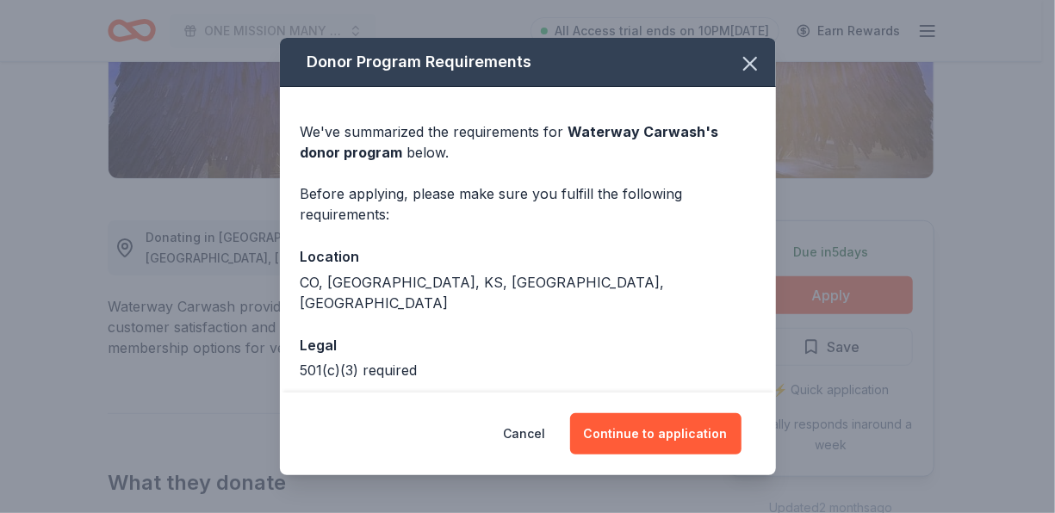
click at [645, 427] on button "Continue to application" at bounding box center [655, 433] width 171 height 41
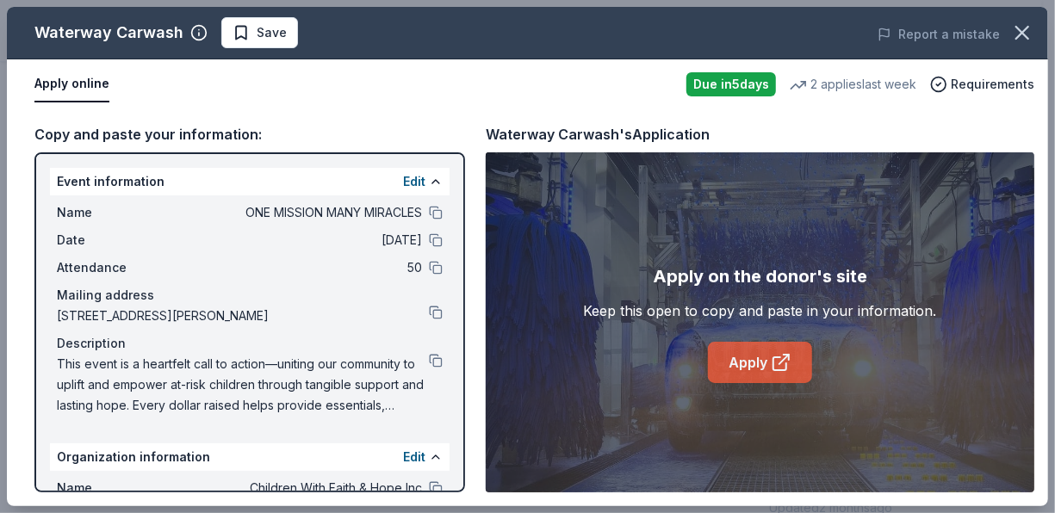
click at [737, 364] on link "Apply" at bounding box center [760, 362] width 104 height 41
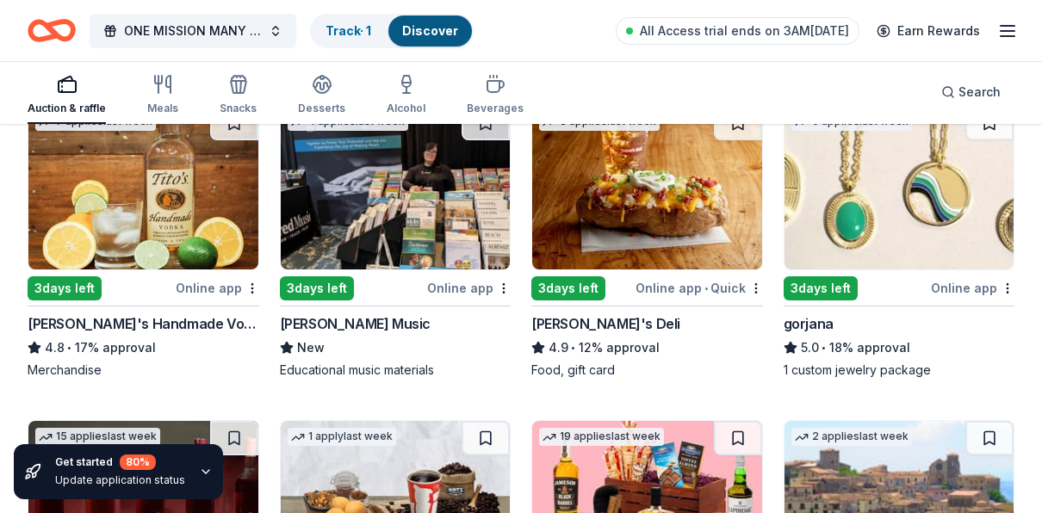
scroll to position [3187, 0]
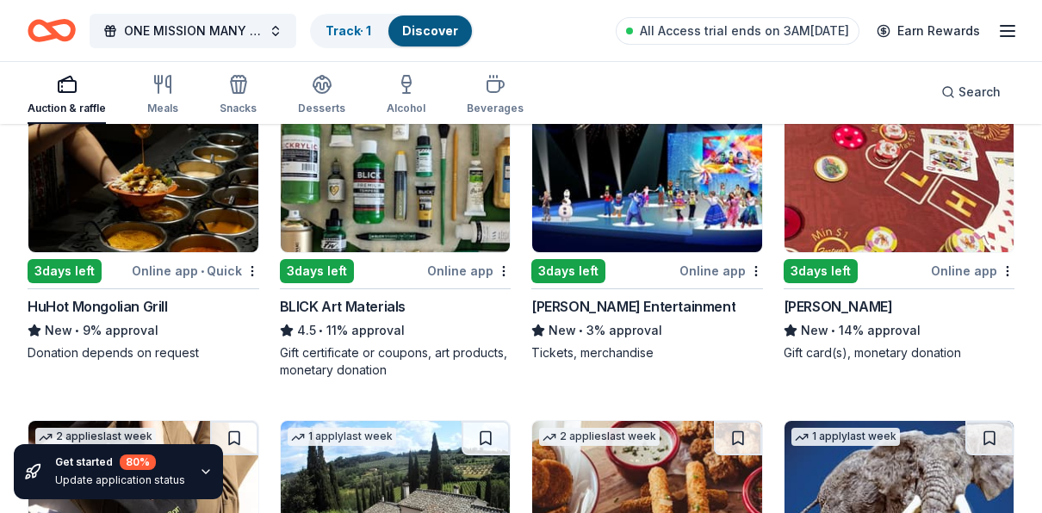
click at [358, 339] on div "BLICK Art Materials 4.5 • 11% approval Gift certificate or coupons, art product…" at bounding box center [396, 337] width 232 height 83
click at [606, 297] on div "Feld Entertainment" at bounding box center [634, 306] width 204 height 21
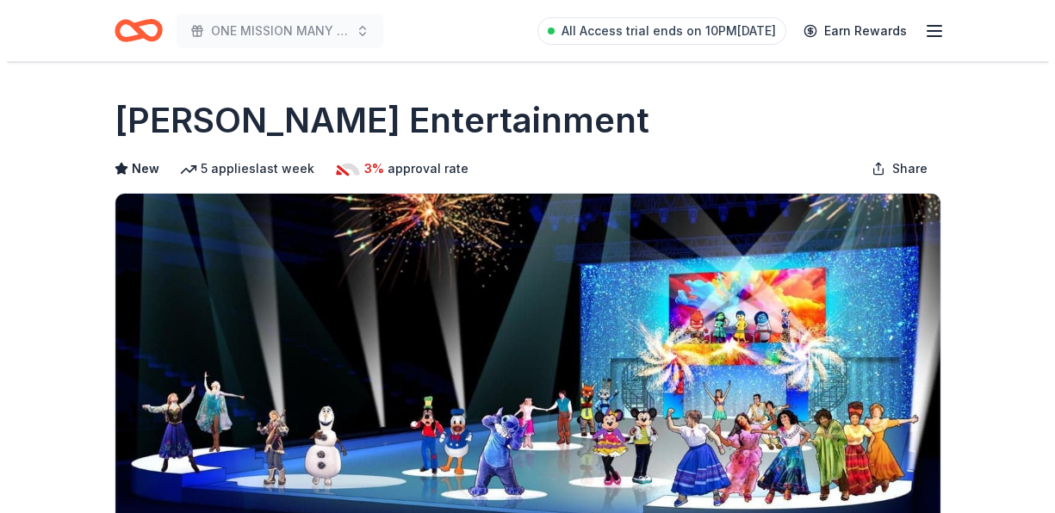
scroll to position [689, 0]
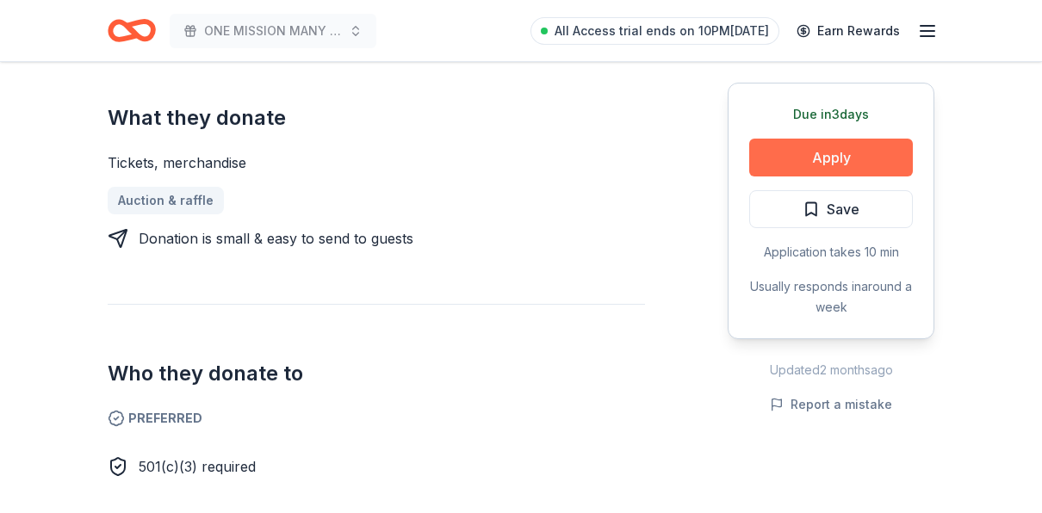
click at [830, 160] on button "Apply" at bounding box center [831, 158] width 164 height 38
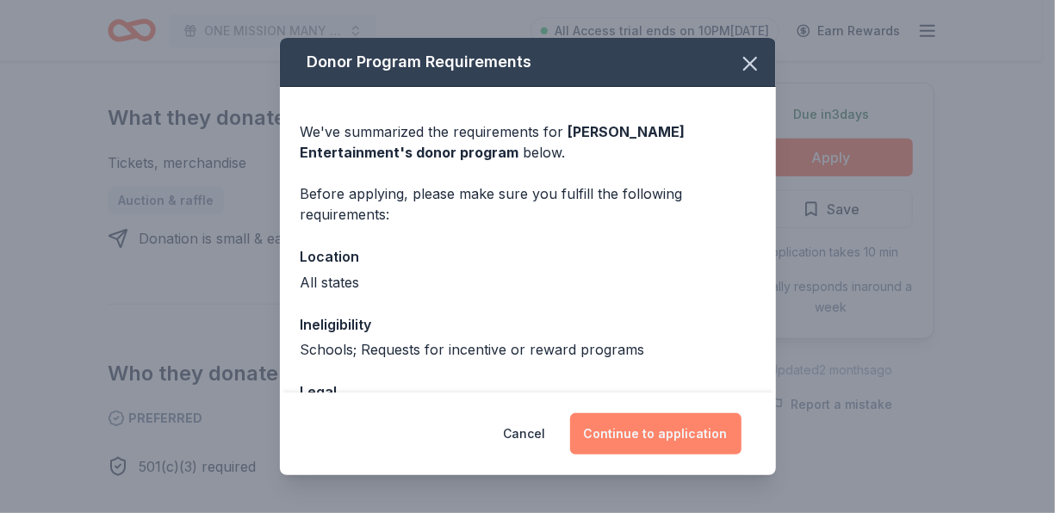
click at [680, 422] on button "Continue to application" at bounding box center [655, 433] width 171 height 41
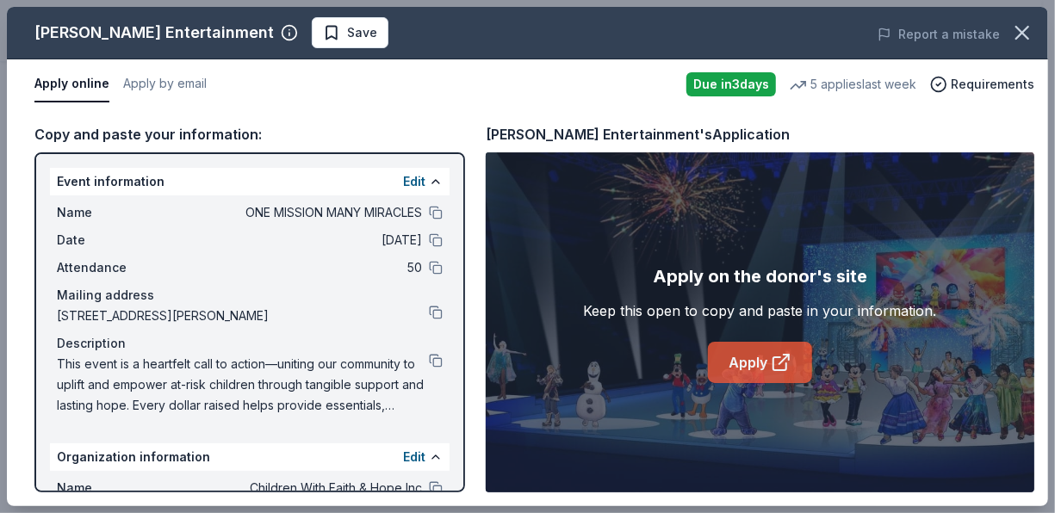
click at [755, 351] on link "Apply" at bounding box center [760, 362] width 104 height 41
